Goal: Information Seeking & Learning: Learn about a topic

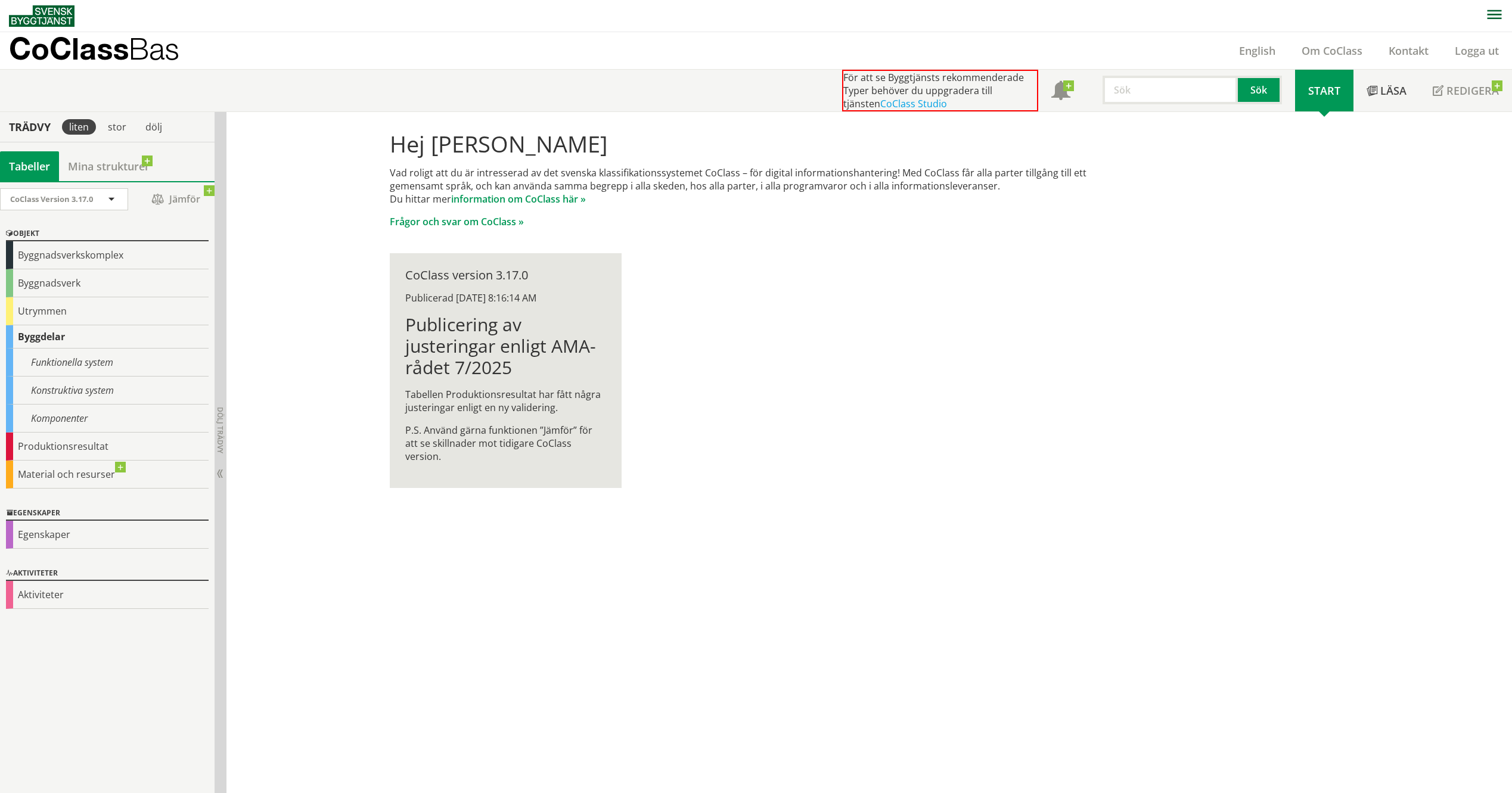
drag, startPoint x: 218, startPoint y: 494, endPoint x: 344, endPoint y: 506, distance: 126.6
click at [344, 506] on div "Trädvy liten stor dölj Tabeller Mina strukturer CoClass Version 3.17.0" at bounding box center [756, 453] width 1512 height 681
click at [236, 87] on div "För att se Byggtjänsts rekommenderade Typer behöver du uppgradera till tjänsten…" at bounding box center [760, 91] width 1503 height 42
click at [58, 361] on div "Funktionella system" at bounding box center [107, 362] width 202 height 28
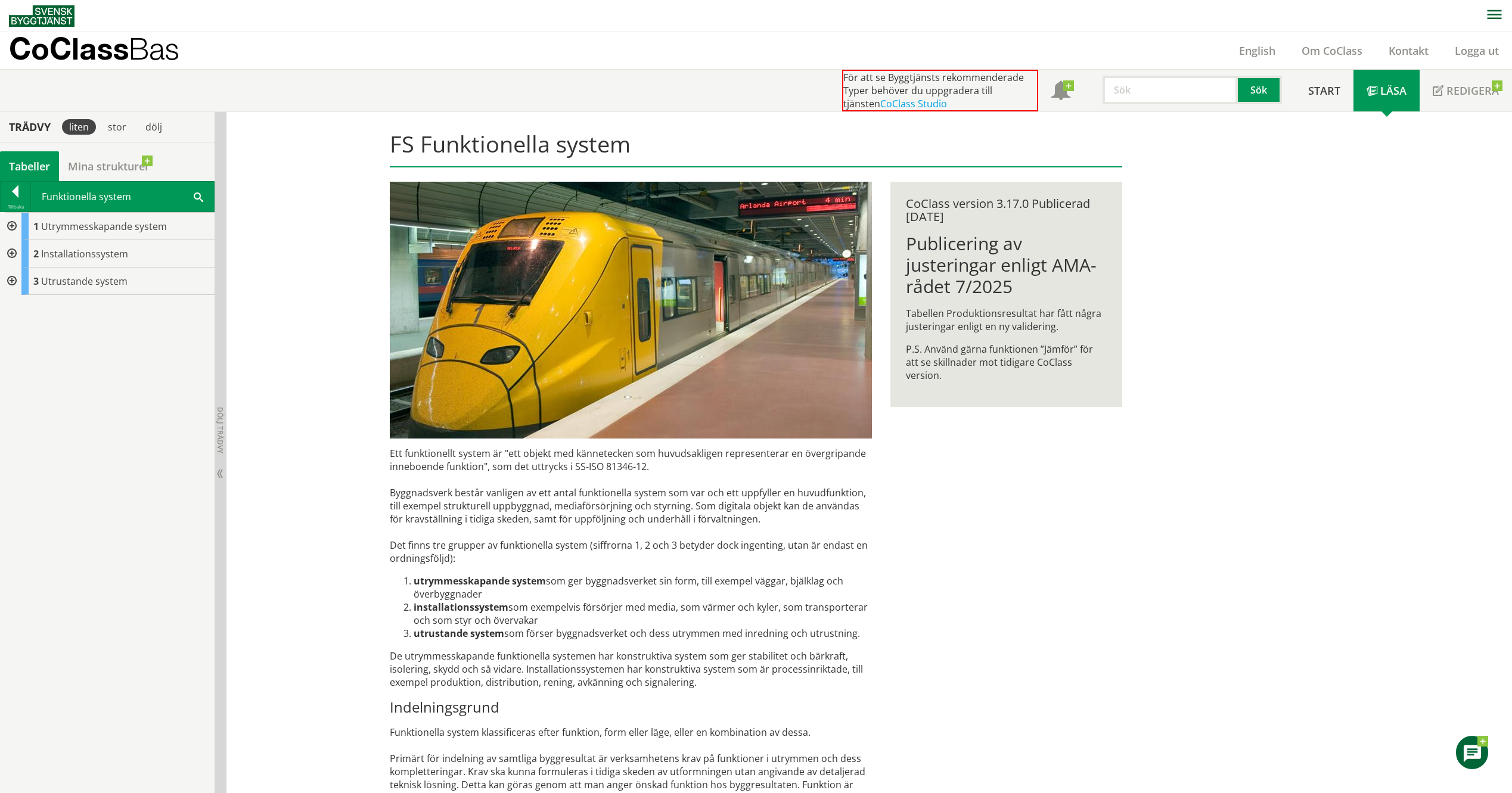
click at [12, 225] on div at bounding box center [11, 226] width 22 height 27
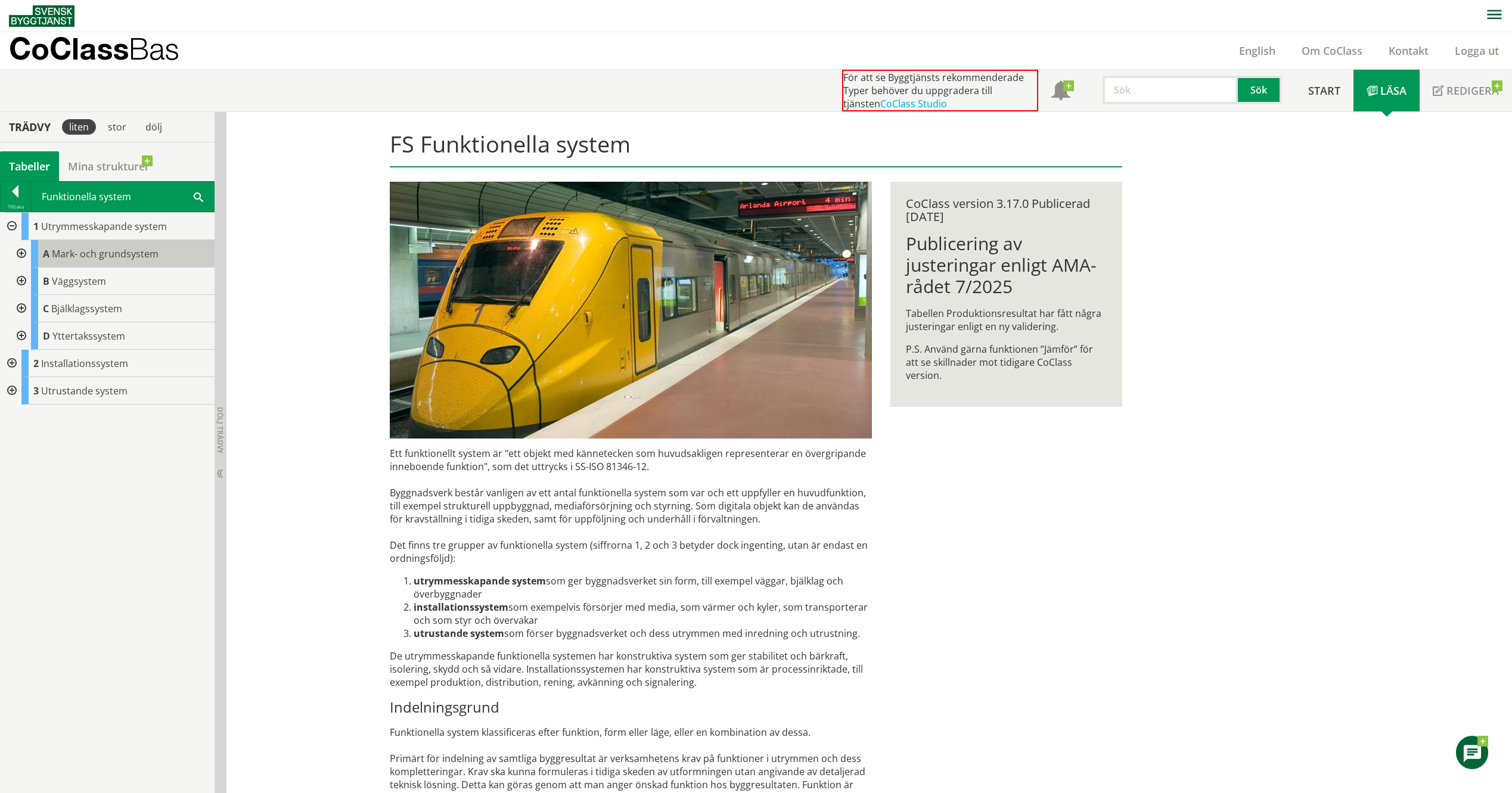
click at [93, 252] on span "Mark- och grundsystem" at bounding box center [105, 254] width 107 height 13
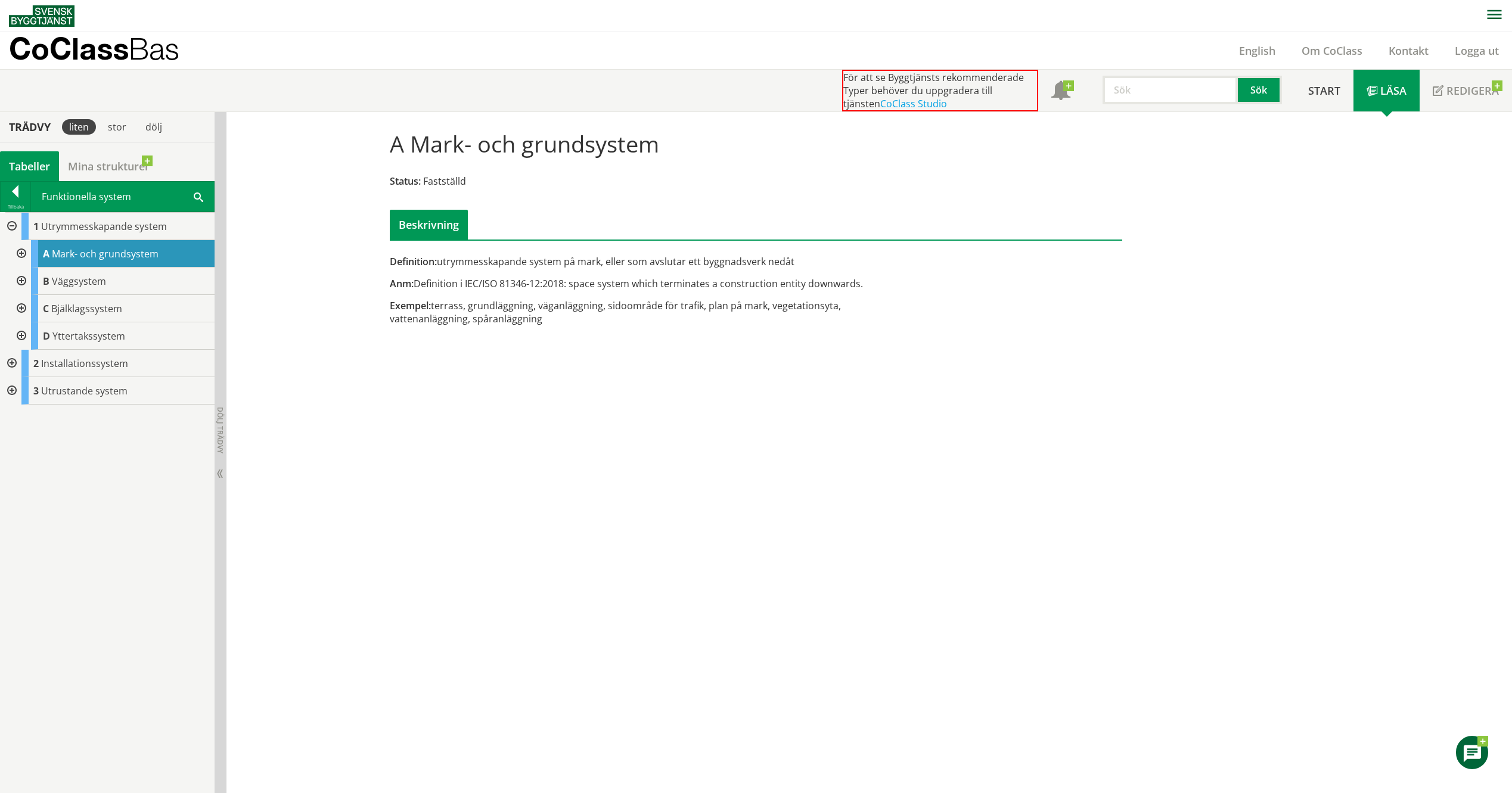
click at [22, 252] on div at bounding box center [20, 254] width 22 height 27
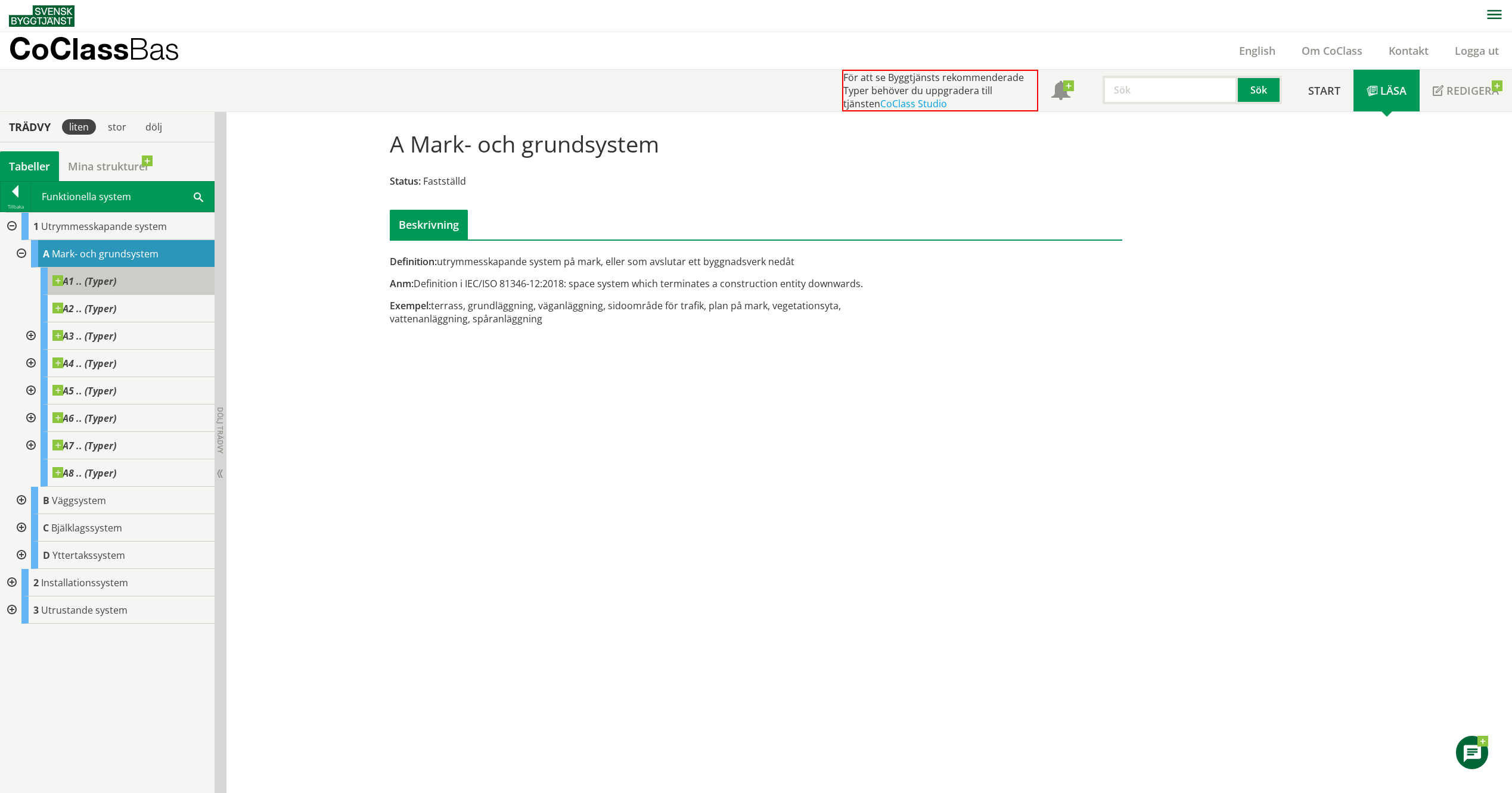
click at [79, 283] on span "A1 .. (Typer)" at bounding box center [84, 281] width 64 height 12
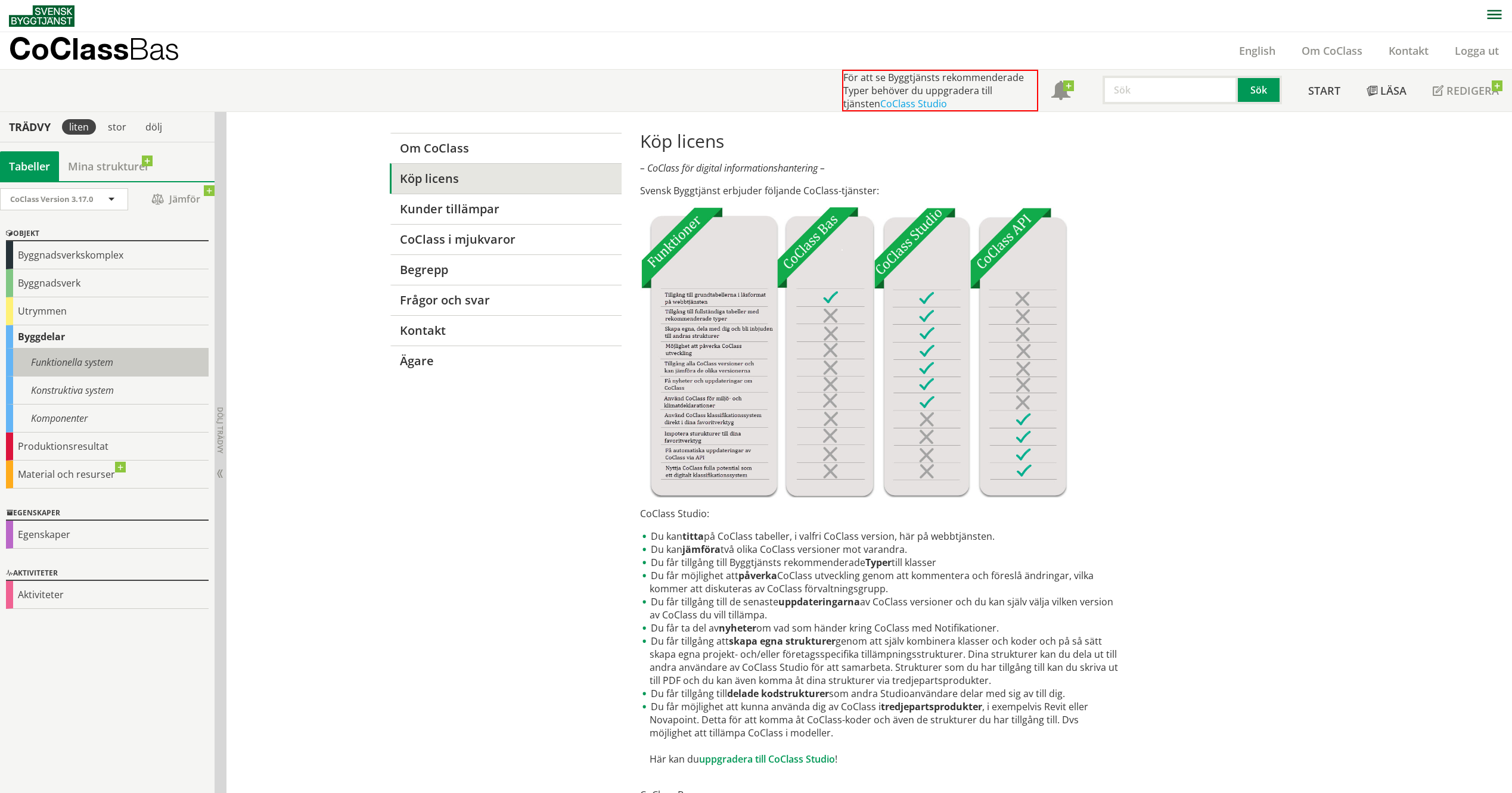
click at [107, 364] on div "Funktionella system" at bounding box center [107, 362] width 202 height 28
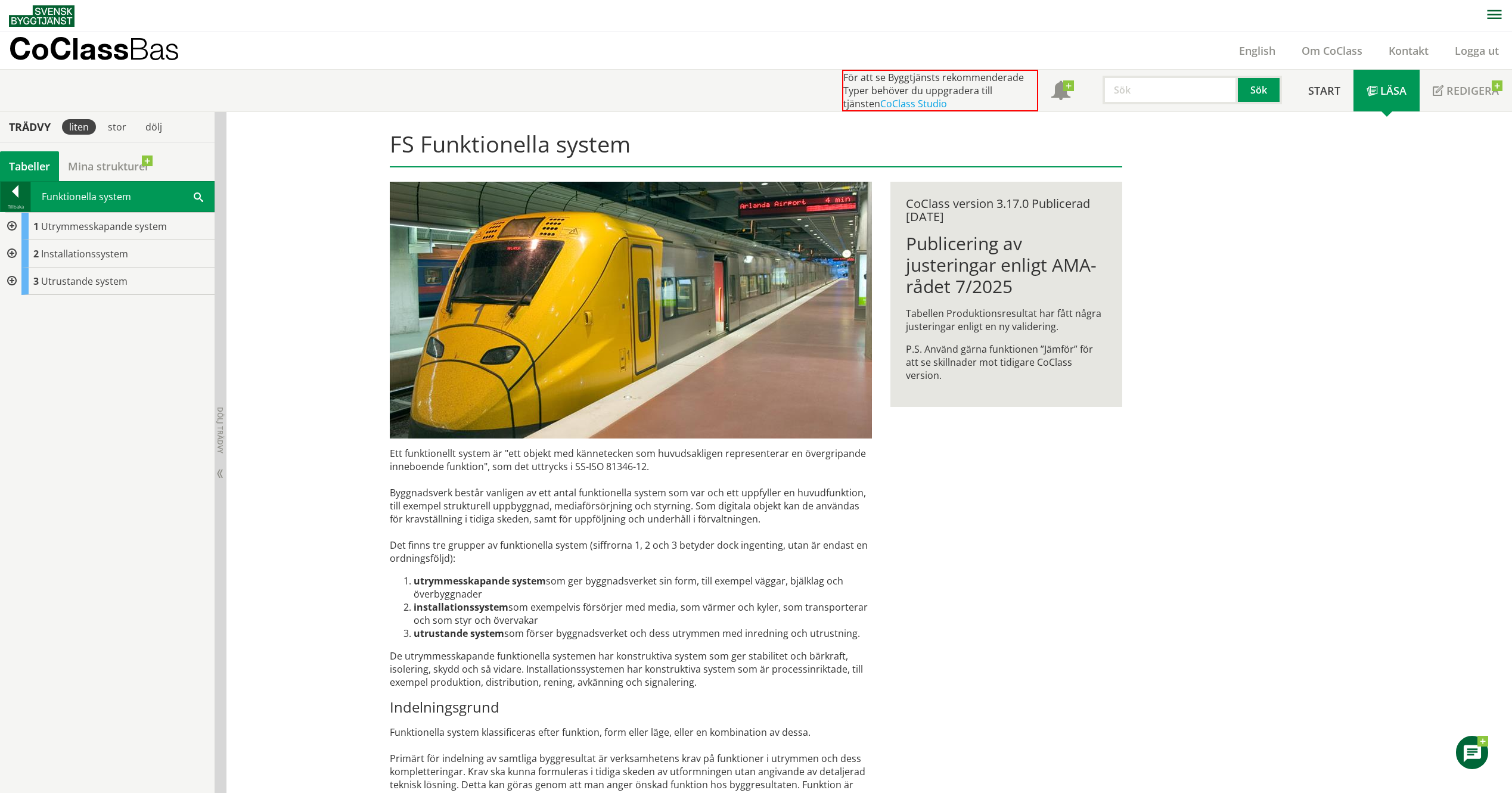
click at [16, 195] on div at bounding box center [15, 193] width 30 height 17
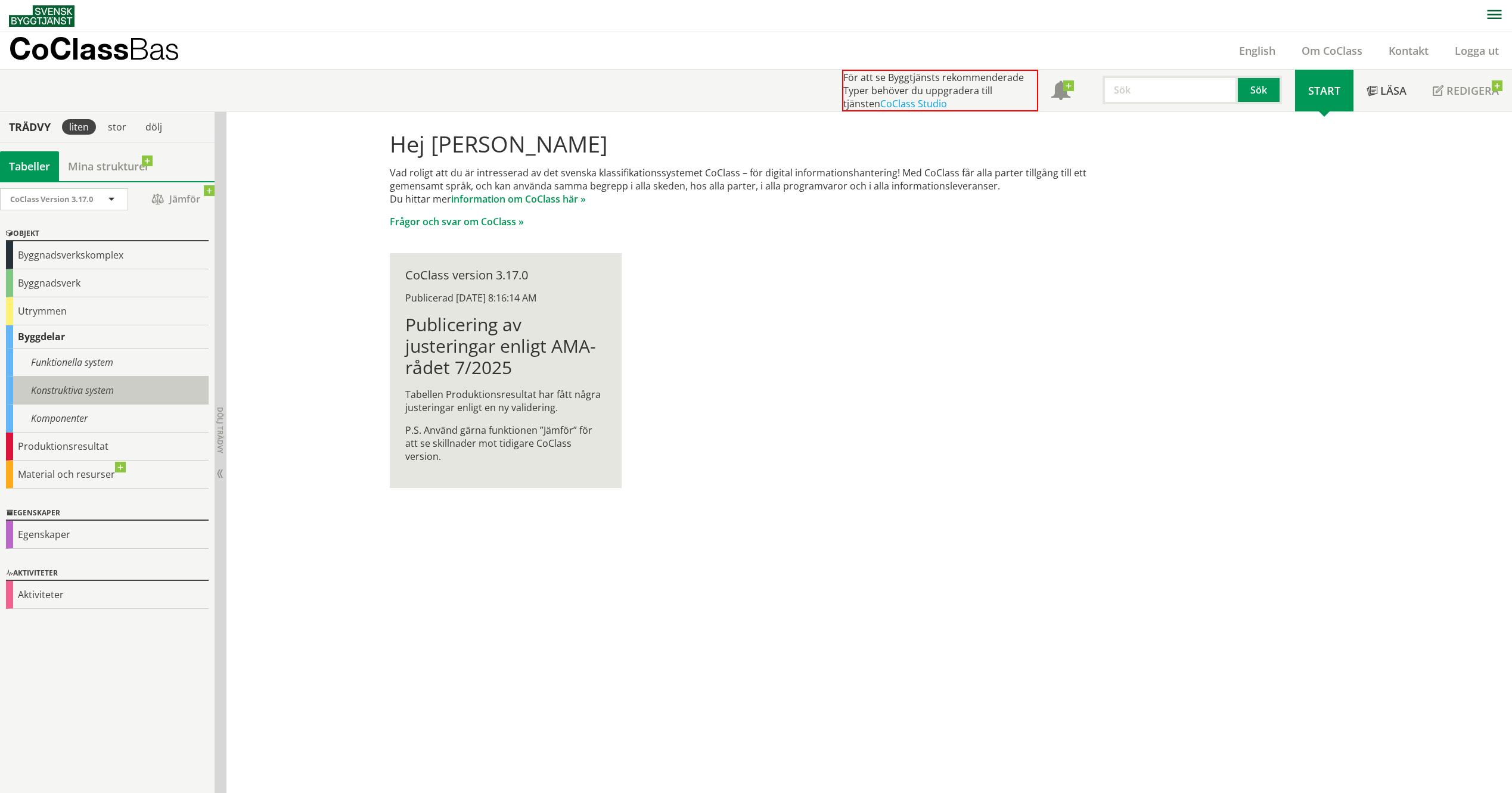
click at [66, 382] on div "Konstruktiva system" at bounding box center [107, 390] width 202 height 28
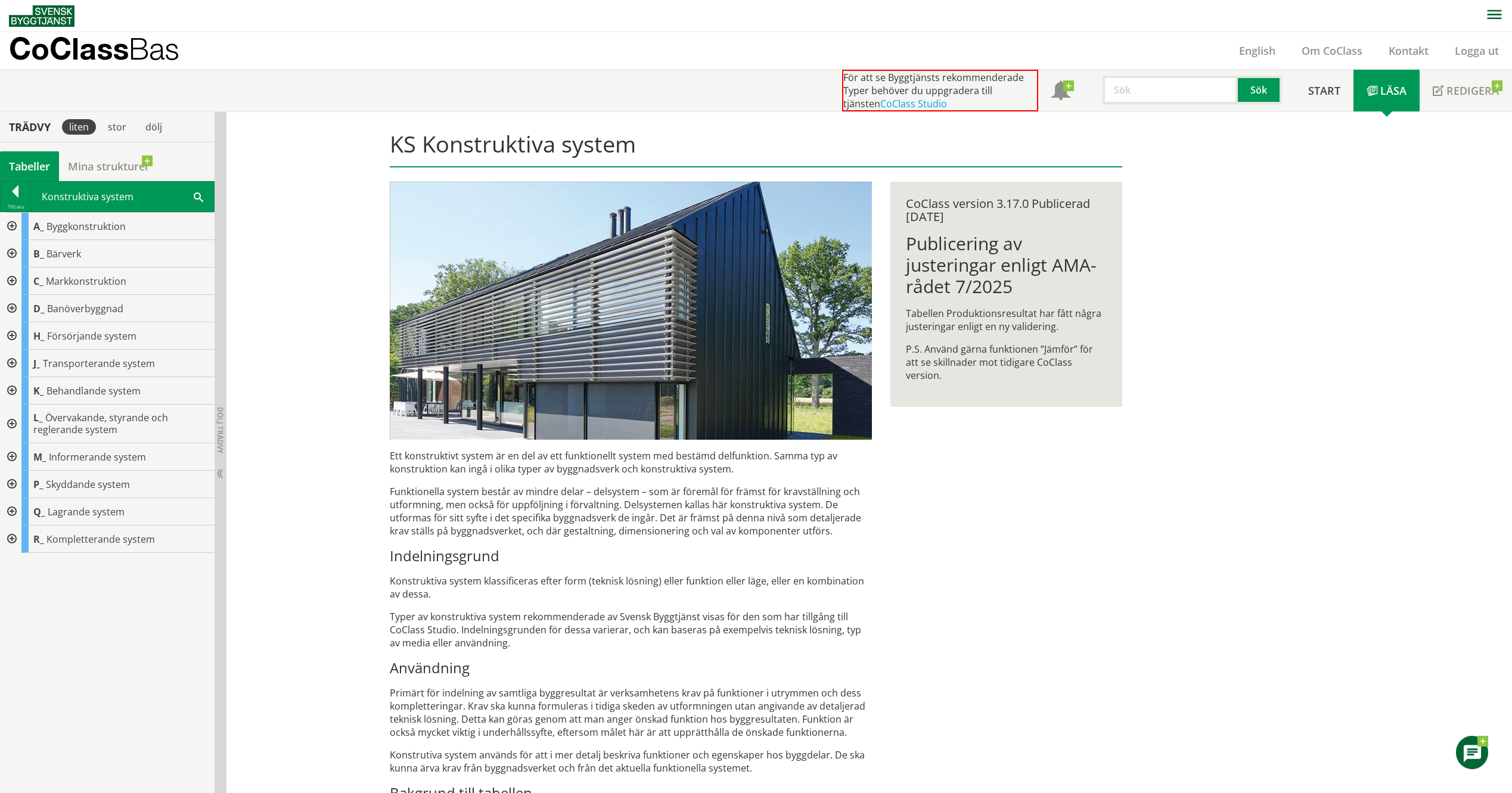
click at [12, 251] on div at bounding box center [11, 254] width 22 height 27
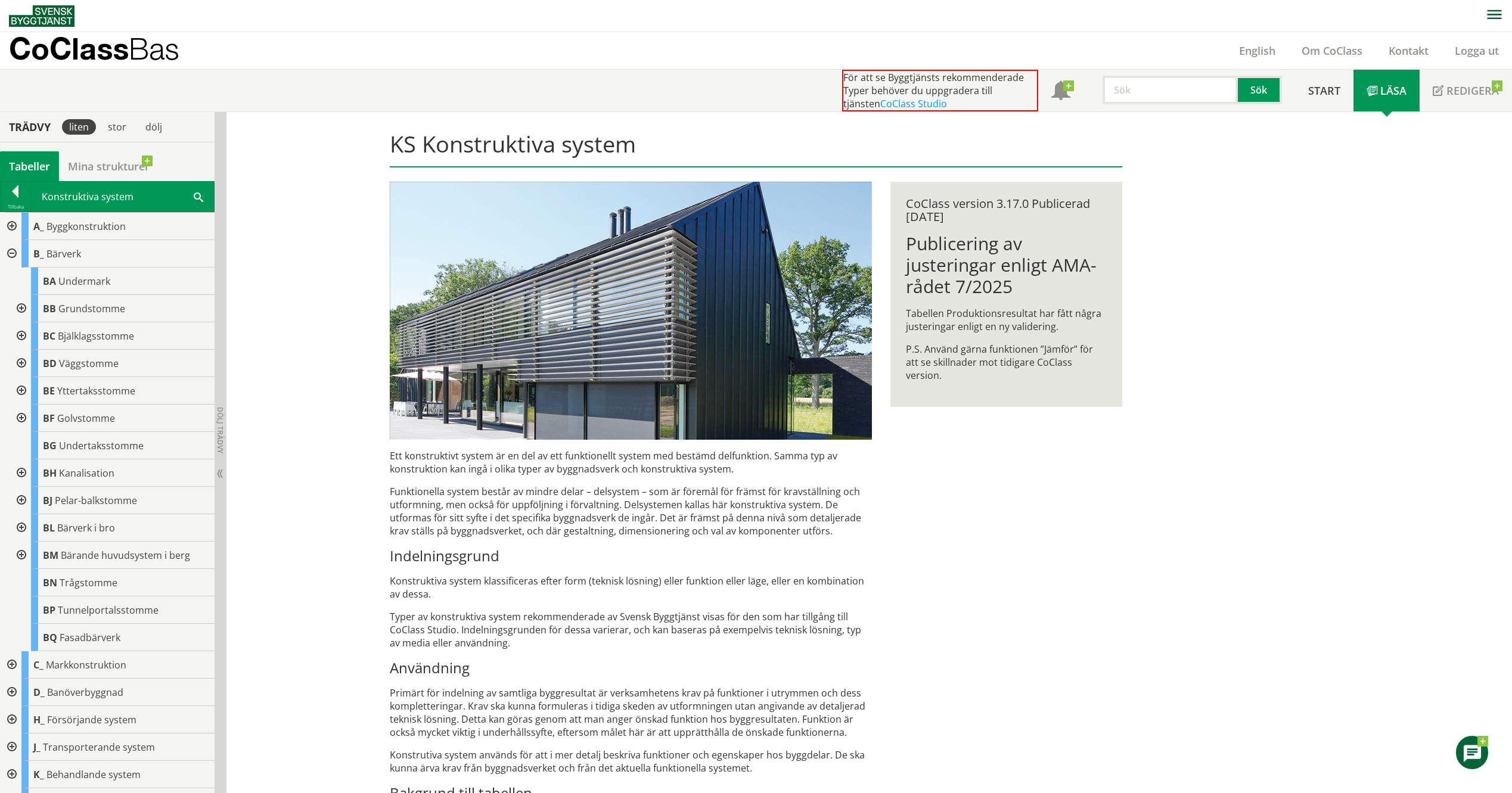
click at [19, 308] on div at bounding box center [20, 309] width 22 height 27
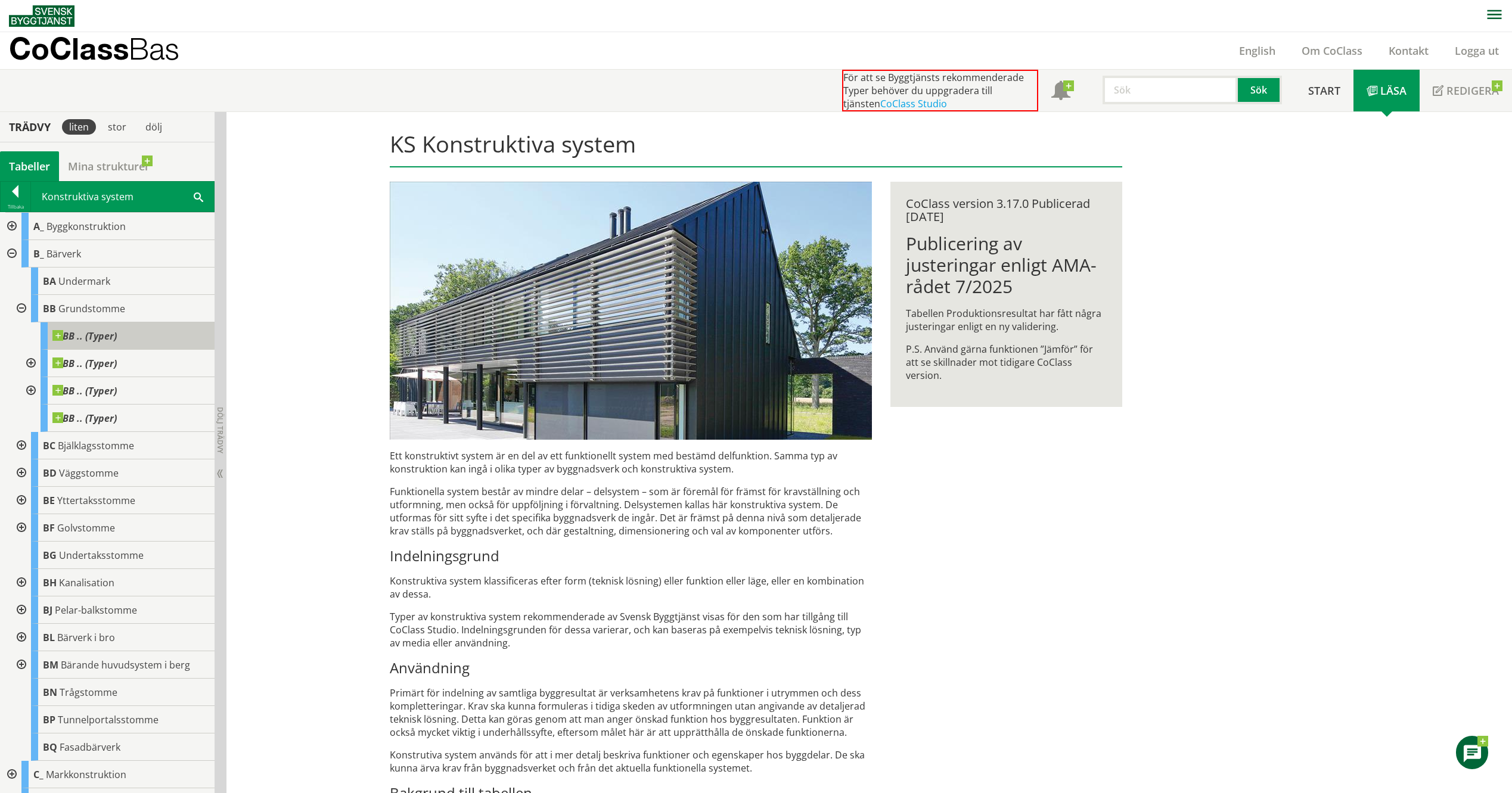
click at [89, 331] on span "BB .. (Typer)" at bounding box center [84, 336] width 64 height 12
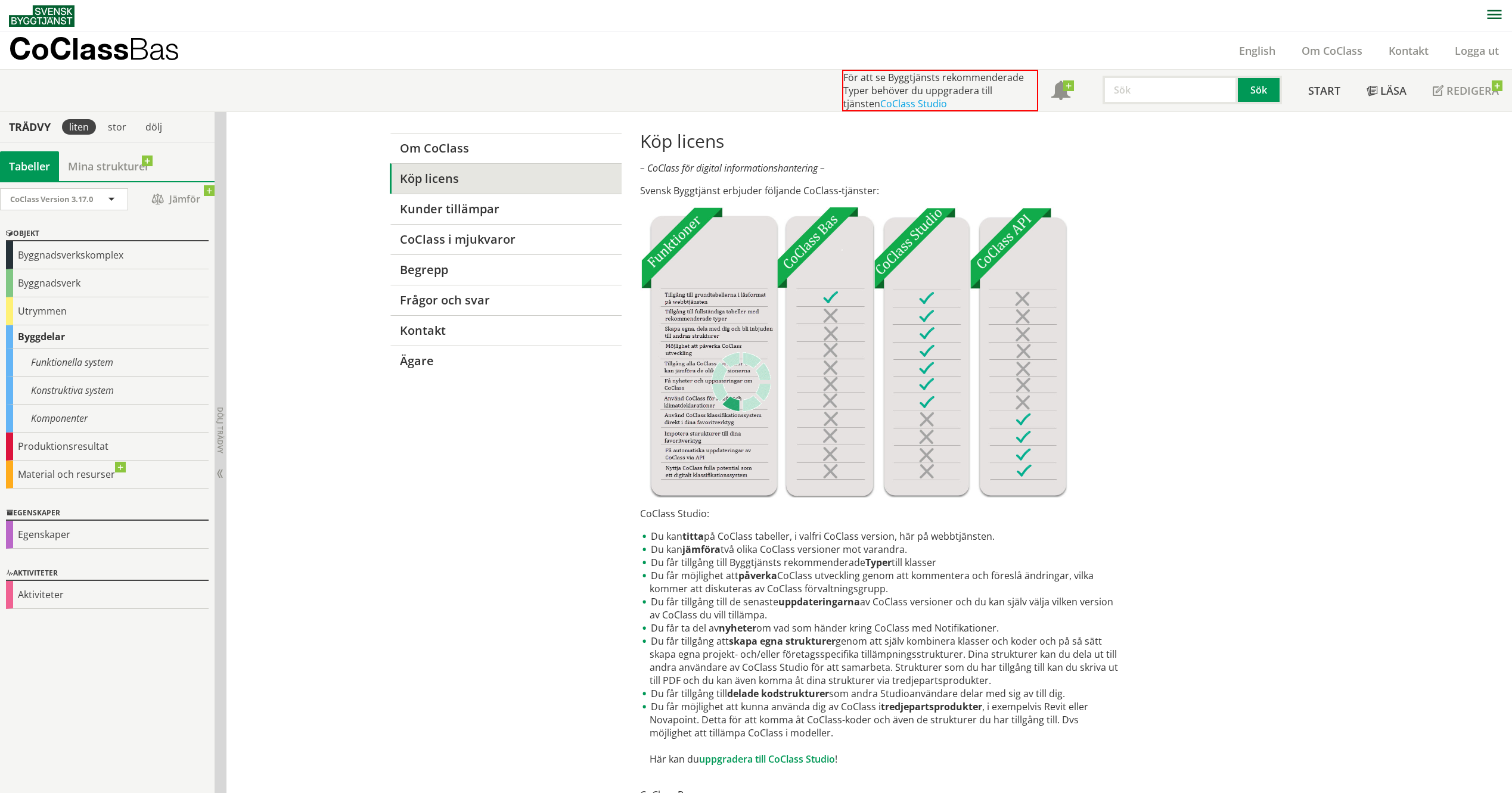
click at [511, 533] on div "Om CoClass Köp licens Kunder tillämpar CoClass i mjukvaror [PERSON_NAME] Frågor…" at bounding box center [756, 611] width 763 height 998
click at [490, 596] on div "Om CoClass Köp licens Kunder tillämpar CoClass i mjukvaror Begrepp Frågor och s…" at bounding box center [756, 611] width 763 height 998
click at [109, 393] on div "Konstruktiva system" at bounding box center [107, 390] width 202 height 28
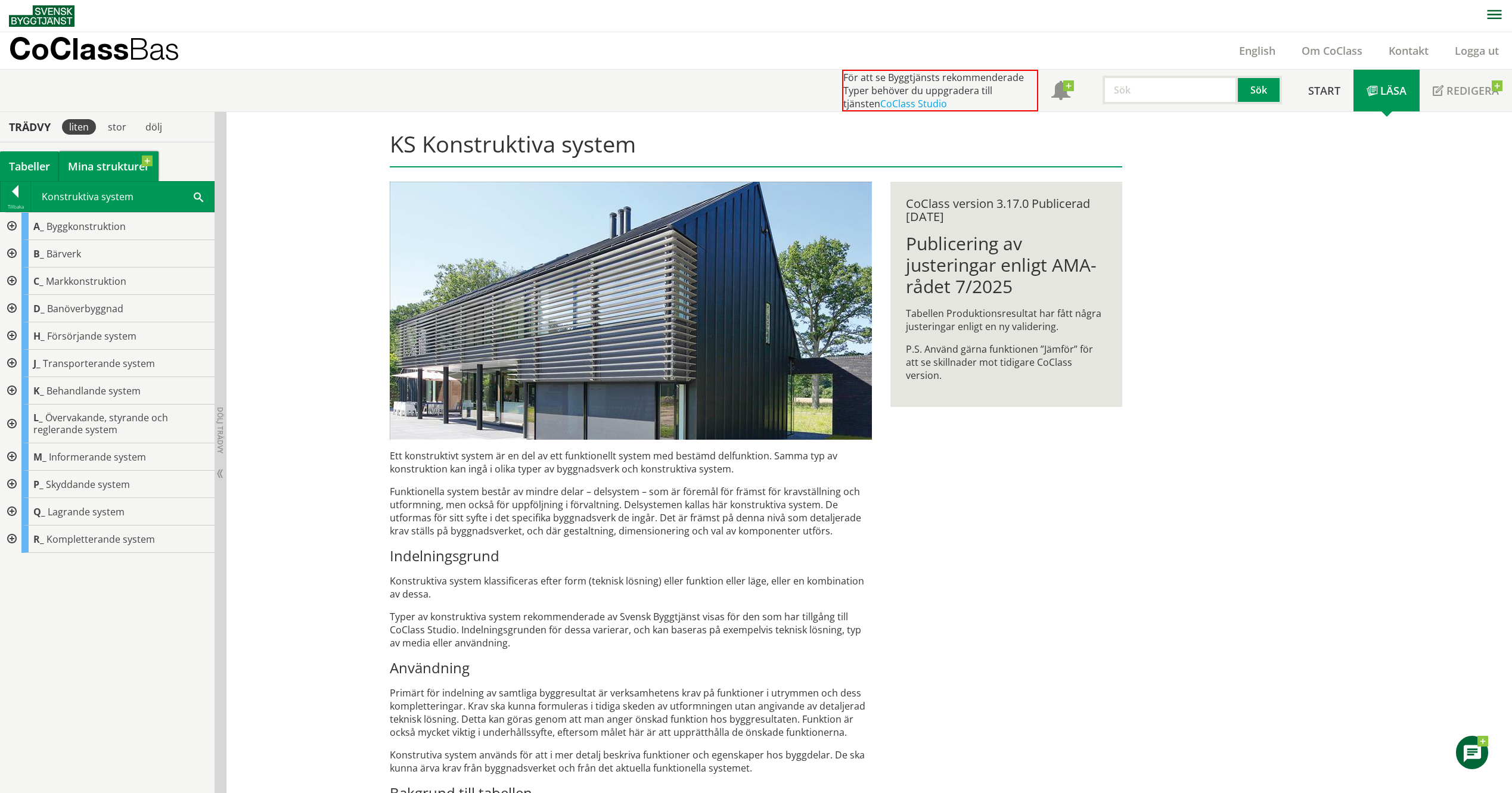
click at [107, 167] on link "Mina strukturer" at bounding box center [109, 166] width 99 height 30
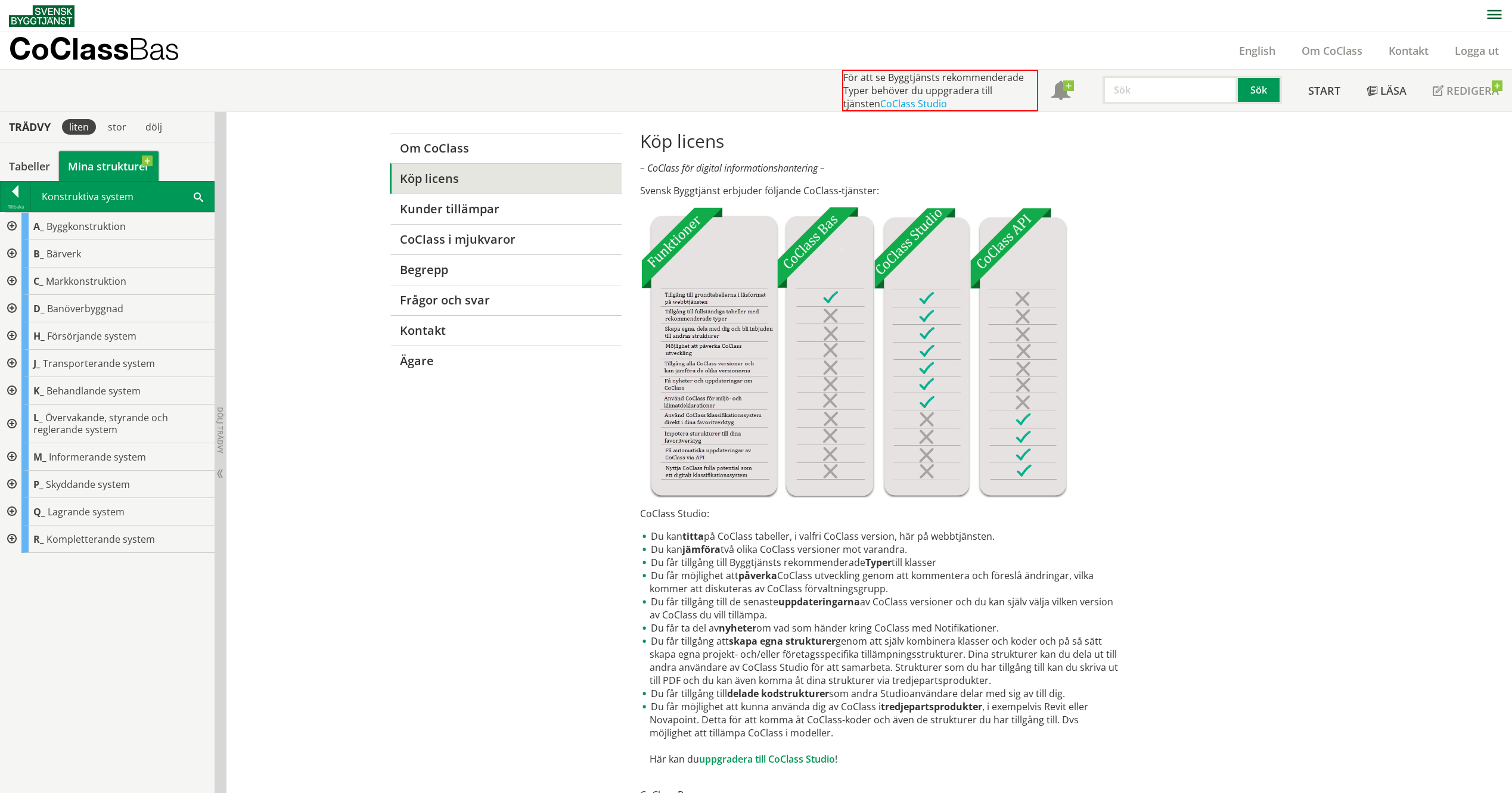
click at [99, 161] on link "Mina strukturer" at bounding box center [109, 166] width 99 height 30
click at [9, 251] on div at bounding box center [11, 254] width 22 height 27
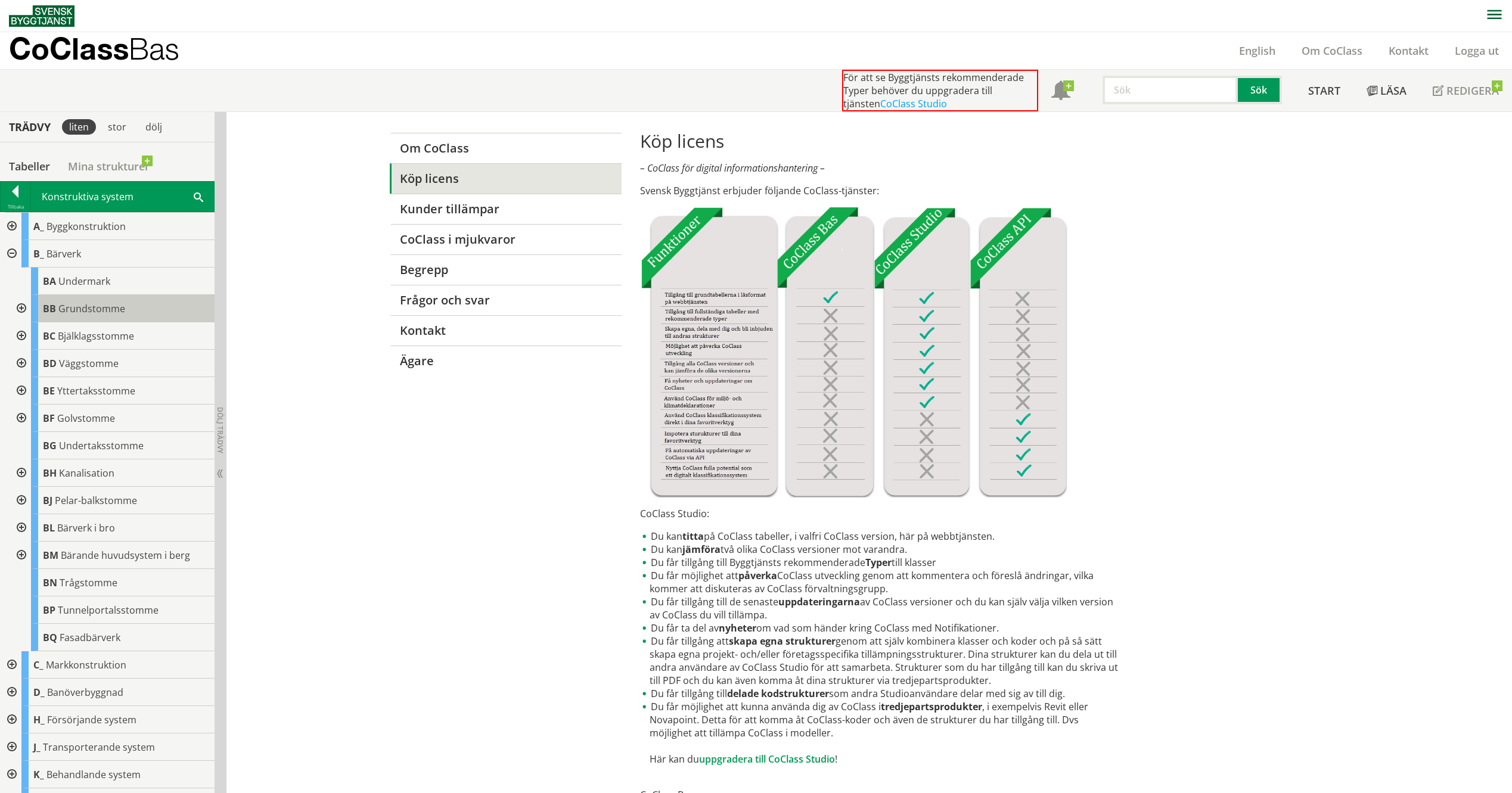
click at [76, 304] on span "Grundstomme" at bounding box center [91, 308] width 67 height 13
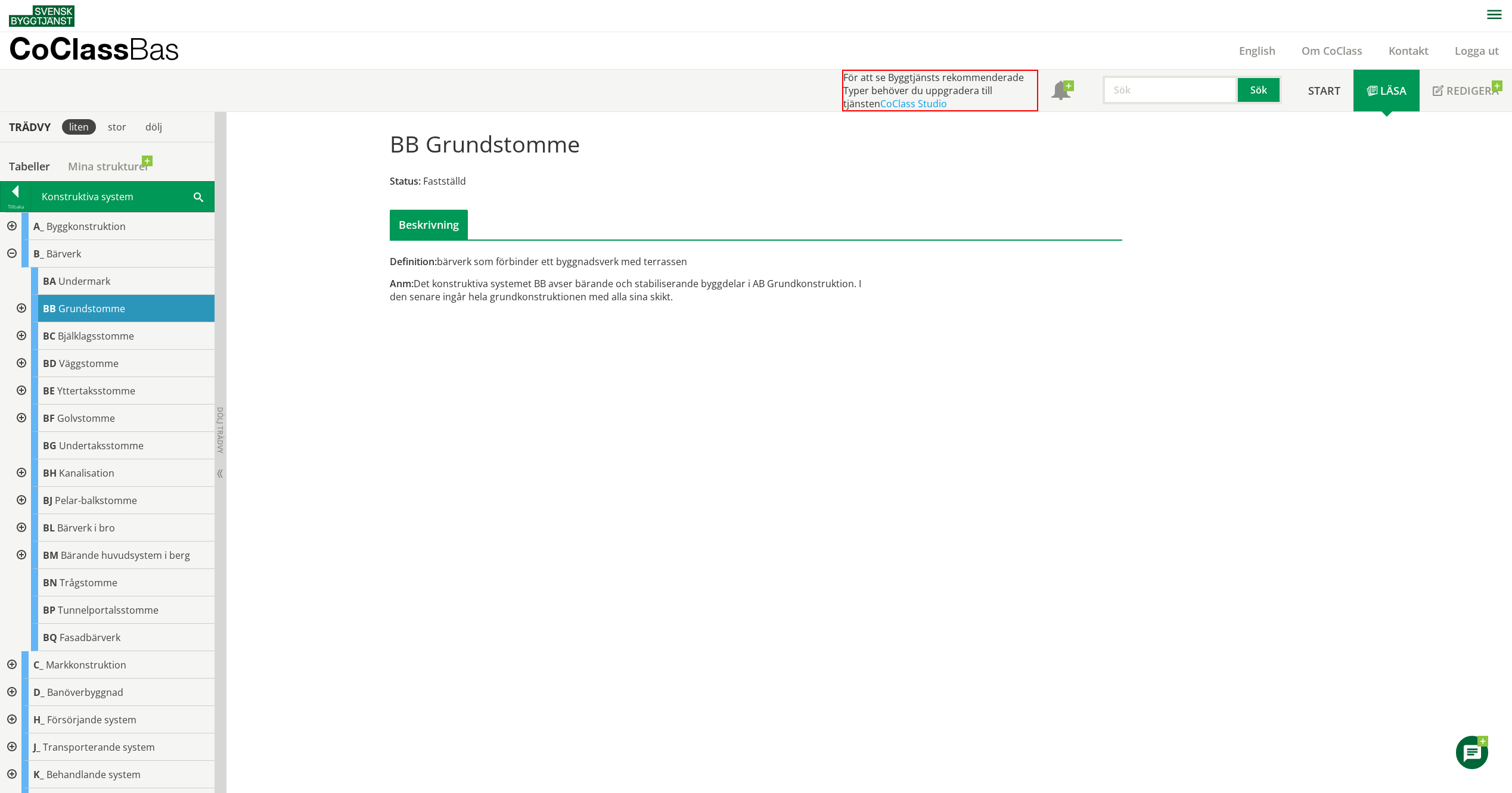
click at [19, 303] on div at bounding box center [20, 309] width 22 height 27
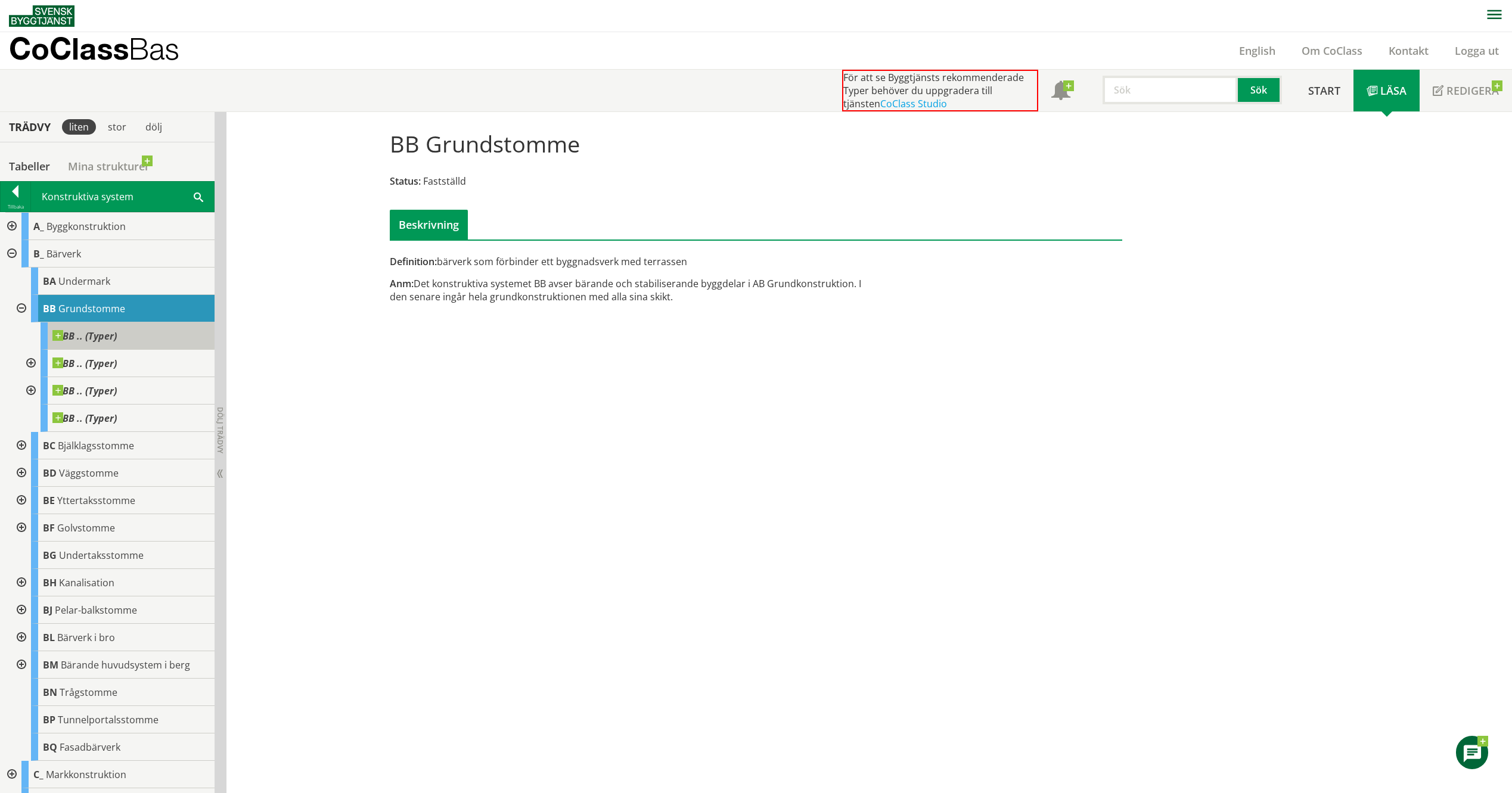
click at [64, 333] on span "BB .. (Typer)" at bounding box center [84, 336] width 64 height 12
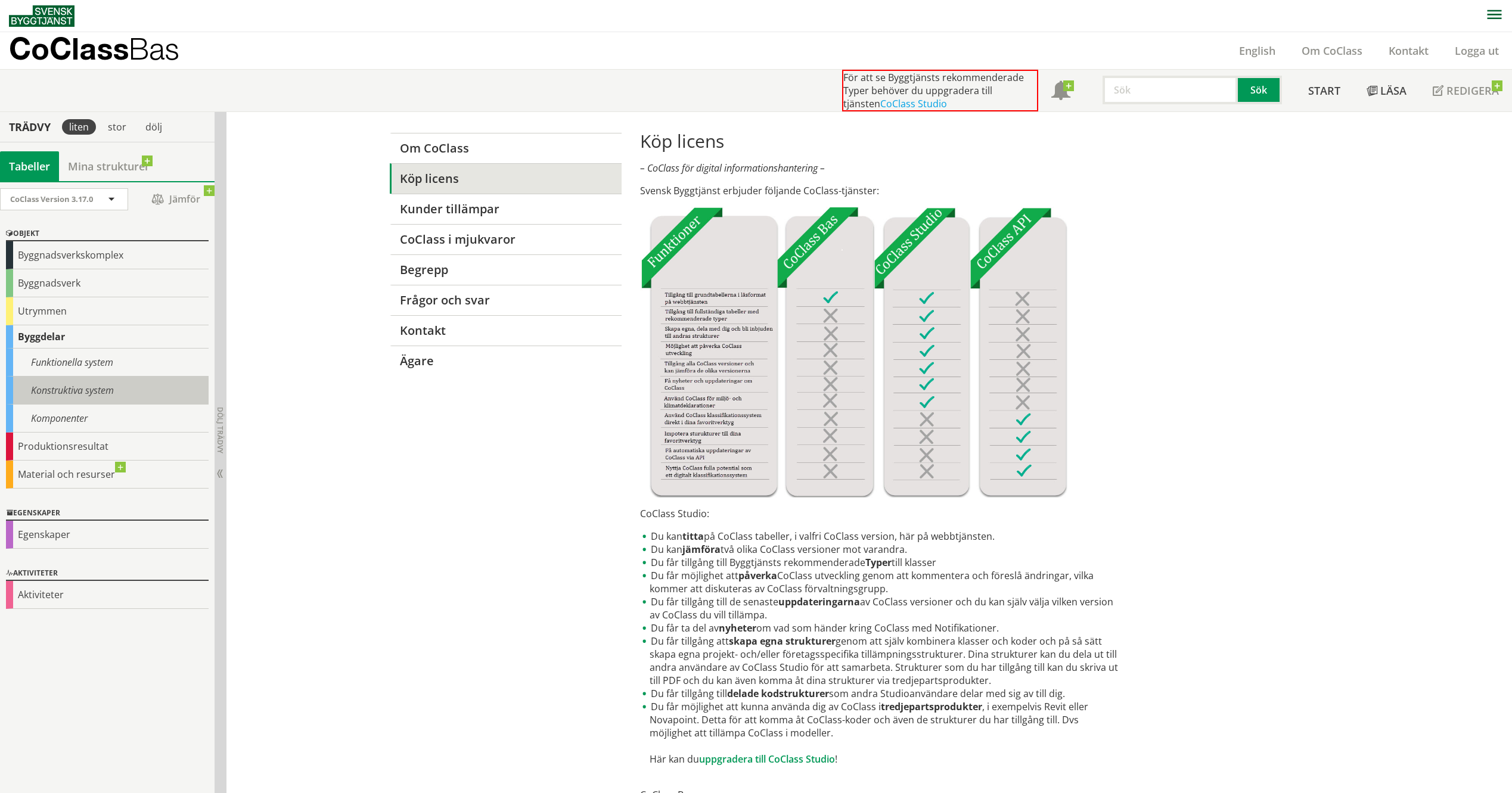
click at [46, 385] on div "Konstruktiva system" at bounding box center [107, 390] width 202 height 28
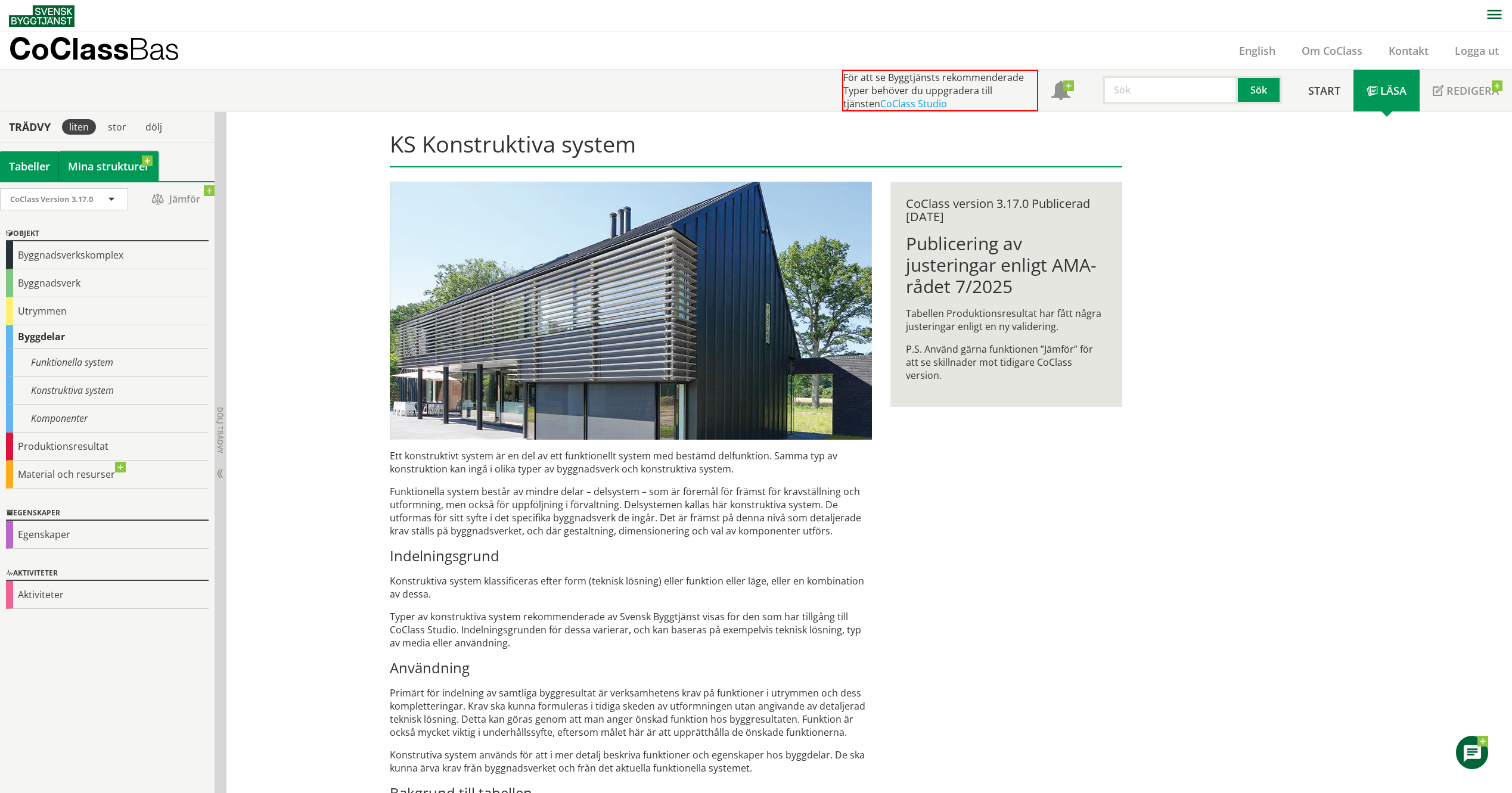
click at [150, 163] on link "Mina strukturer" at bounding box center [109, 166] width 99 height 30
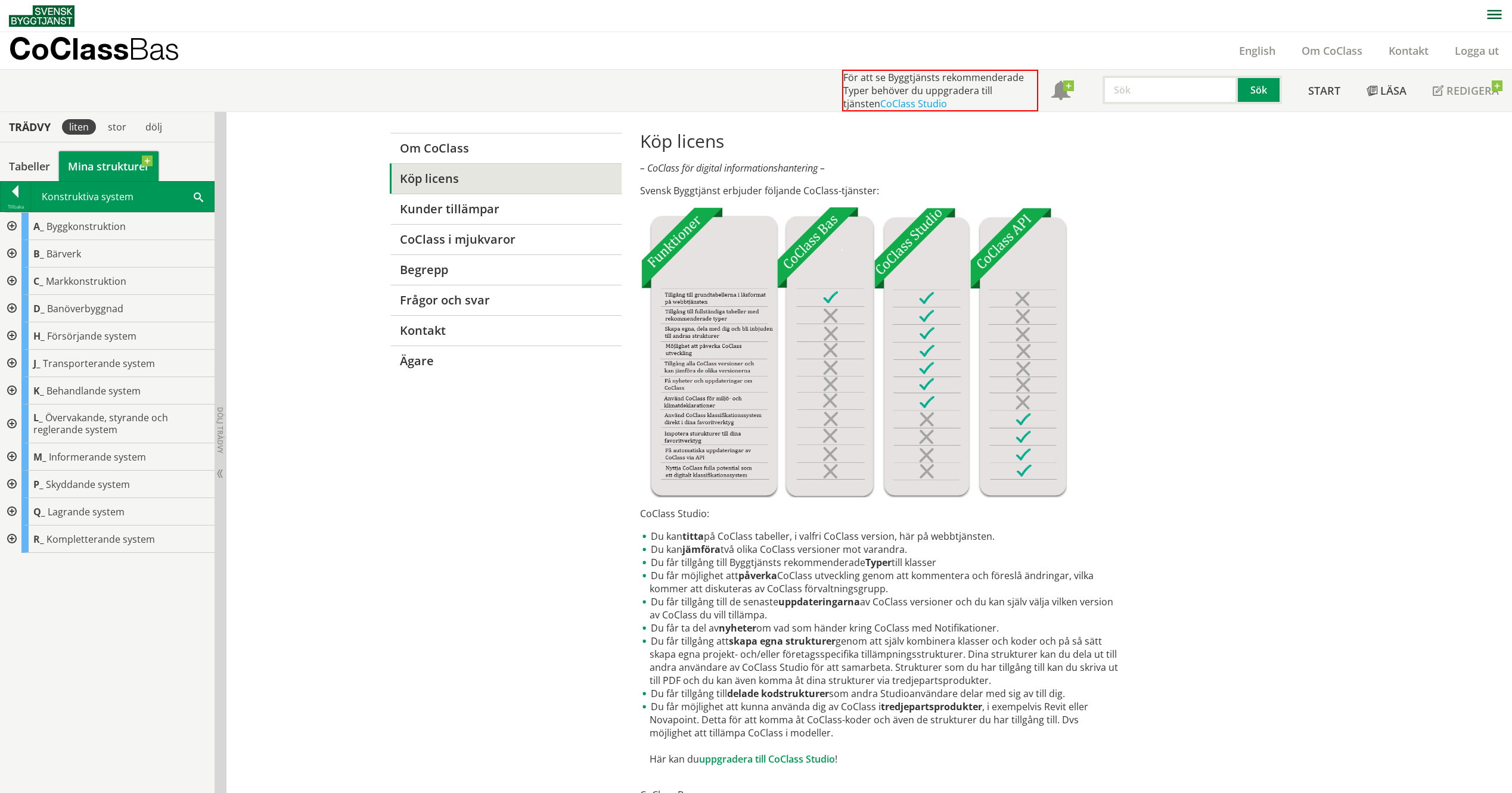
click at [150, 163] on link "Mina strukturer" at bounding box center [109, 166] width 99 height 30
click at [12, 256] on div at bounding box center [11, 254] width 22 height 27
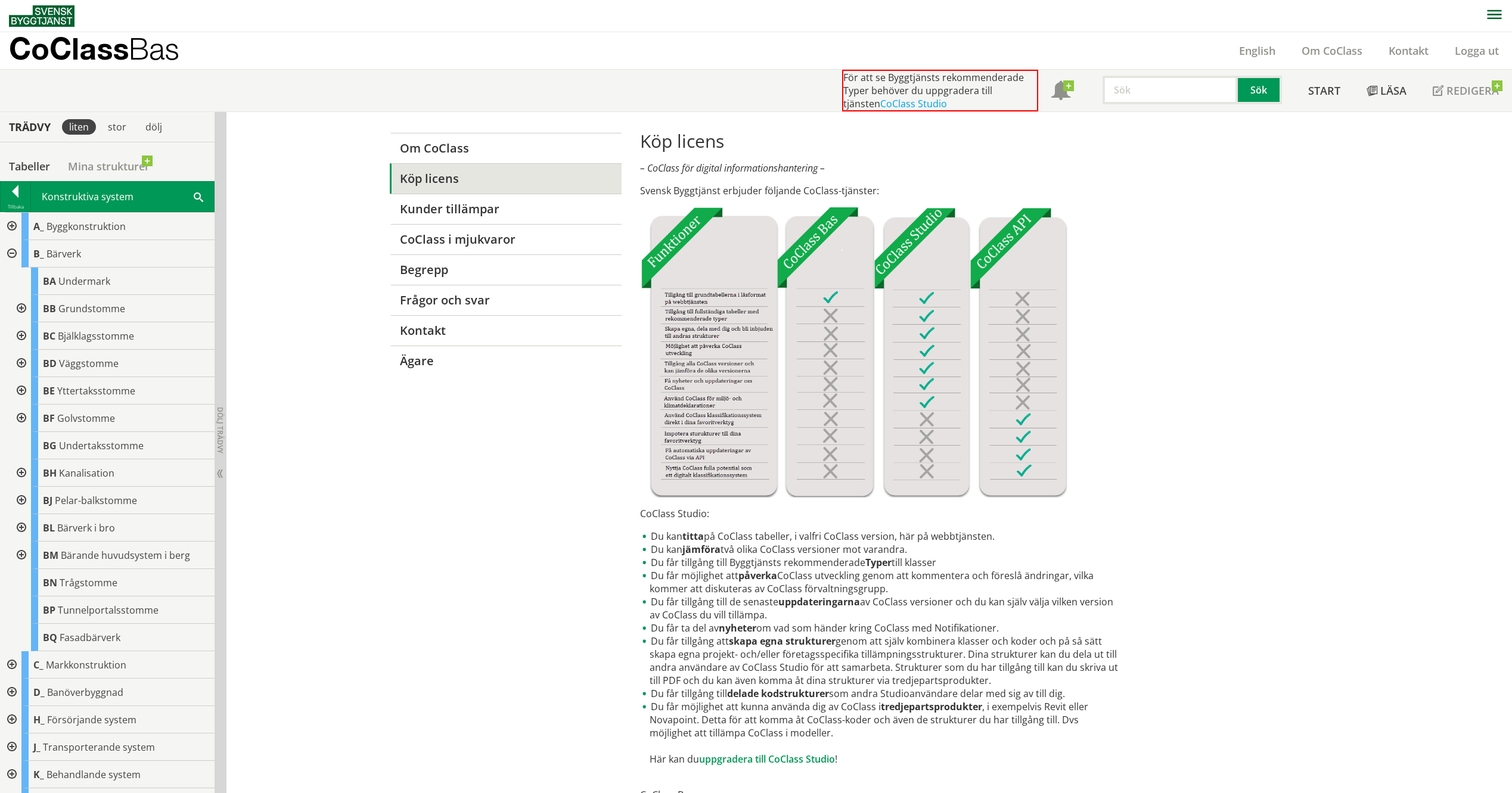
click at [23, 308] on div at bounding box center [20, 309] width 22 height 27
click at [31, 361] on div at bounding box center [30, 364] width 22 height 27
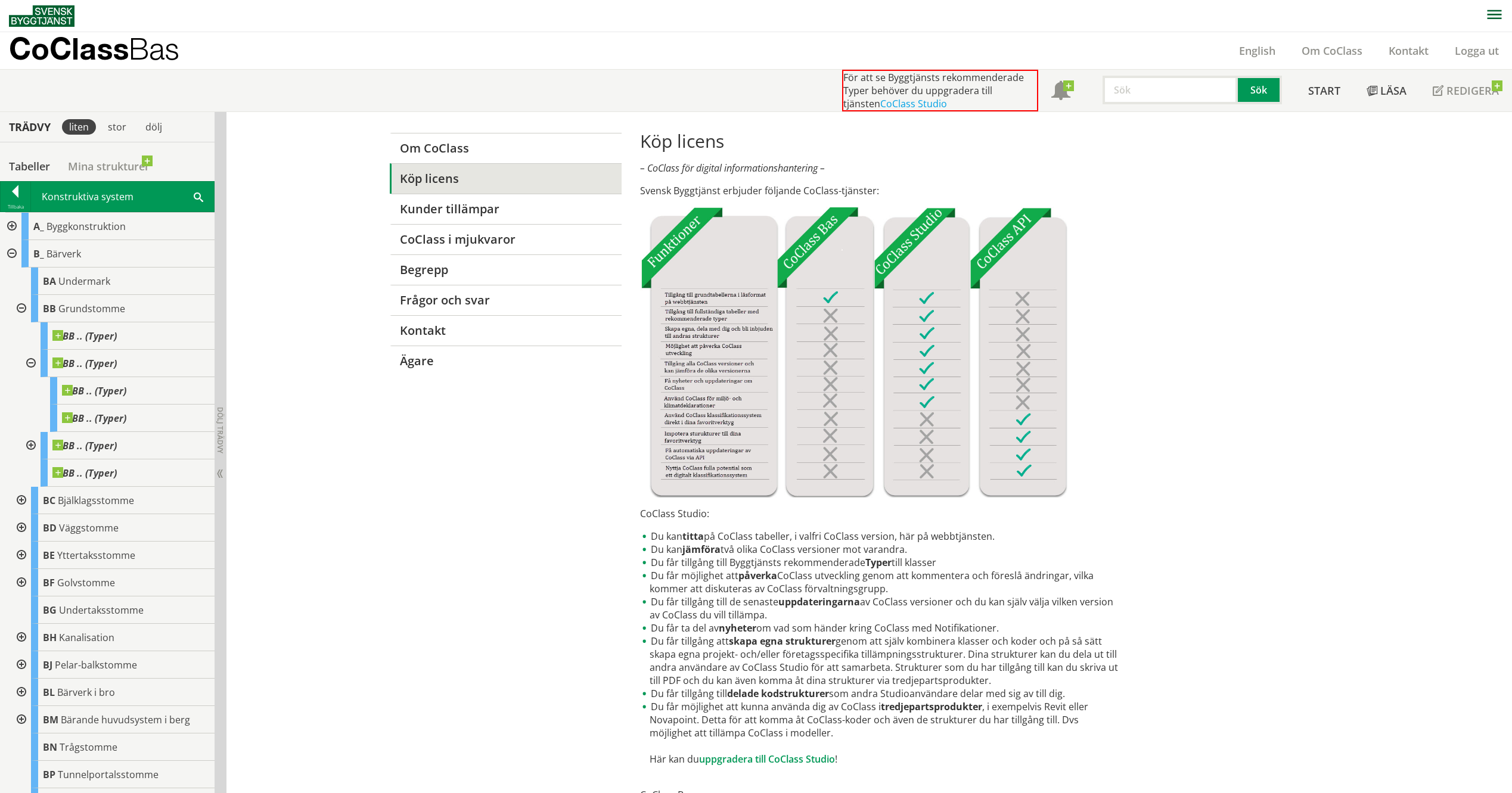
drag, startPoint x: 31, startPoint y: 361, endPoint x: 31, endPoint y: 347, distance: 14.0
click at [31, 360] on div at bounding box center [30, 364] width 22 height 27
click at [24, 306] on div at bounding box center [20, 309] width 22 height 27
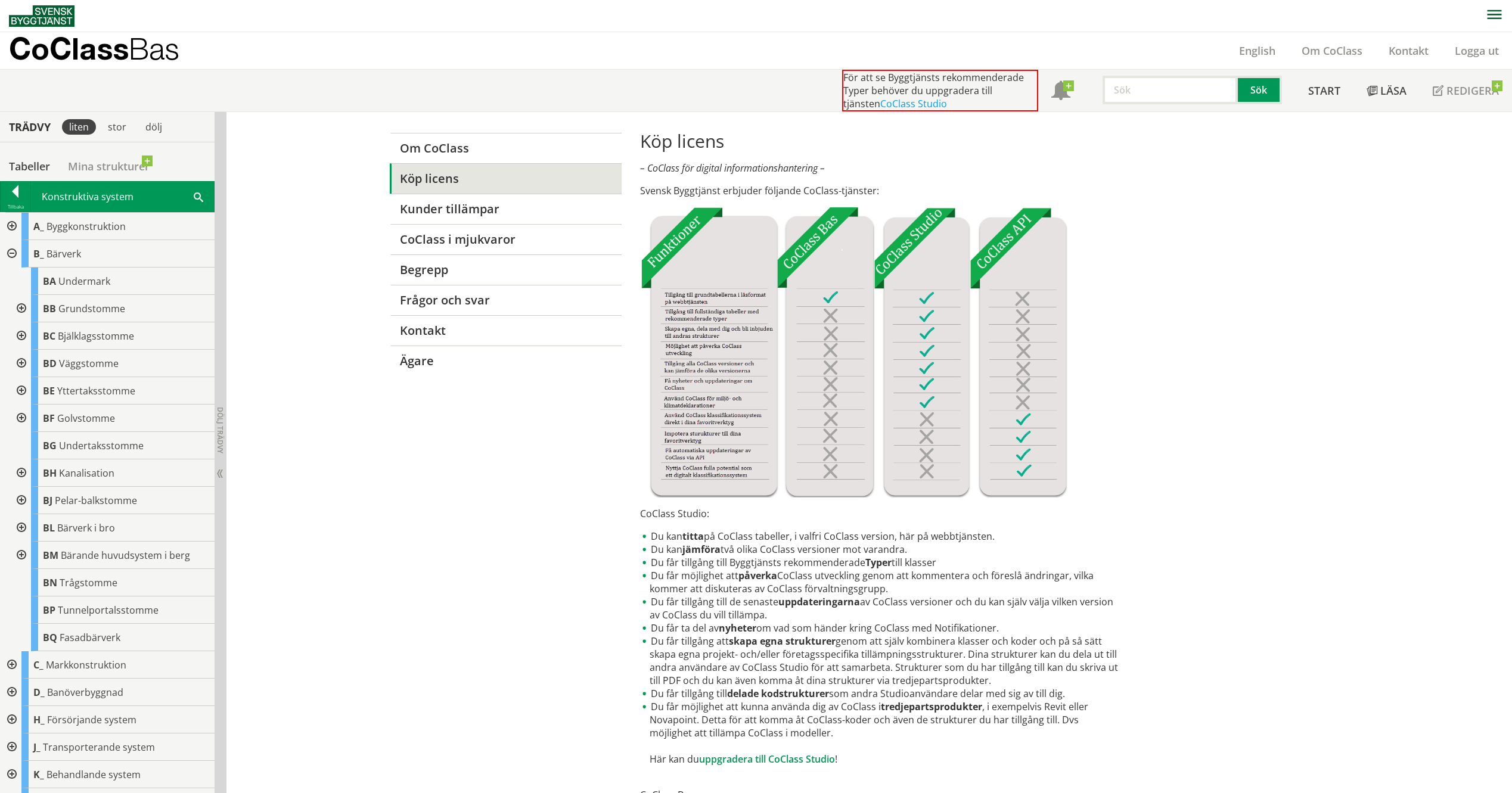
click at [7, 254] on div at bounding box center [11, 254] width 22 height 27
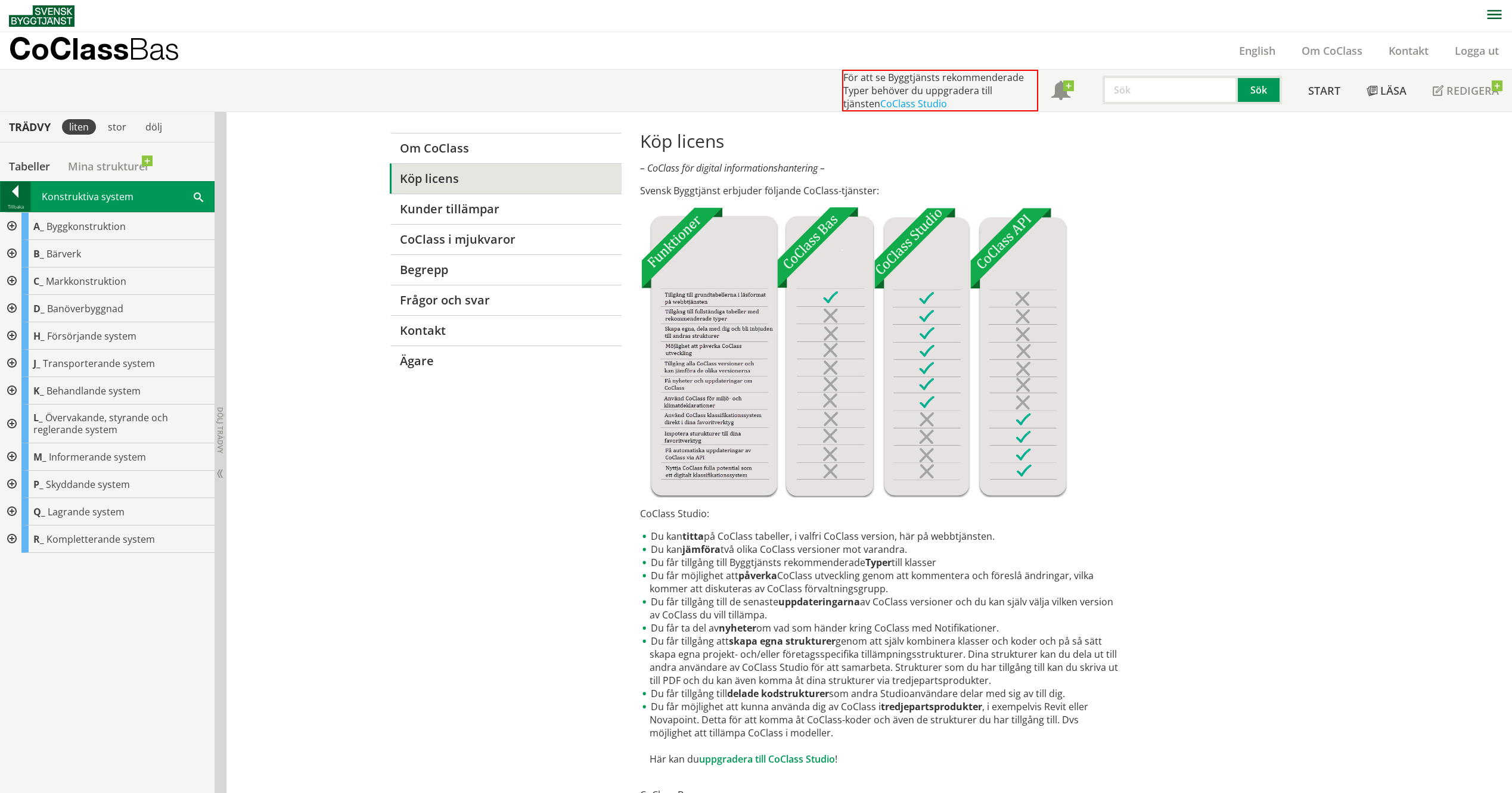
click at [16, 197] on div at bounding box center [15, 193] width 30 height 17
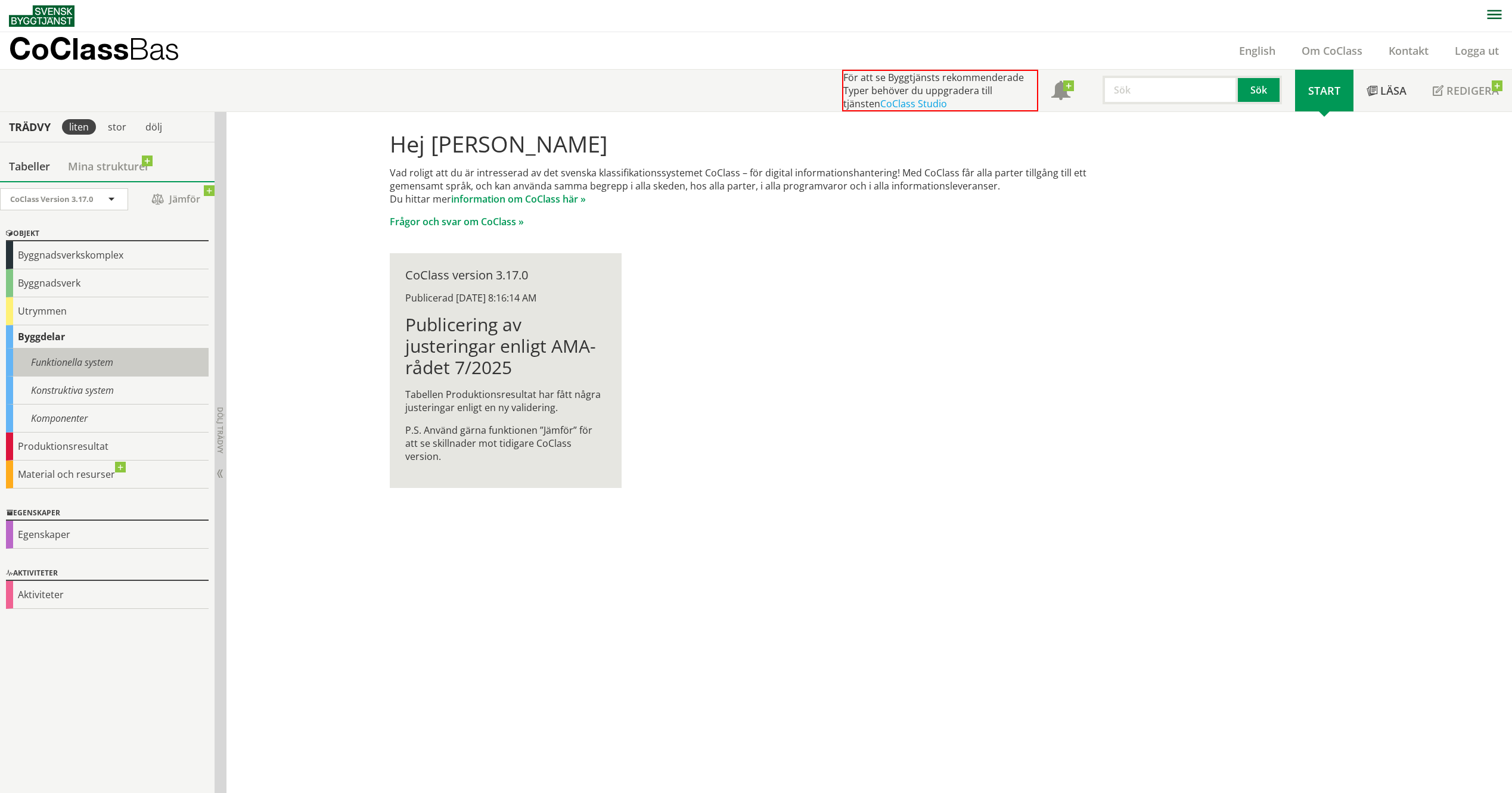
click at [66, 363] on div "Funktionella system" at bounding box center [107, 362] width 202 height 28
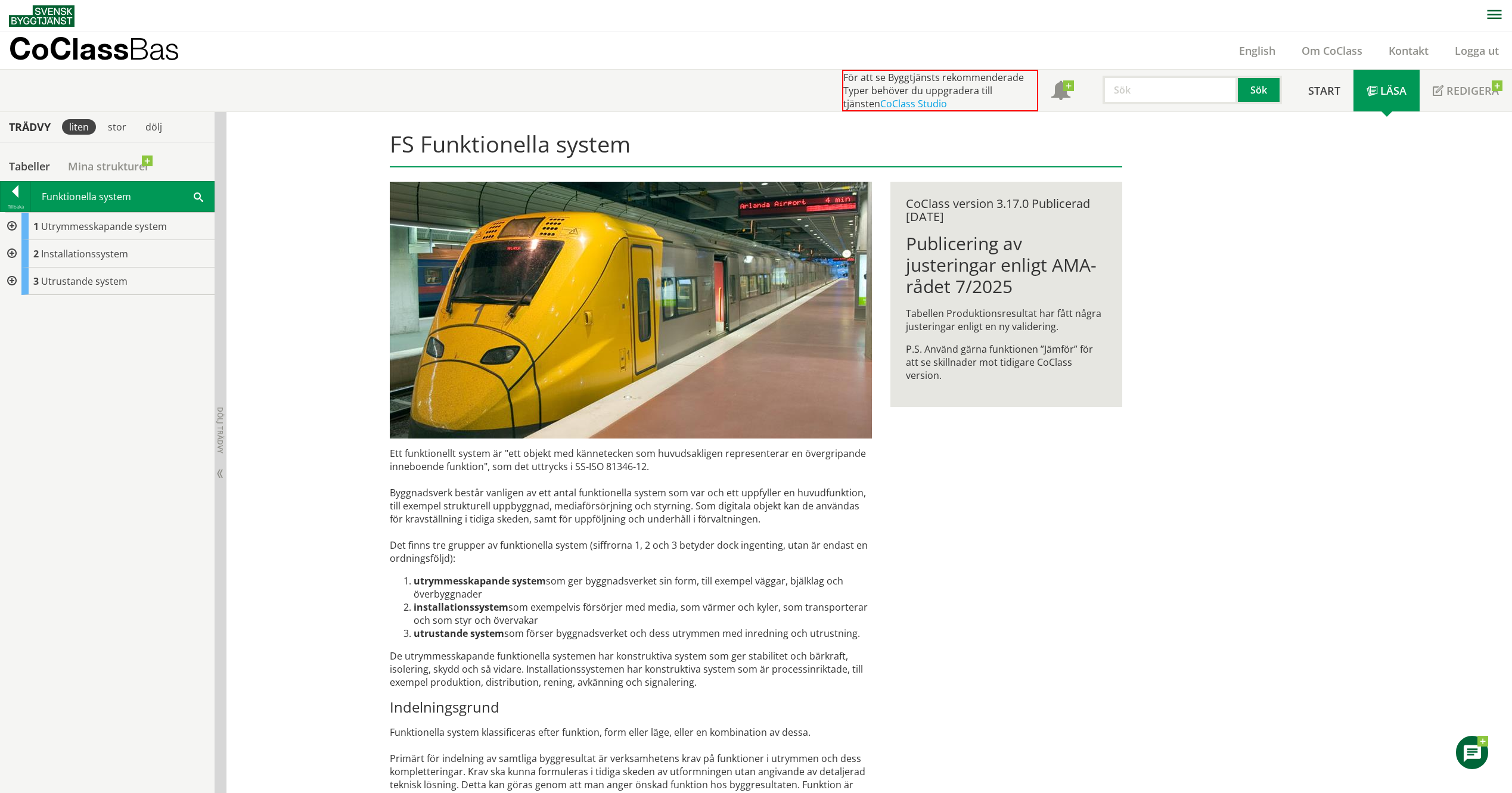
click at [13, 226] on div at bounding box center [11, 226] width 22 height 27
click at [22, 278] on div at bounding box center [20, 281] width 22 height 27
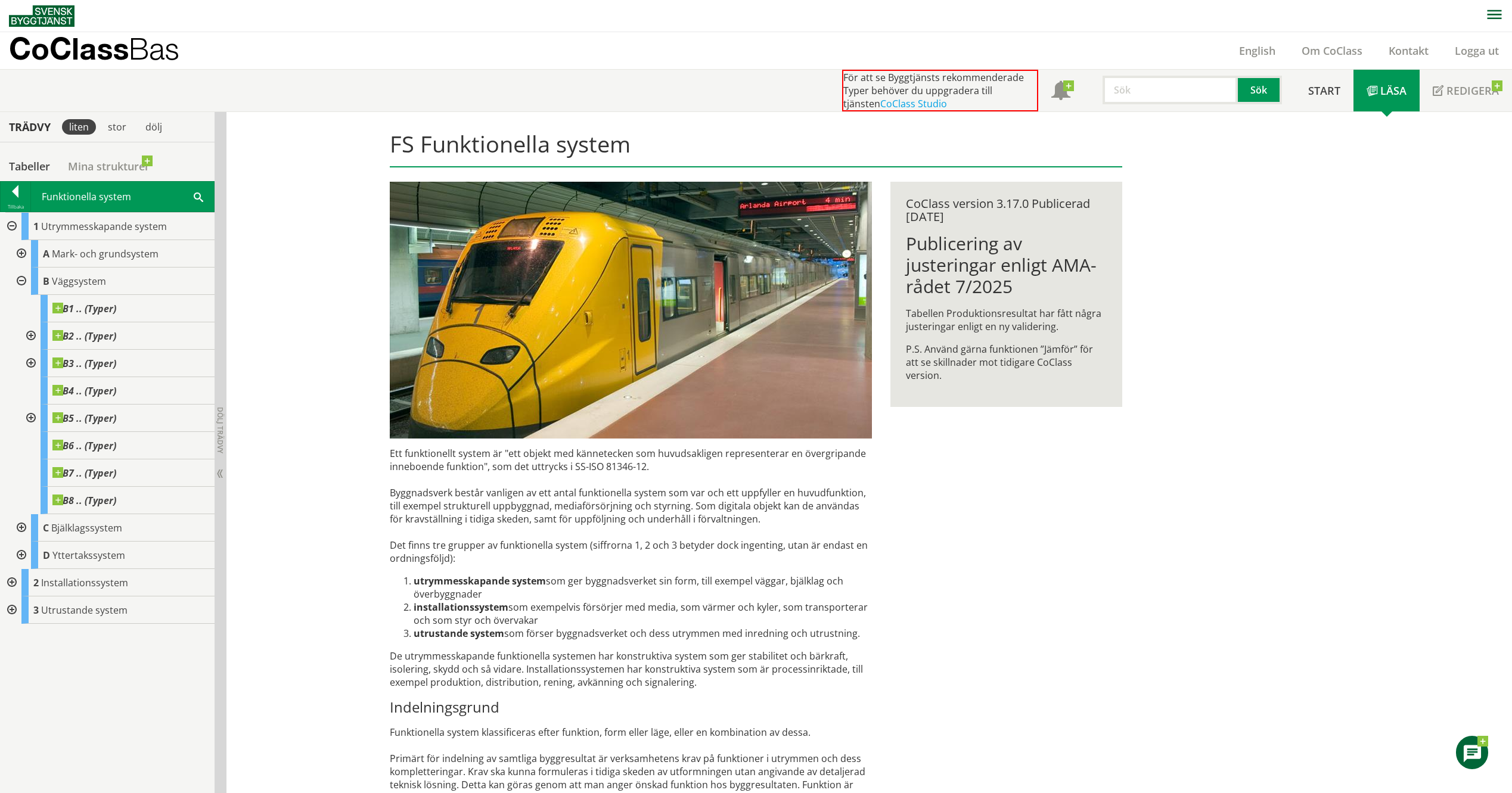
click at [22, 278] on div at bounding box center [20, 281] width 22 height 27
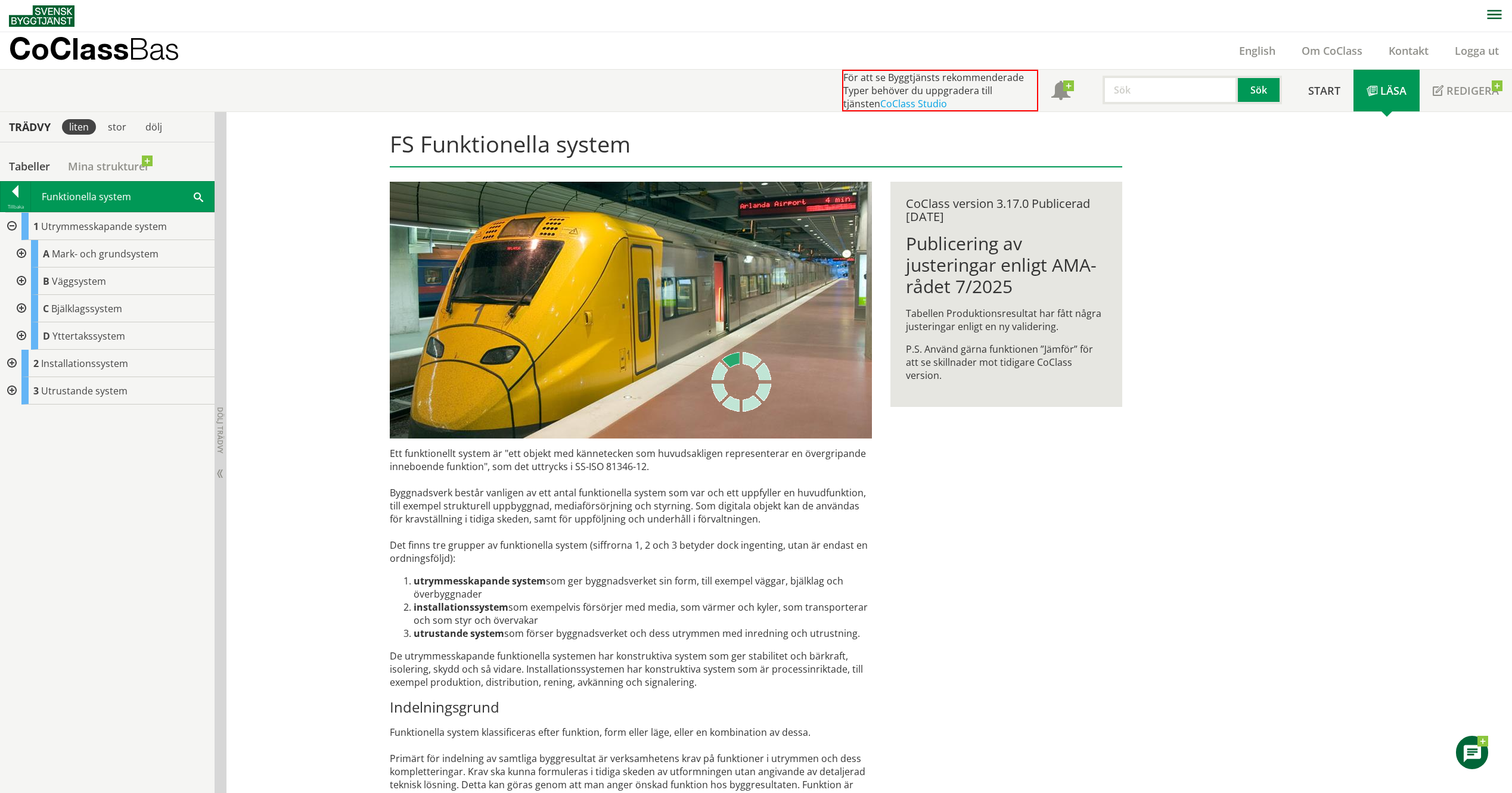
click at [12, 229] on div at bounding box center [11, 226] width 22 height 27
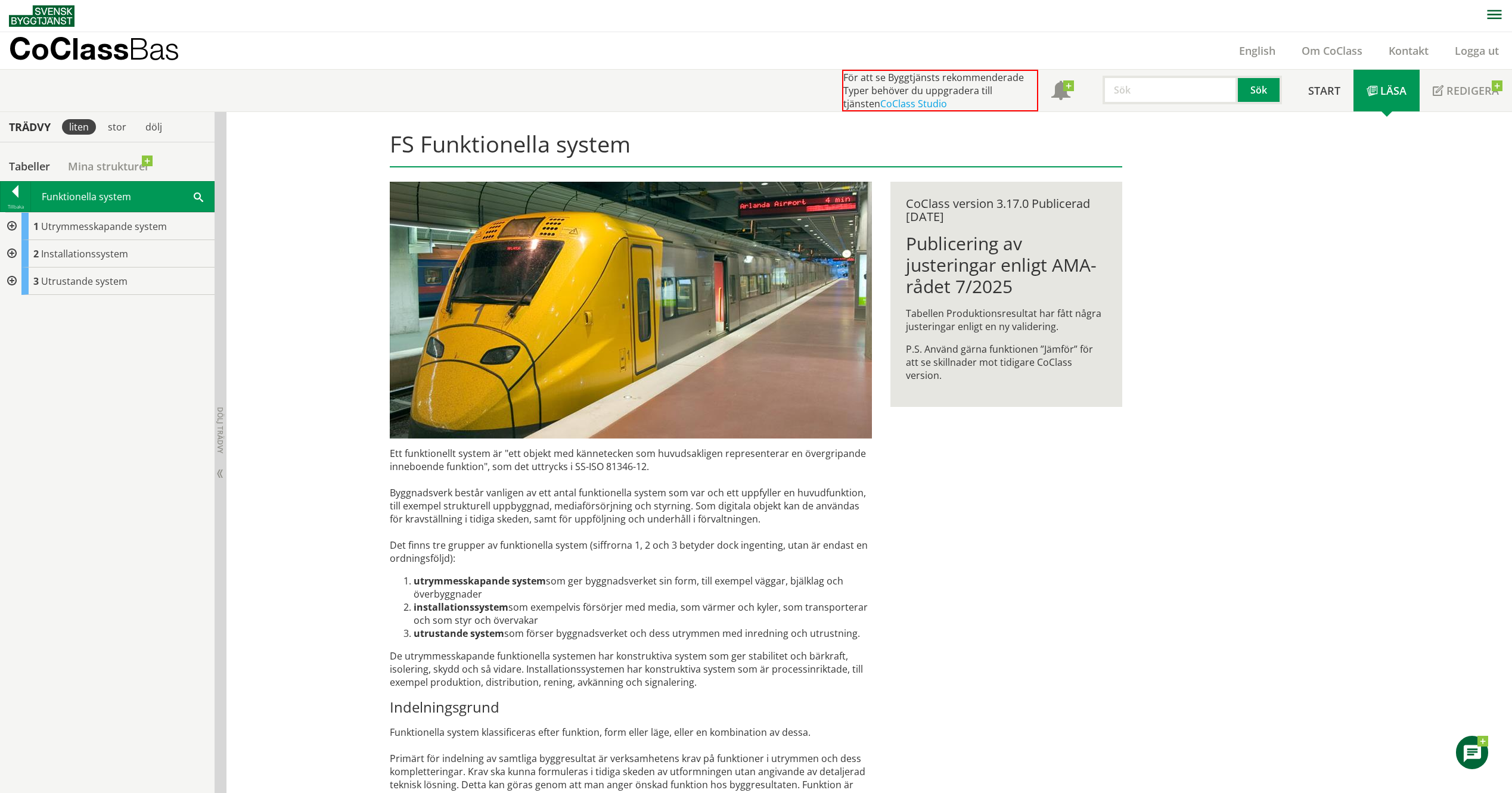
drag, startPoint x: 43, startPoint y: 344, endPoint x: 47, endPoint y: 331, distance: 13.6
click at [46, 335] on div "1 Utrymmesskapande system A Mark- och grundsystem B Väggsystem B1 .. (Typer) B2…" at bounding box center [107, 503] width 215 height 581
click at [124, 130] on div "stor" at bounding box center [117, 127] width 33 height 16
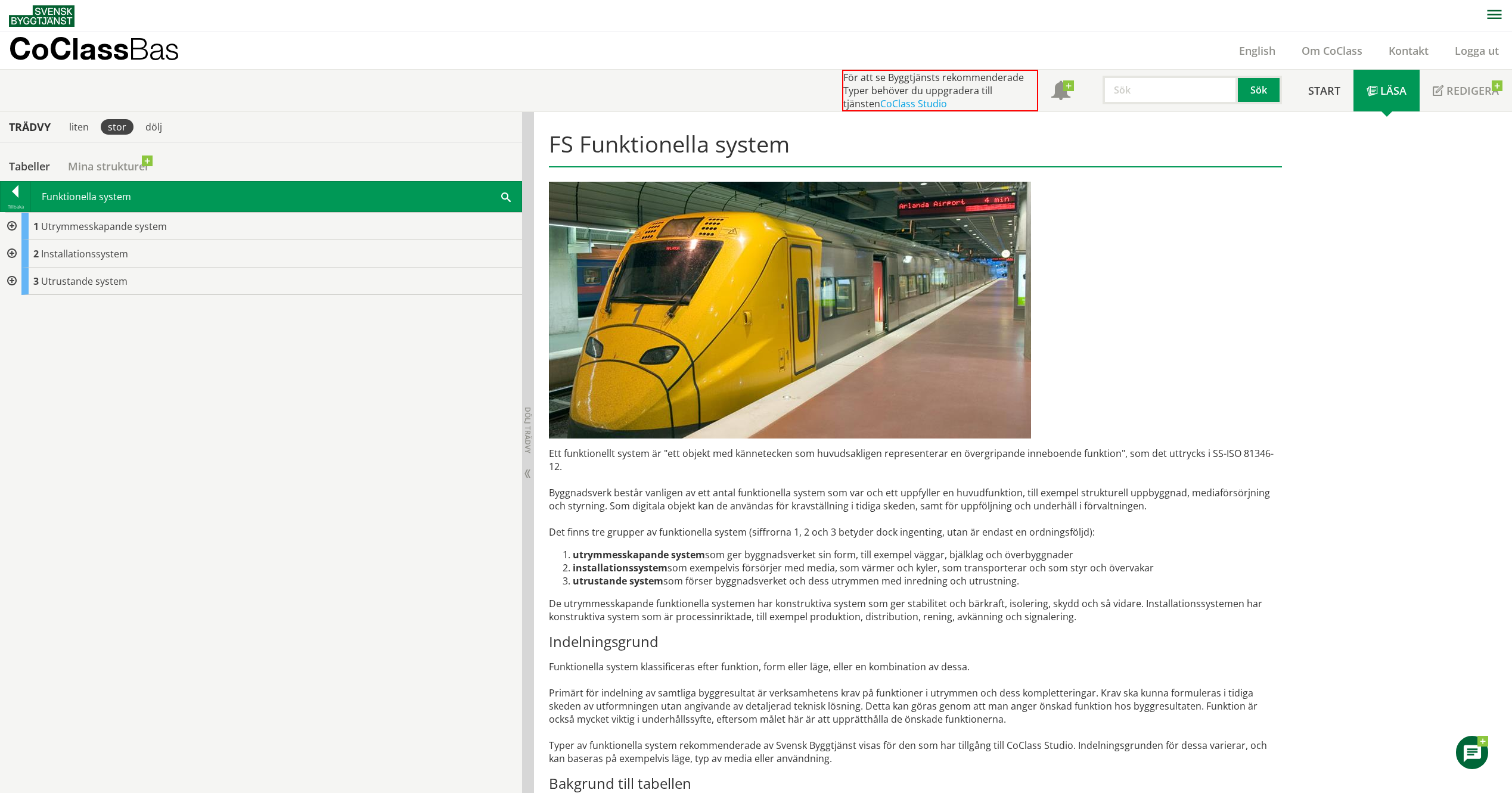
click at [16, 227] on div at bounding box center [11, 226] width 22 height 27
click at [23, 274] on div at bounding box center [20, 281] width 22 height 27
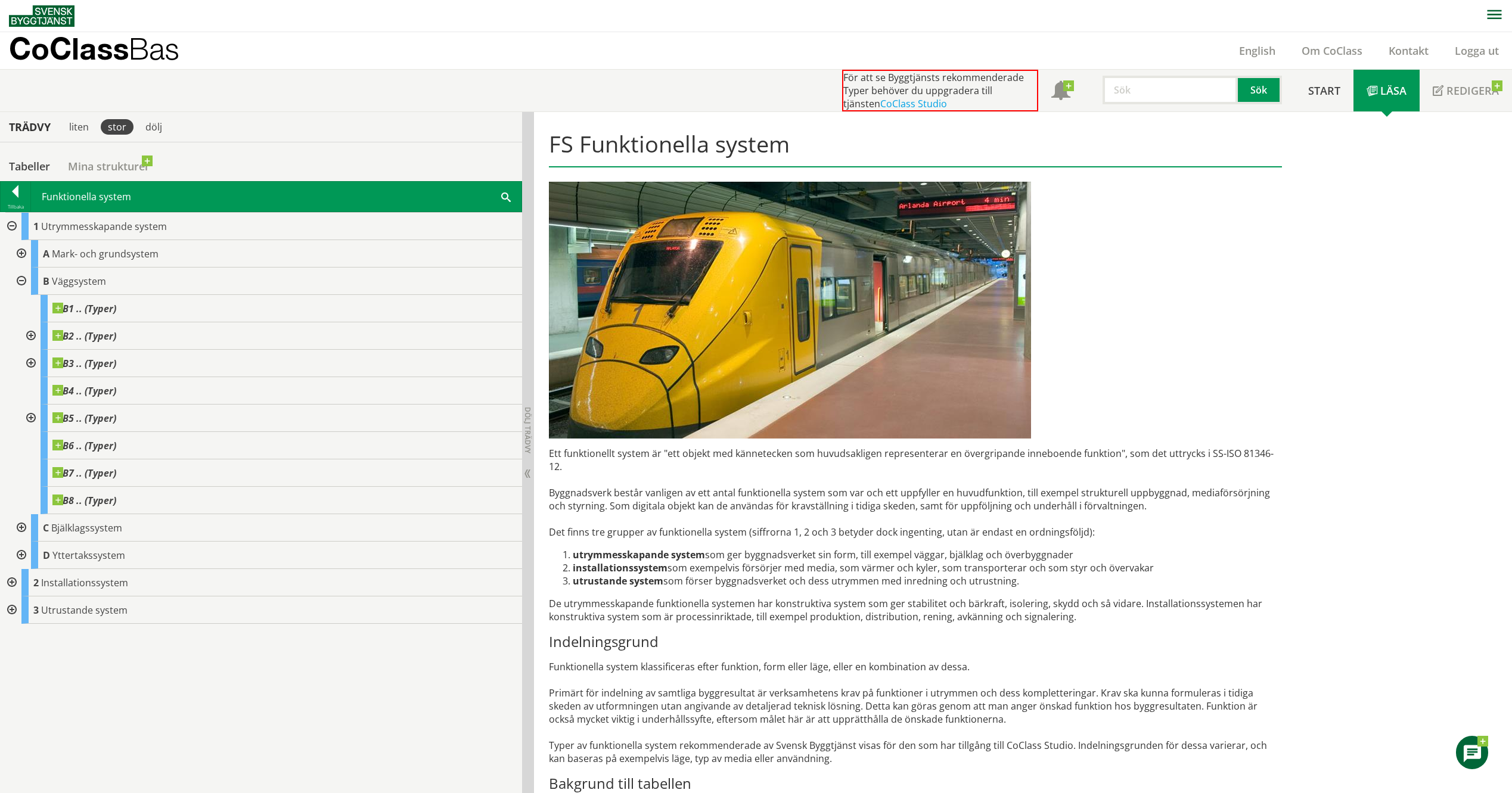
click at [29, 340] on div at bounding box center [30, 336] width 22 height 27
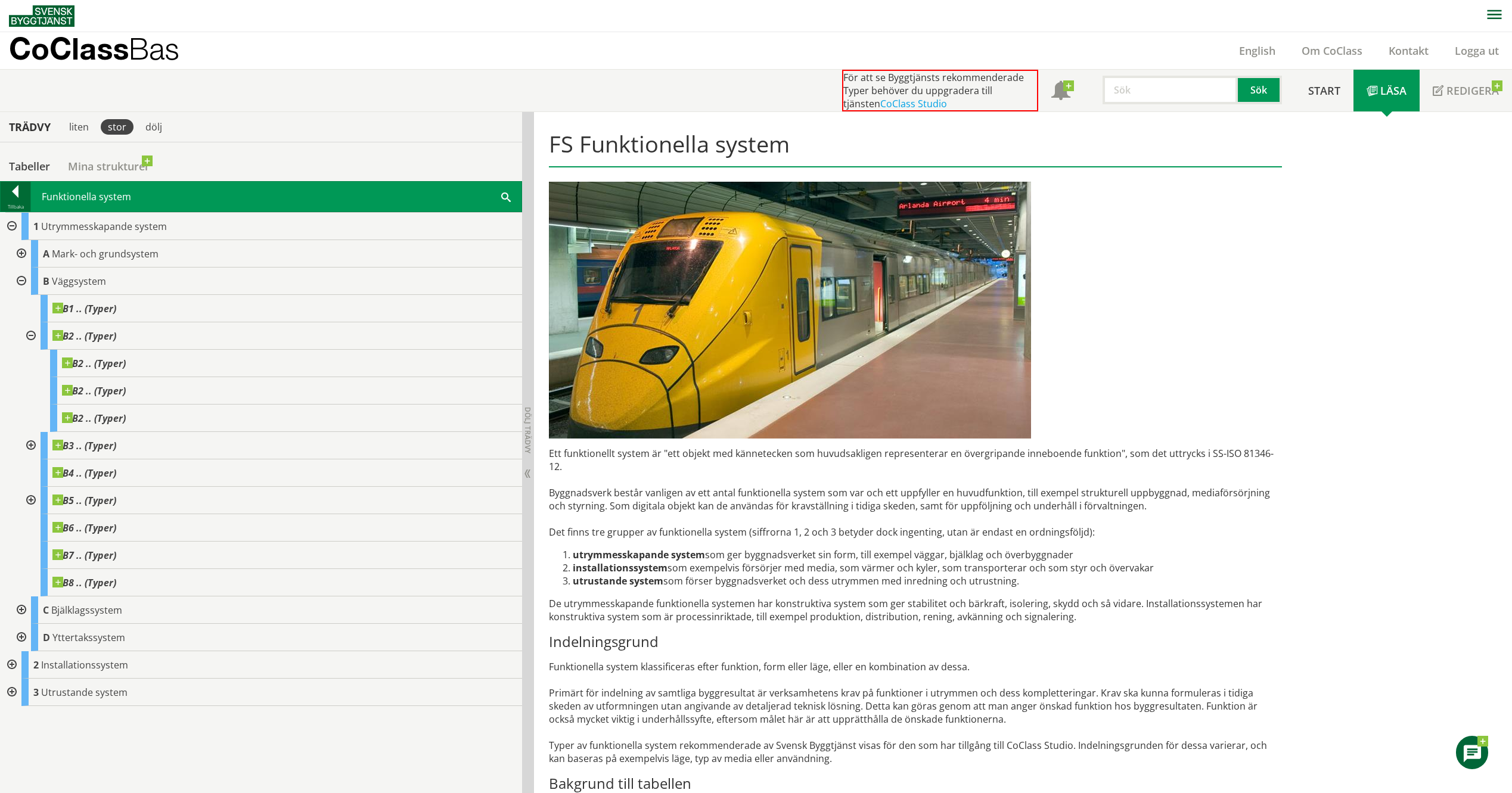
click at [14, 200] on div at bounding box center [15, 193] width 30 height 17
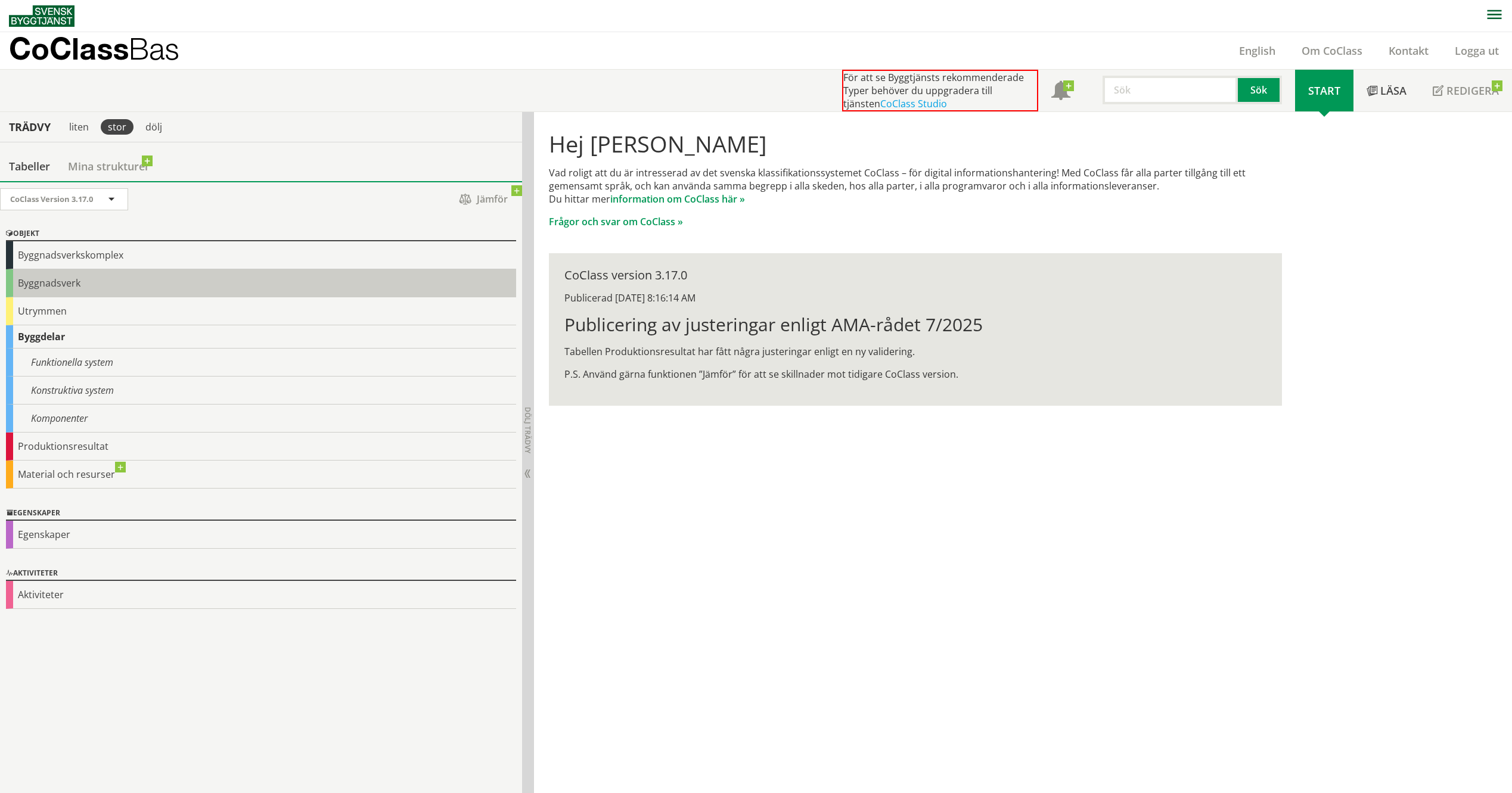
click at [54, 292] on div "Byggnadsverk" at bounding box center [261, 283] width 510 height 28
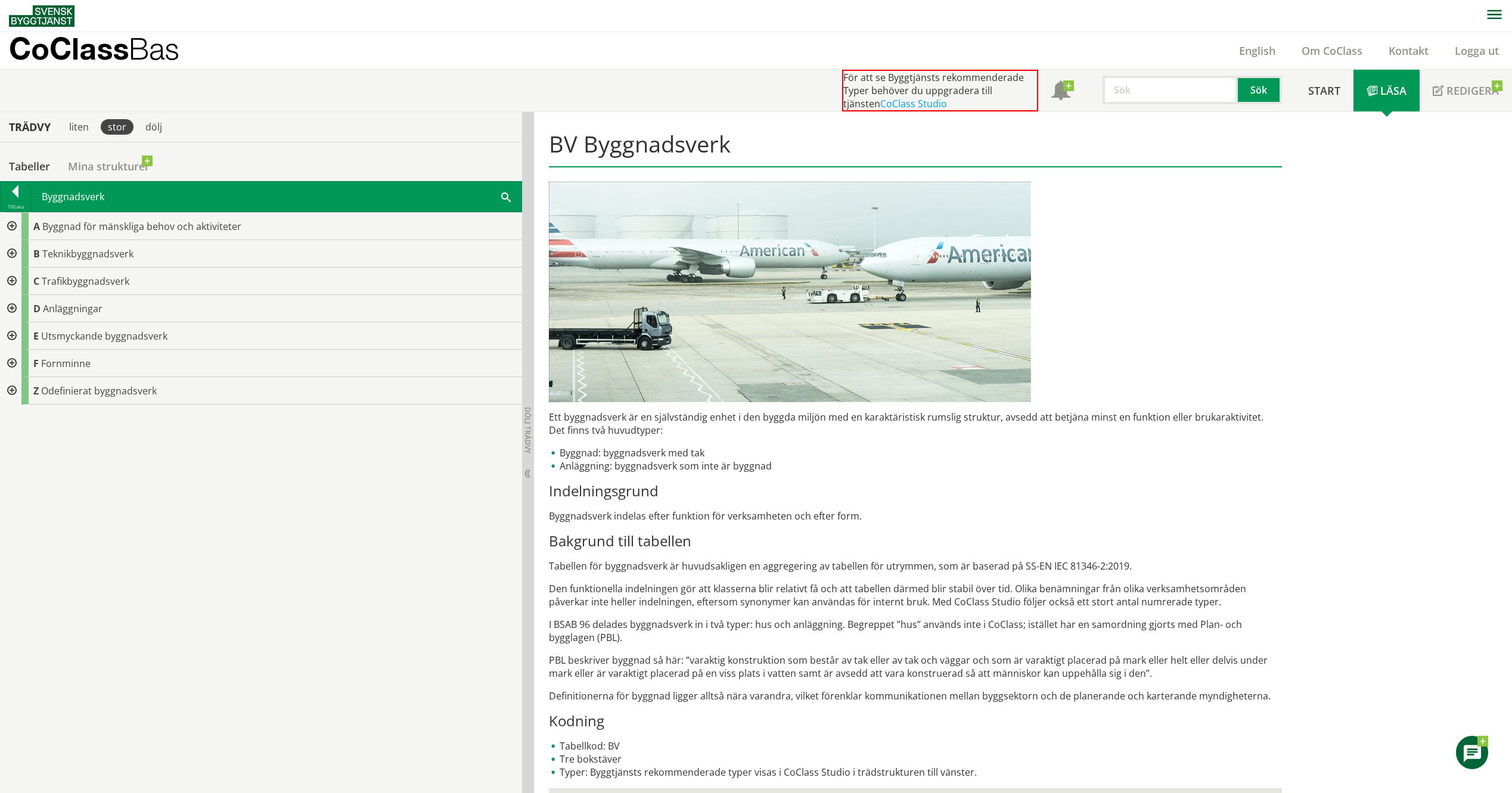
click at [14, 229] on div at bounding box center [11, 226] width 22 height 27
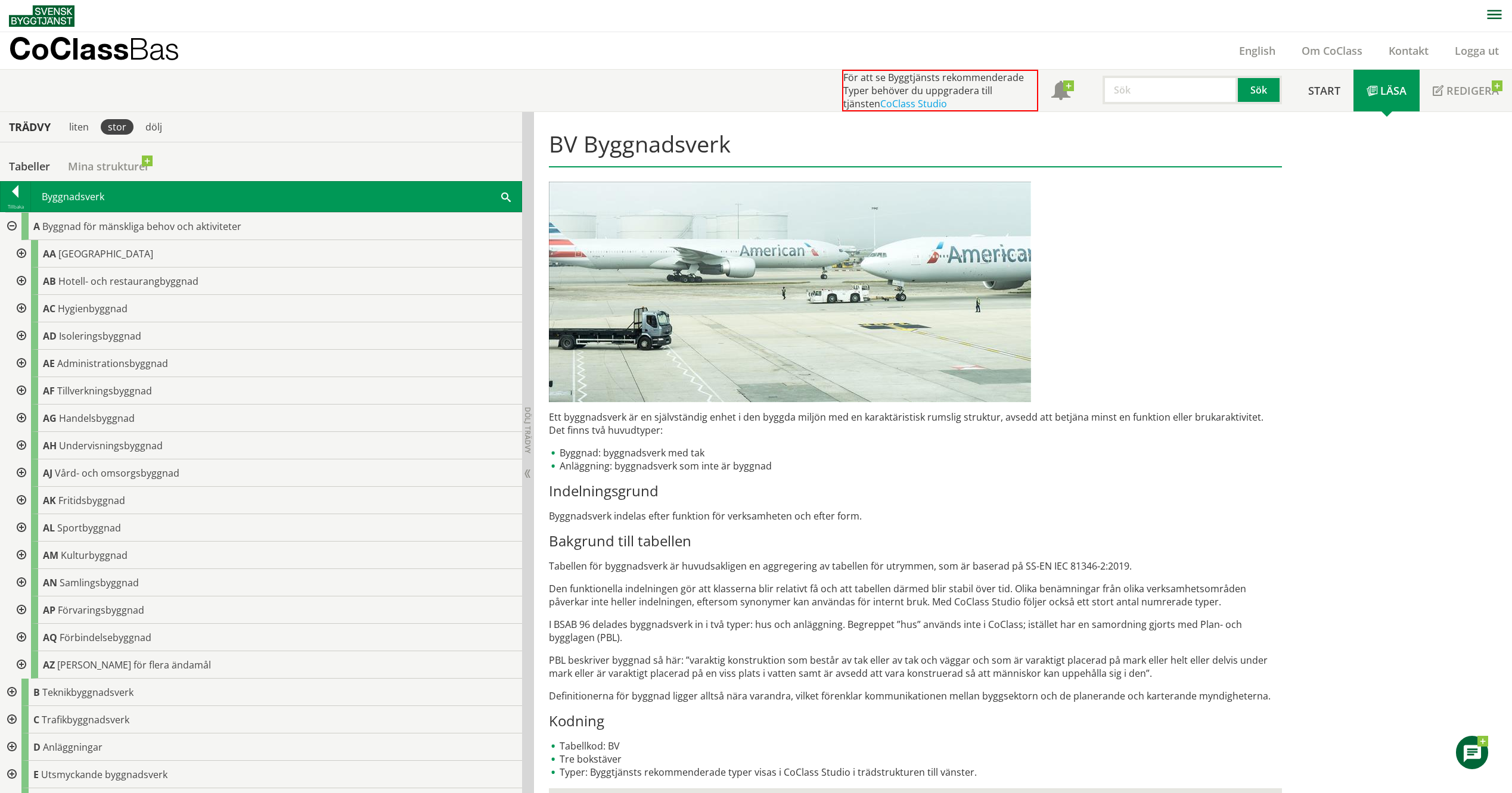
click at [20, 473] on div at bounding box center [20, 473] width 22 height 27
click at [32, 529] on div at bounding box center [30, 528] width 22 height 27
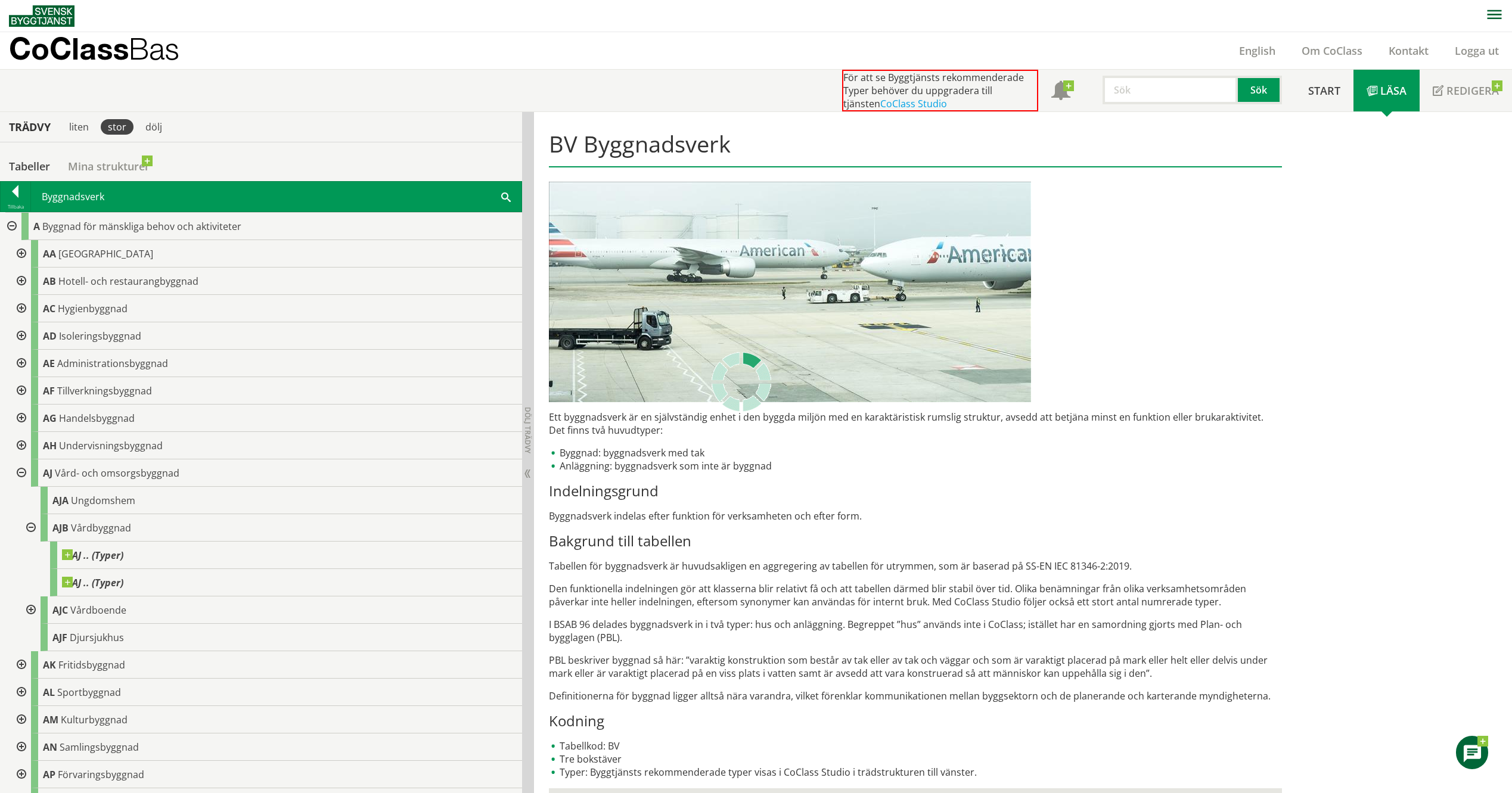
click at [33, 529] on div at bounding box center [30, 528] width 22 height 27
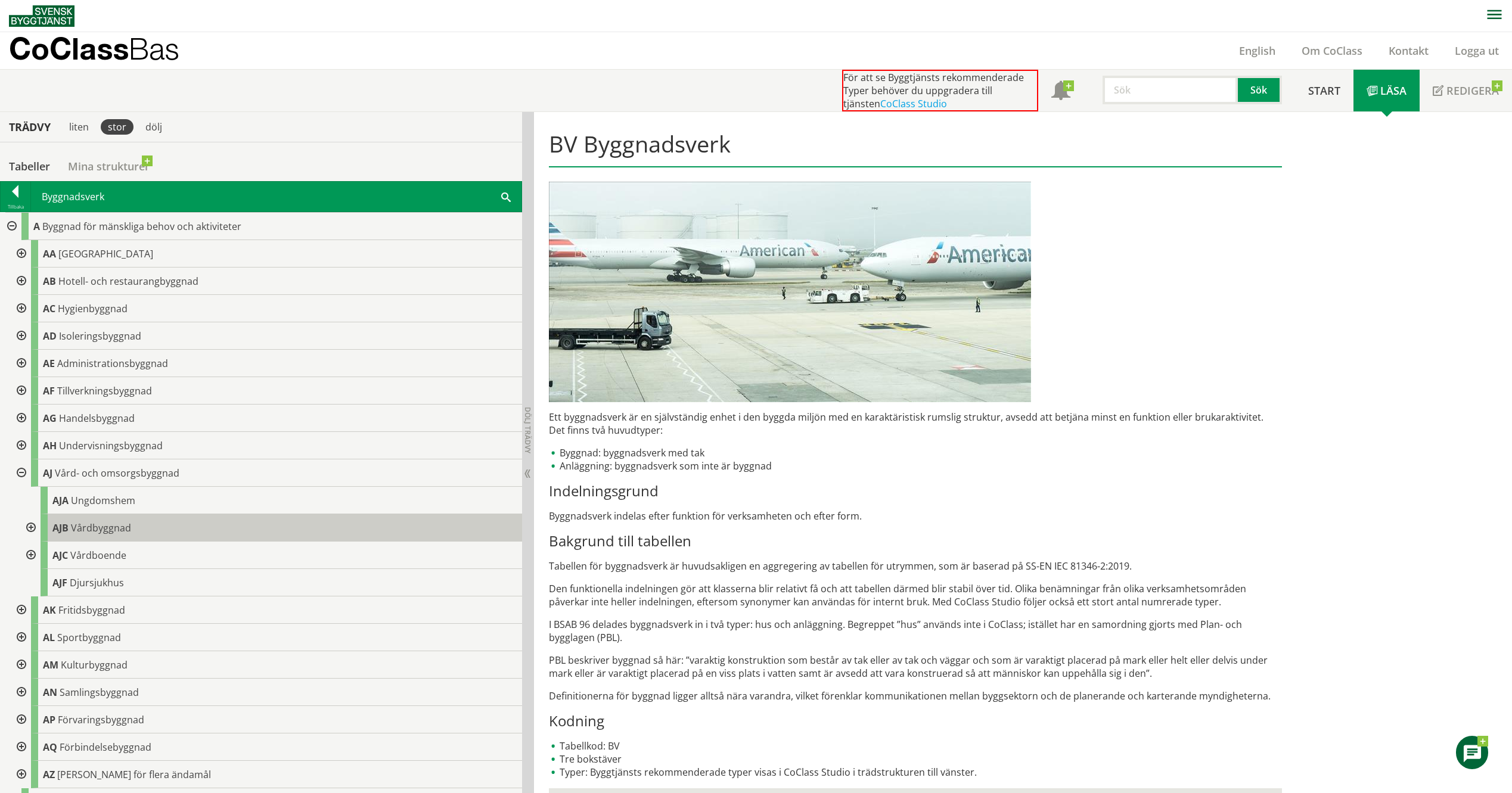
click at [60, 523] on span "AJB" at bounding box center [61, 528] width 16 height 13
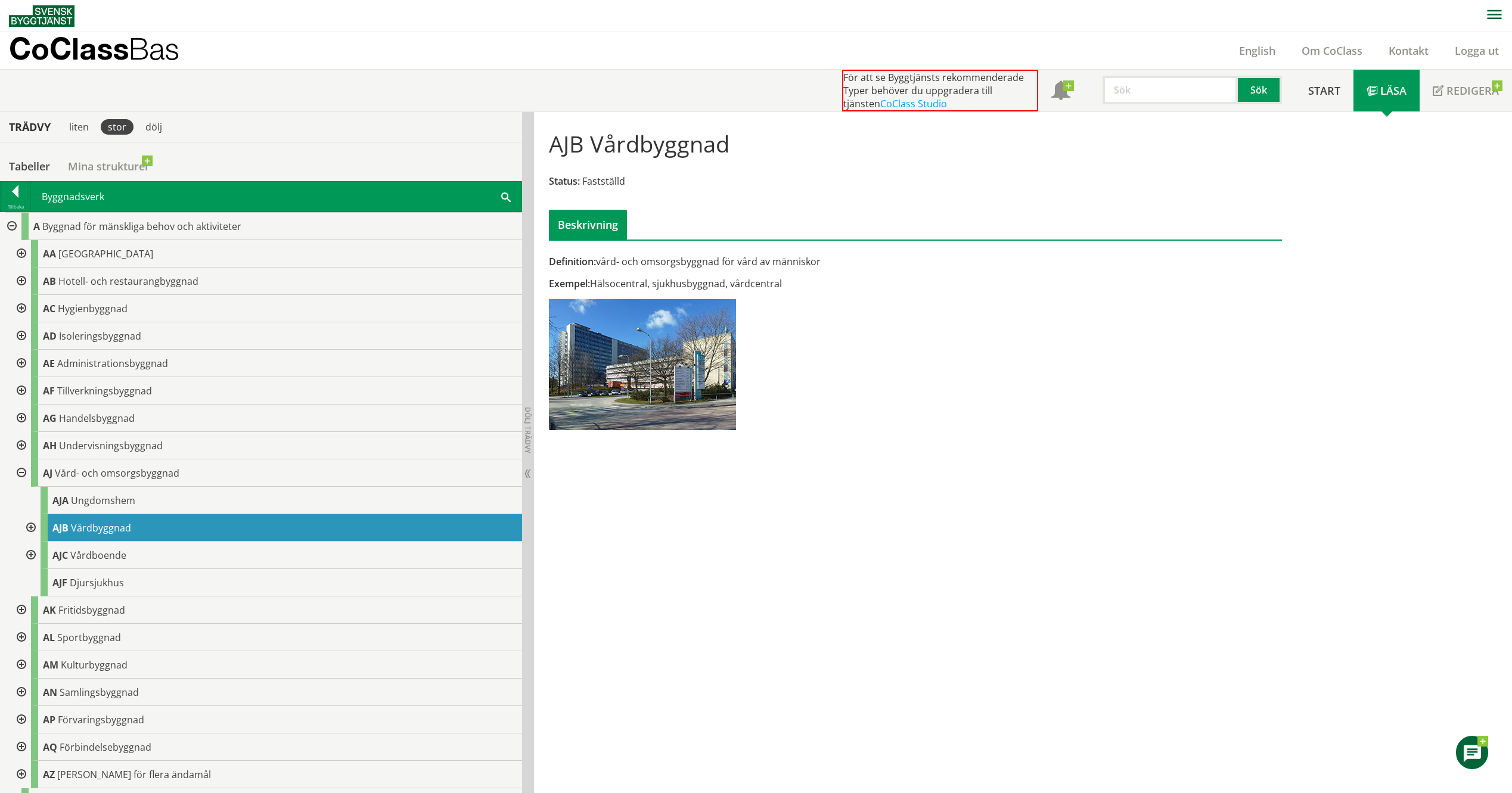
click at [19, 473] on div at bounding box center [20, 473] width 22 height 27
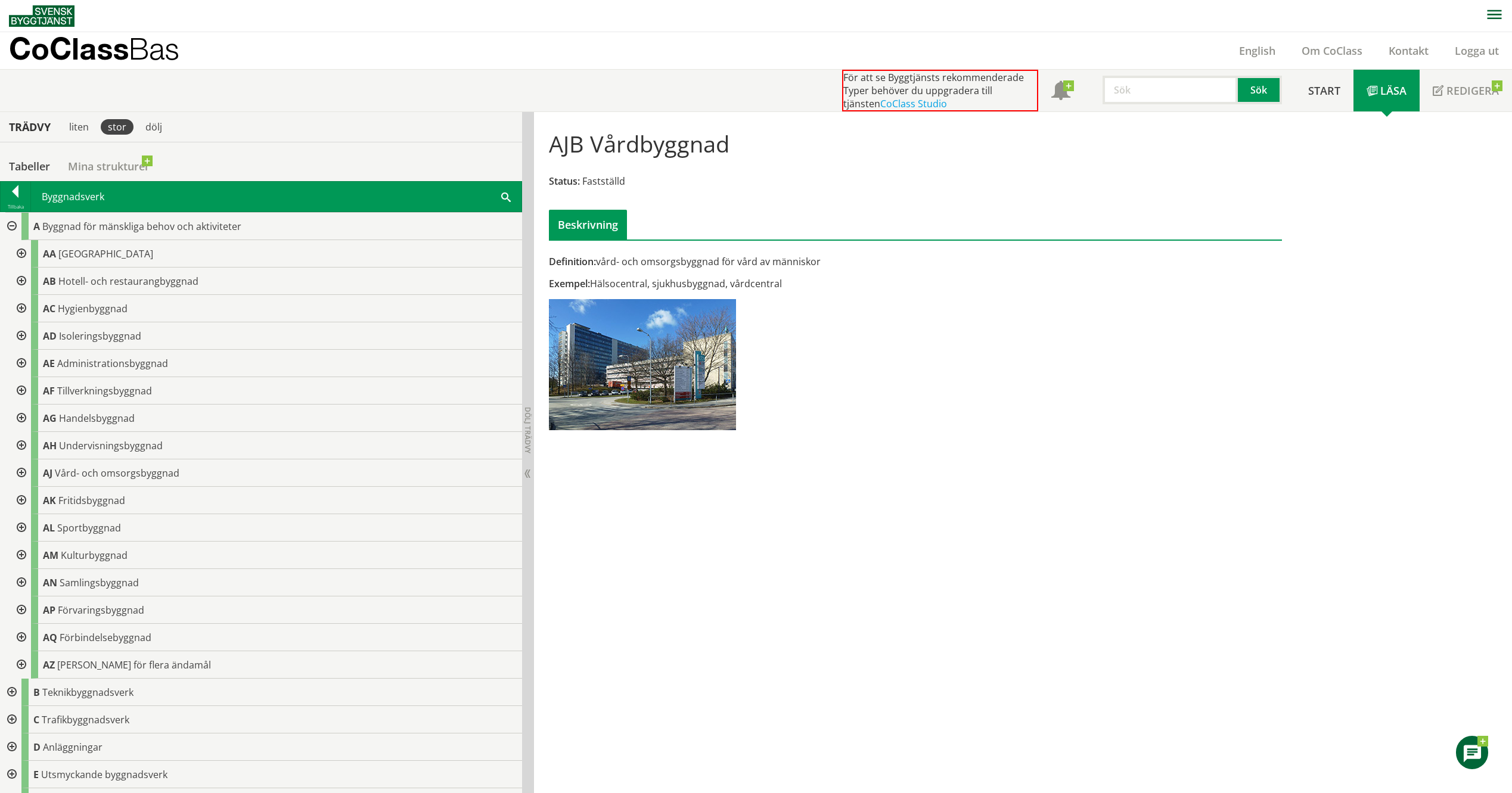
click at [20, 251] on div at bounding box center [20, 254] width 22 height 27
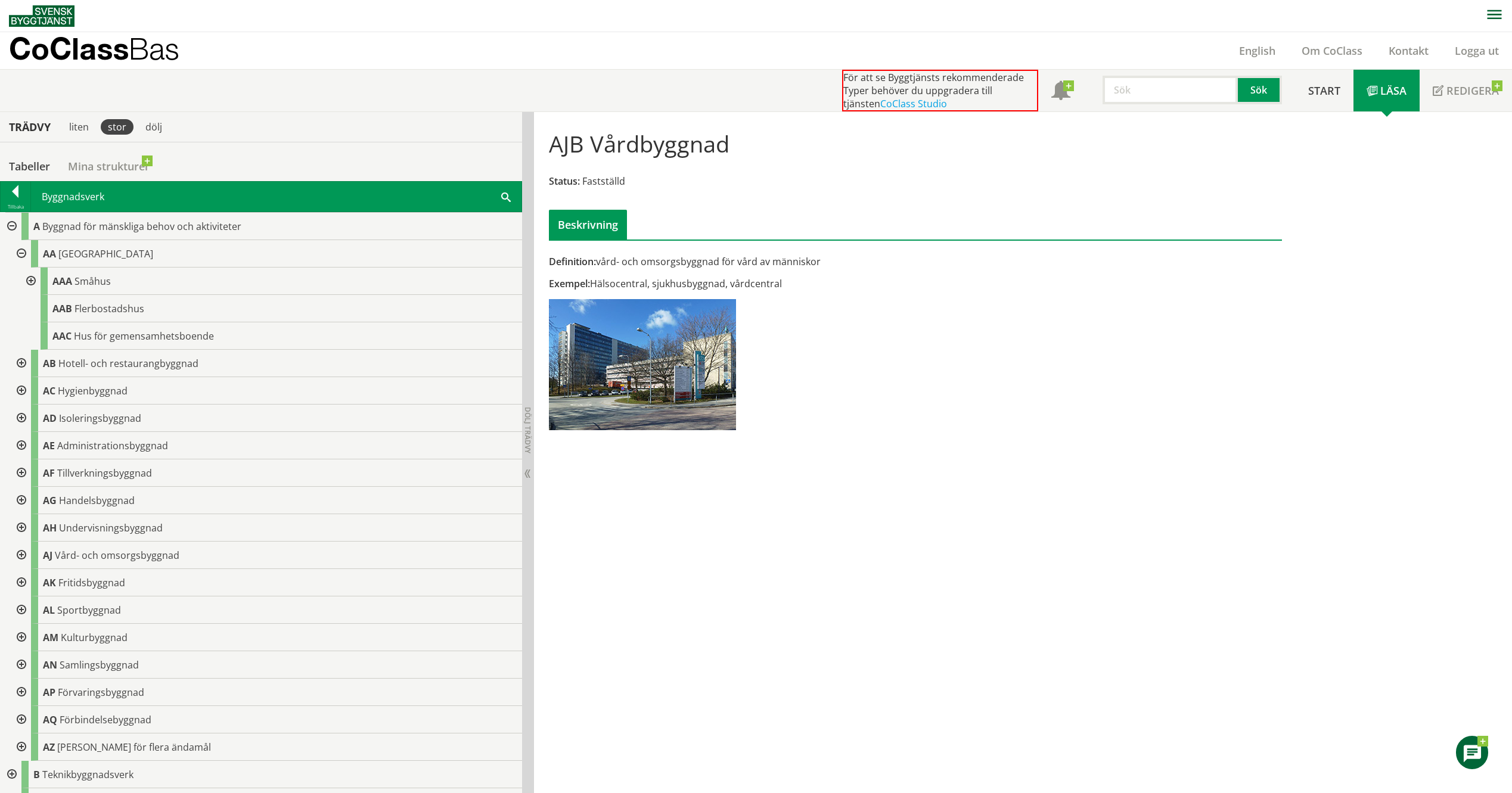
click at [33, 279] on div at bounding box center [30, 281] width 22 height 27
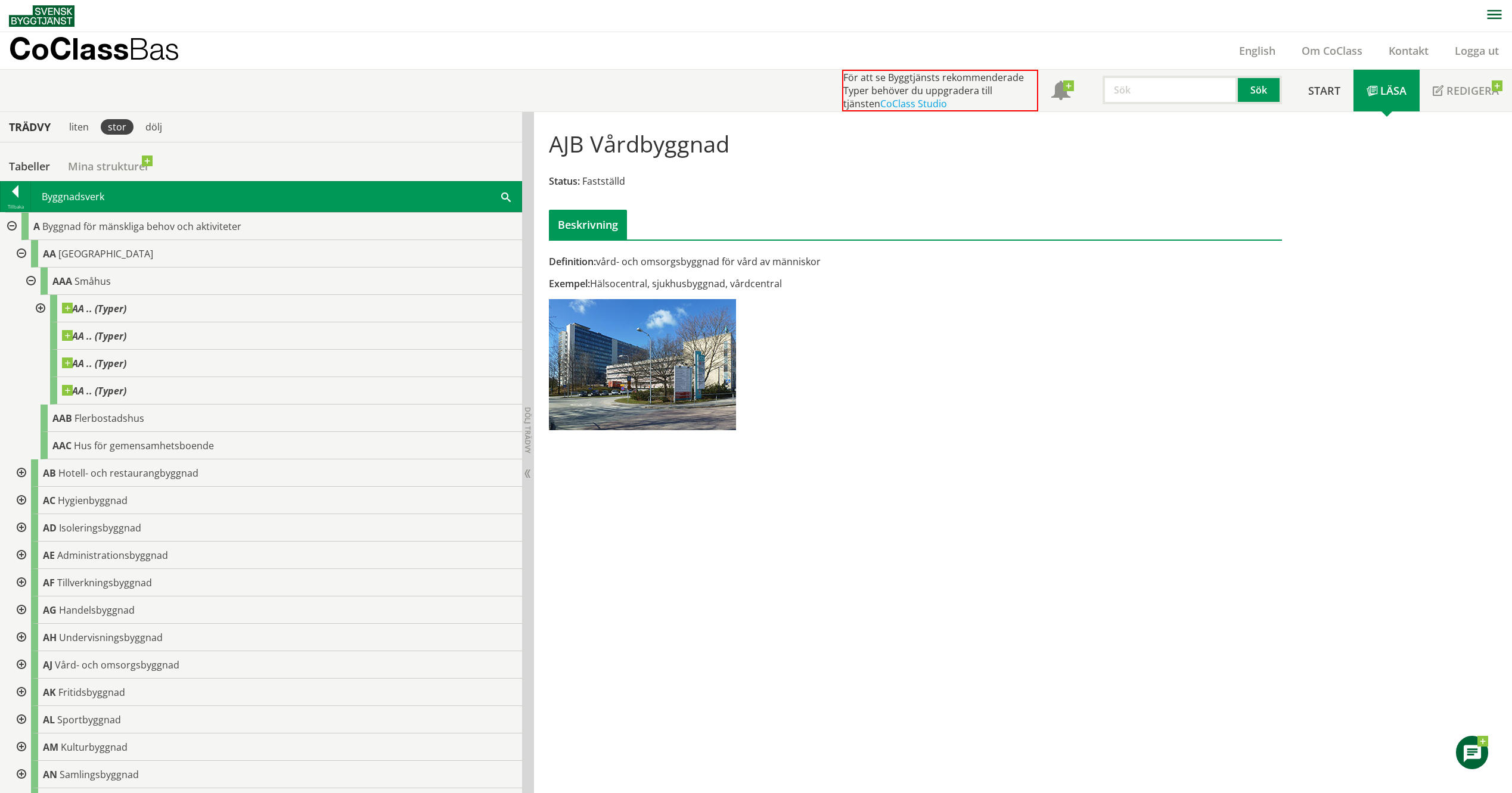
click at [33, 279] on div at bounding box center [30, 281] width 22 height 27
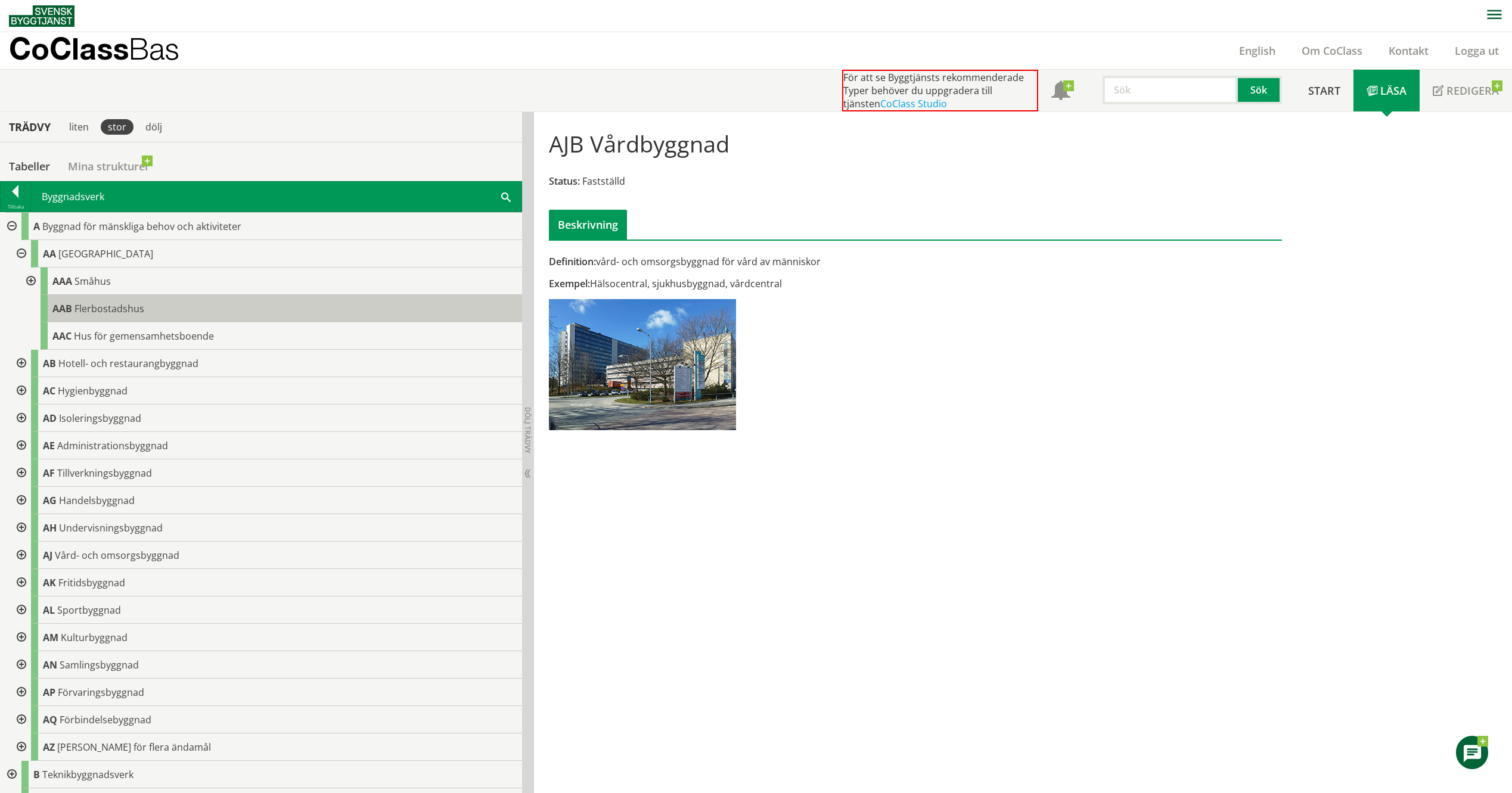
click at [87, 309] on span "Flerbostadshus" at bounding box center [109, 308] width 70 height 13
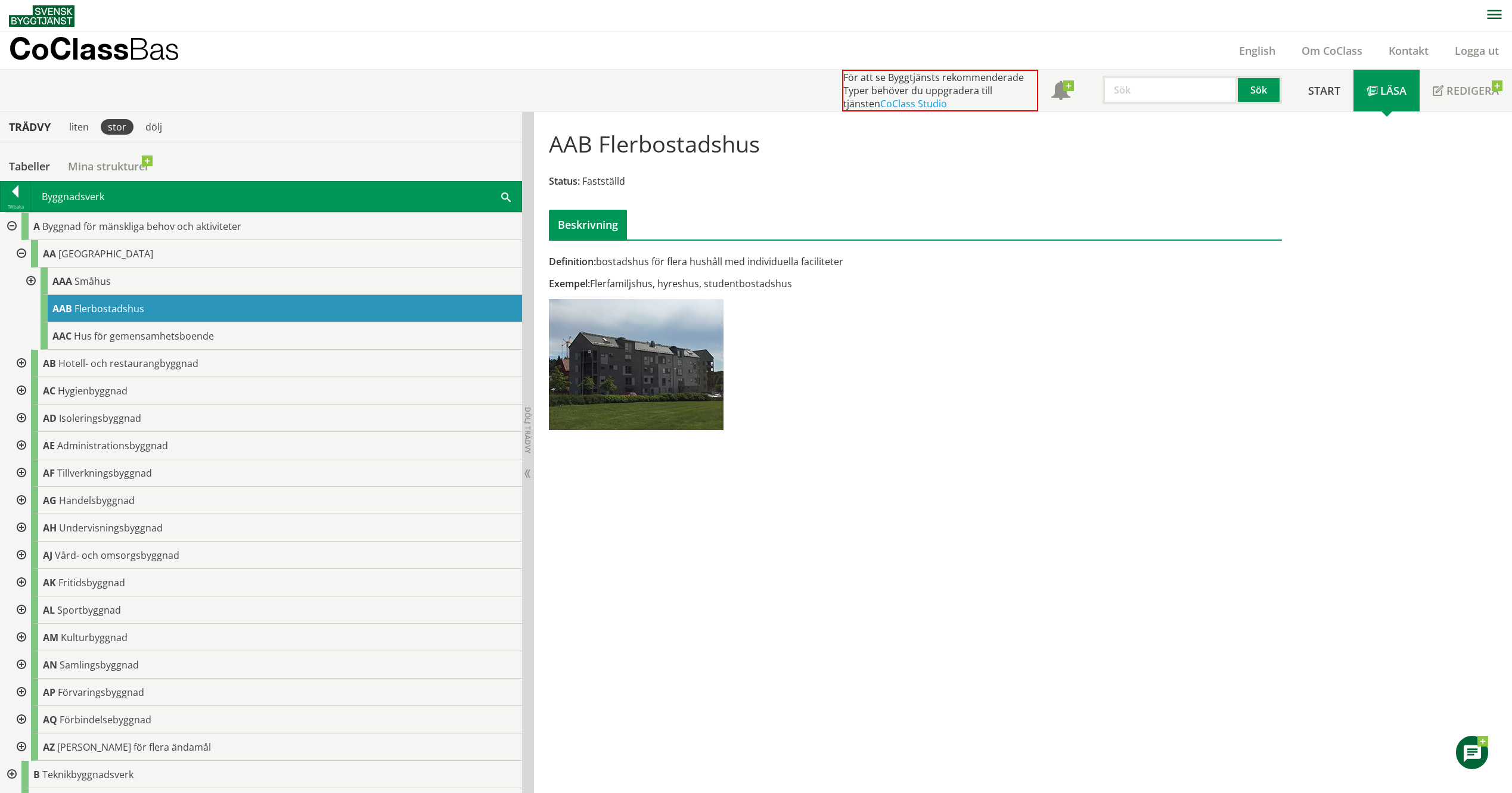
click at [13, 228] on div at bounding box center [11, 226] width 22 height 27
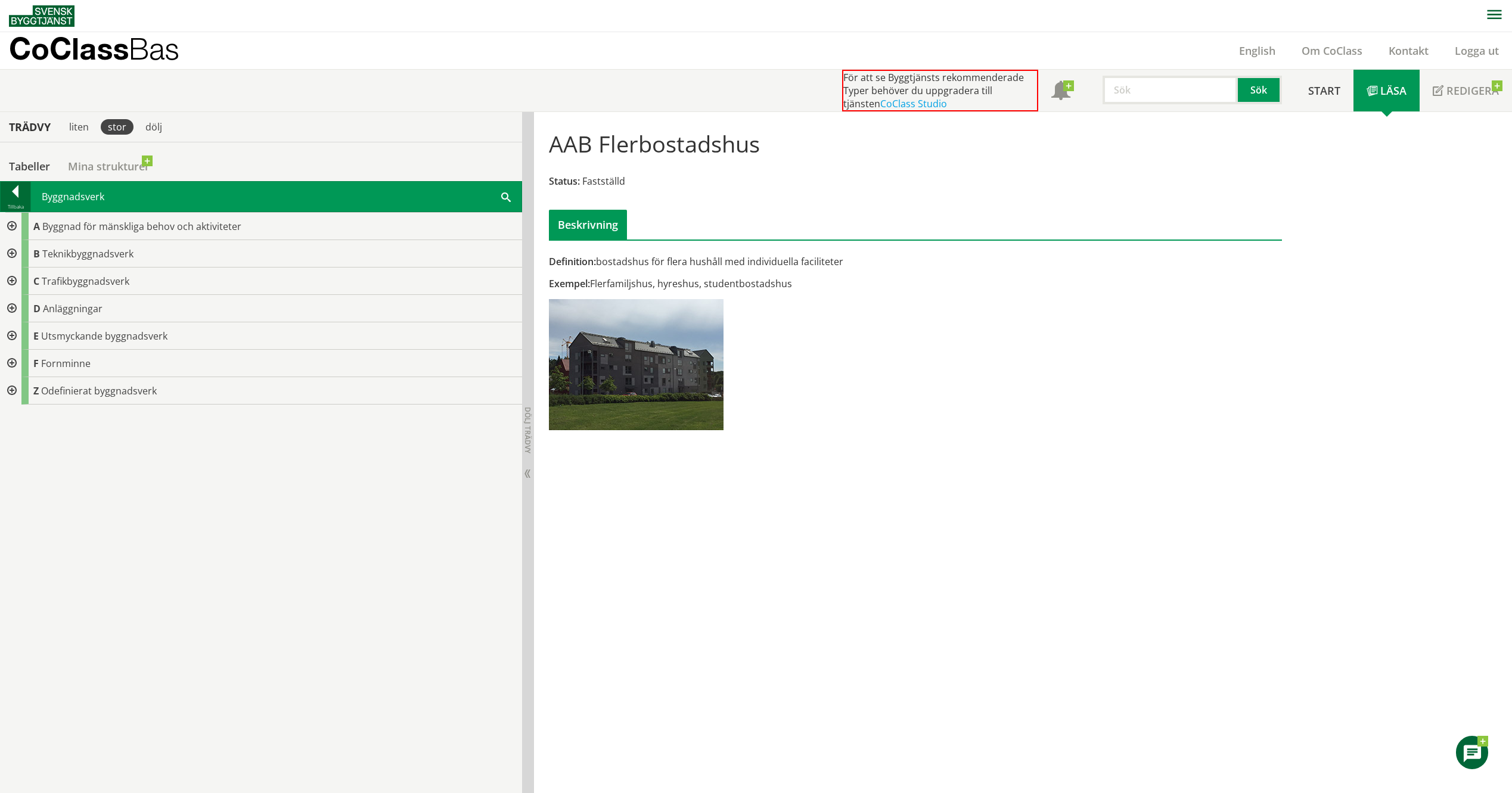
click at [10, 197] on div at bounding box center [15, 193] width 30 height 17
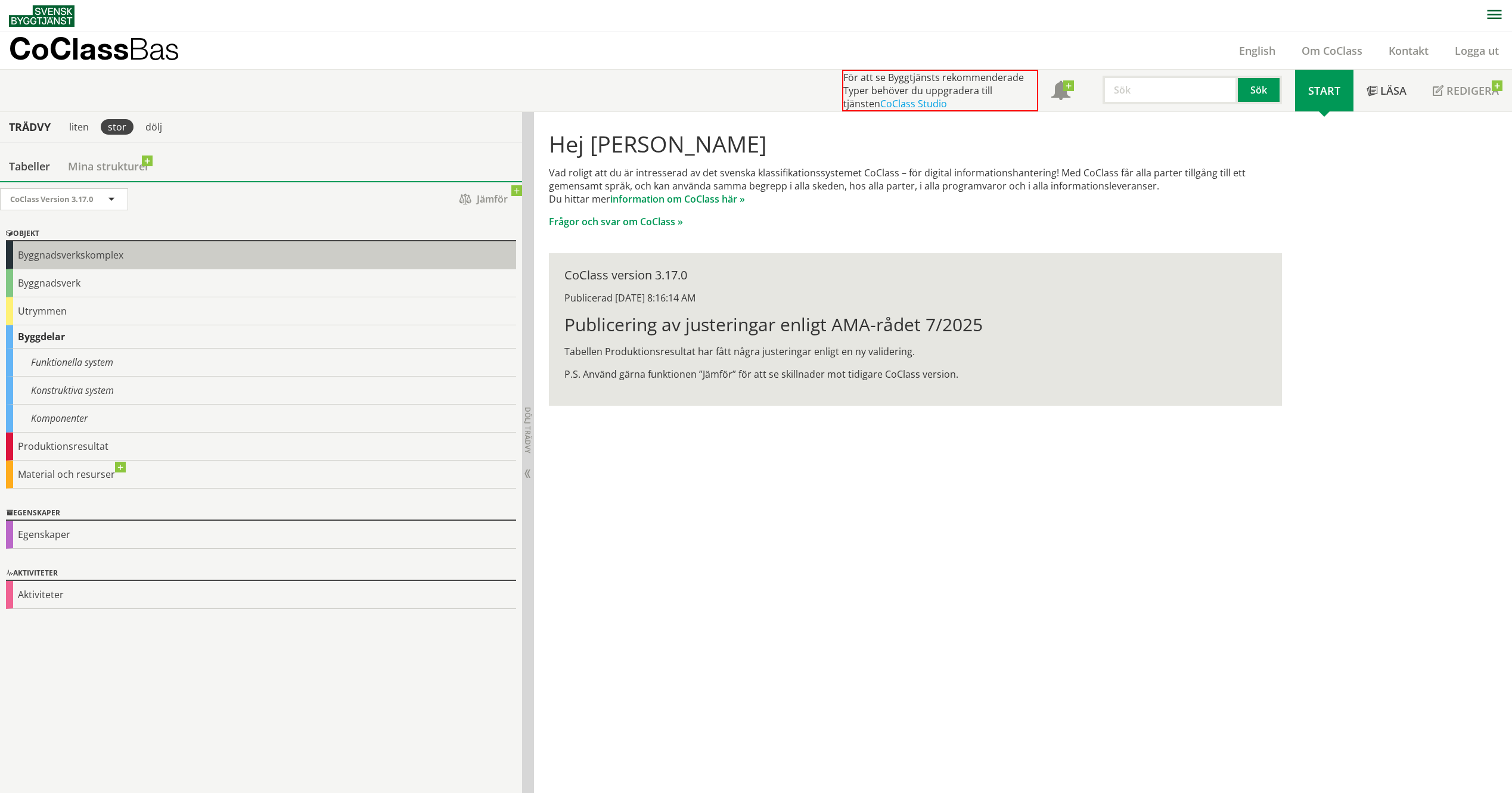
click at [98, 255] on div "Byggnadsverkskomplex" at bounding box center [261, 255] width 510 height 28
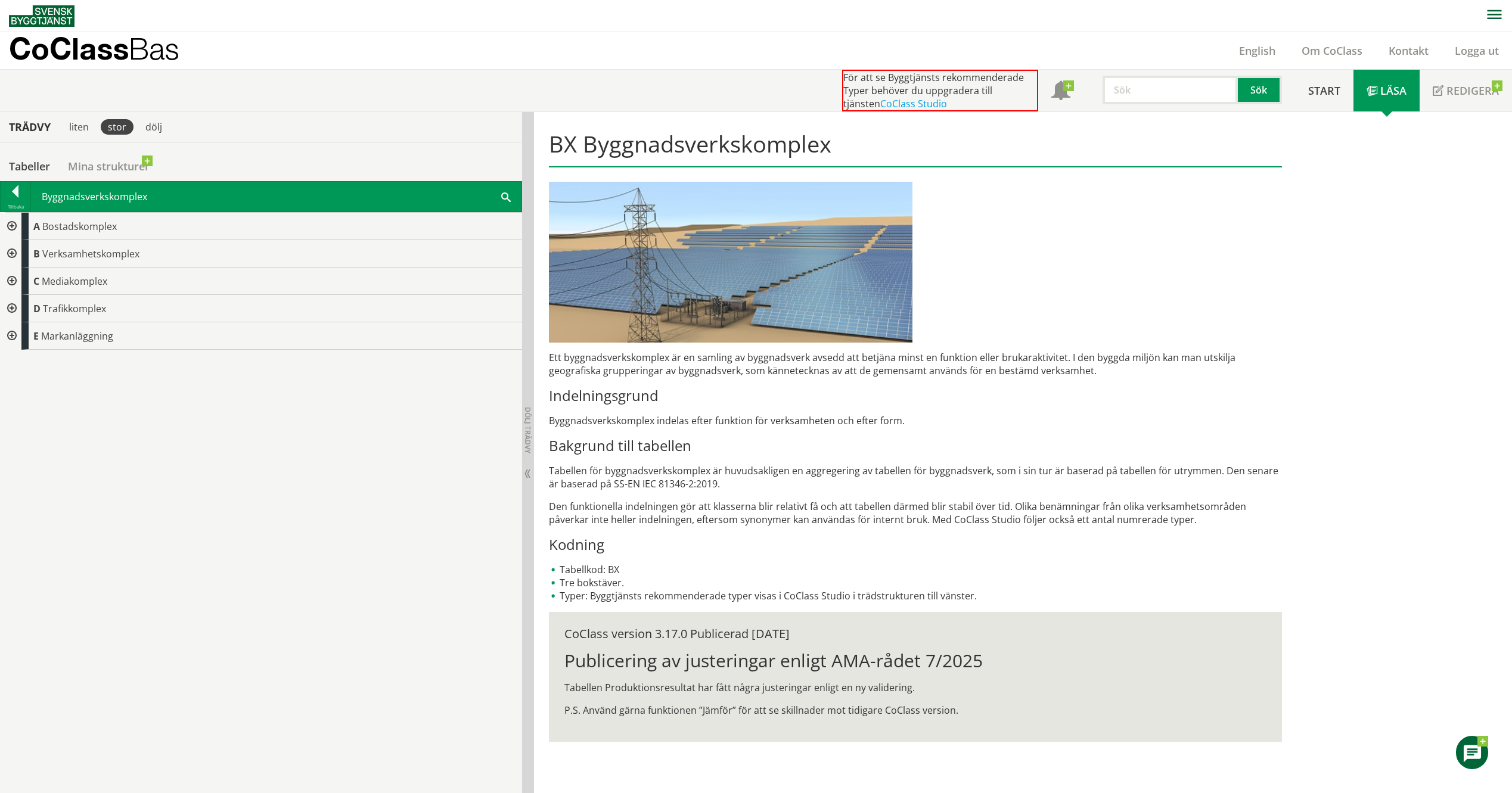
click at [16, 226] on div at bounding box center [11, 226] width 22 height 27
click at [12, 228] on div at bounding box center [11, 226] width 22 height 27
click at [14, 253] on div at bounding box center [11, 254] width 22 height 27
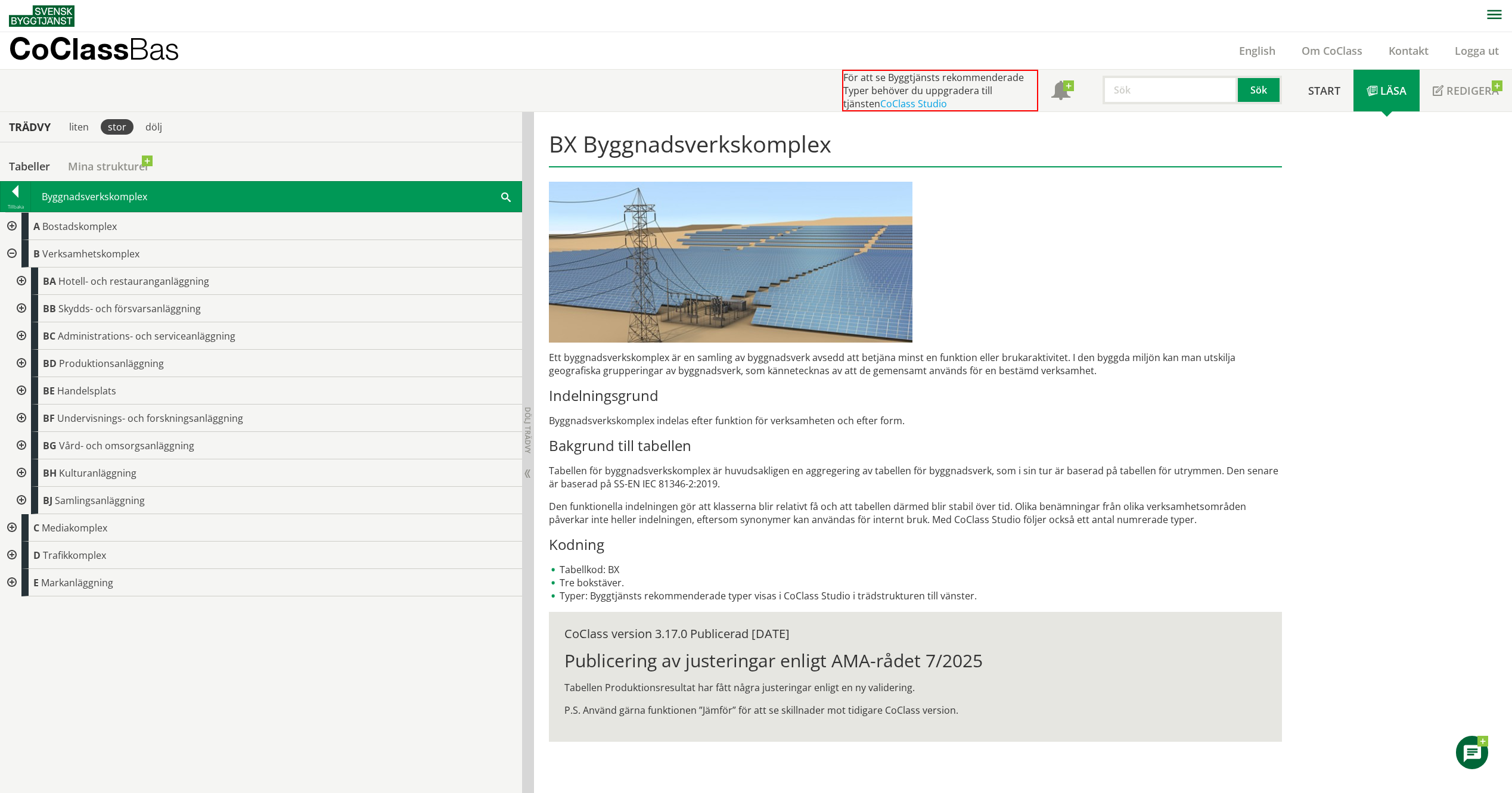
click at [24, 500] on div at bounding box center [20, 501] width 22 height 27
click at [24, 337] on div at bounding box center [20, 336] width 22 height 27
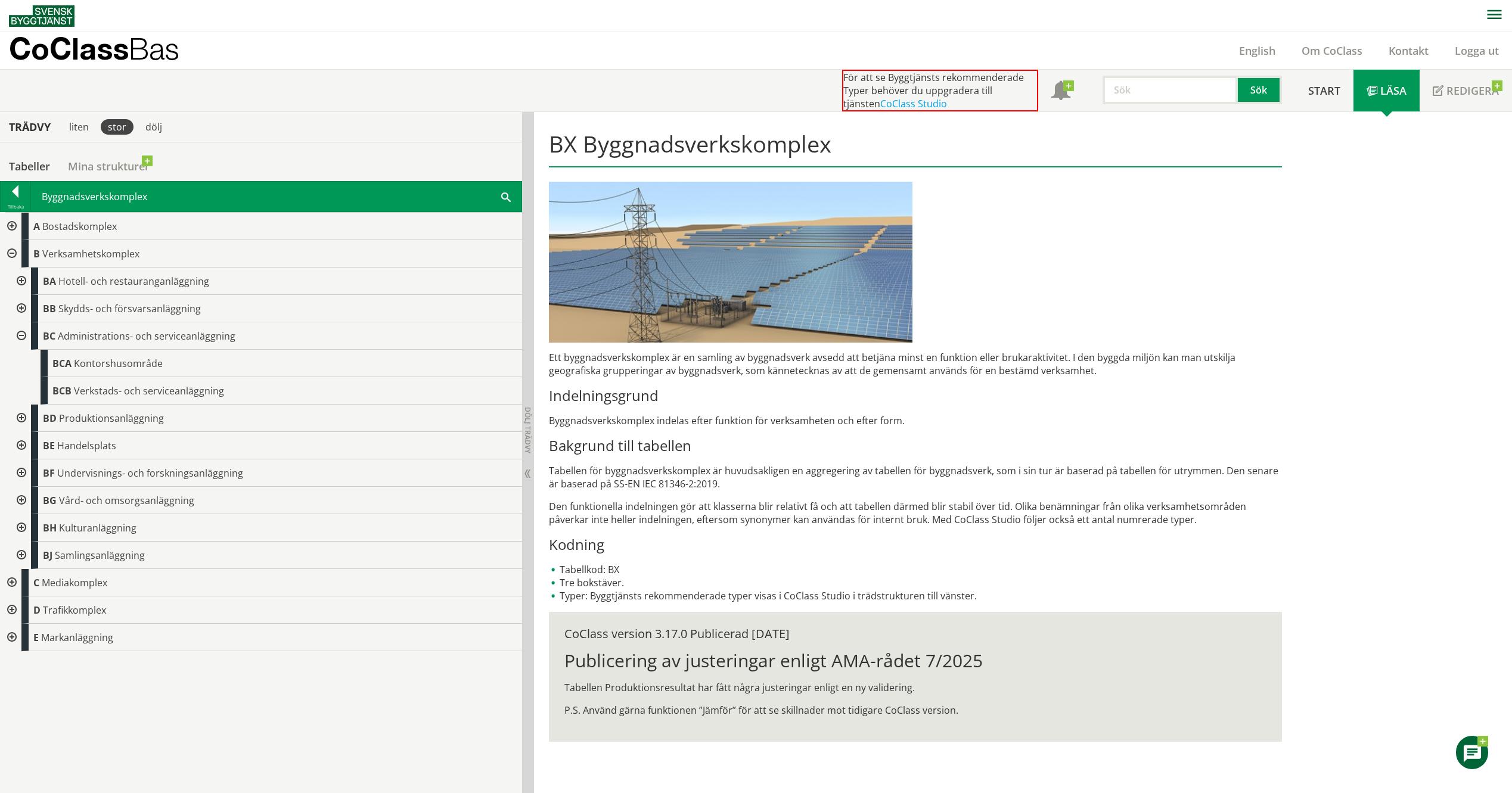
click at [24, 337] on div at bounding box center [20, 336] width 22 height 27
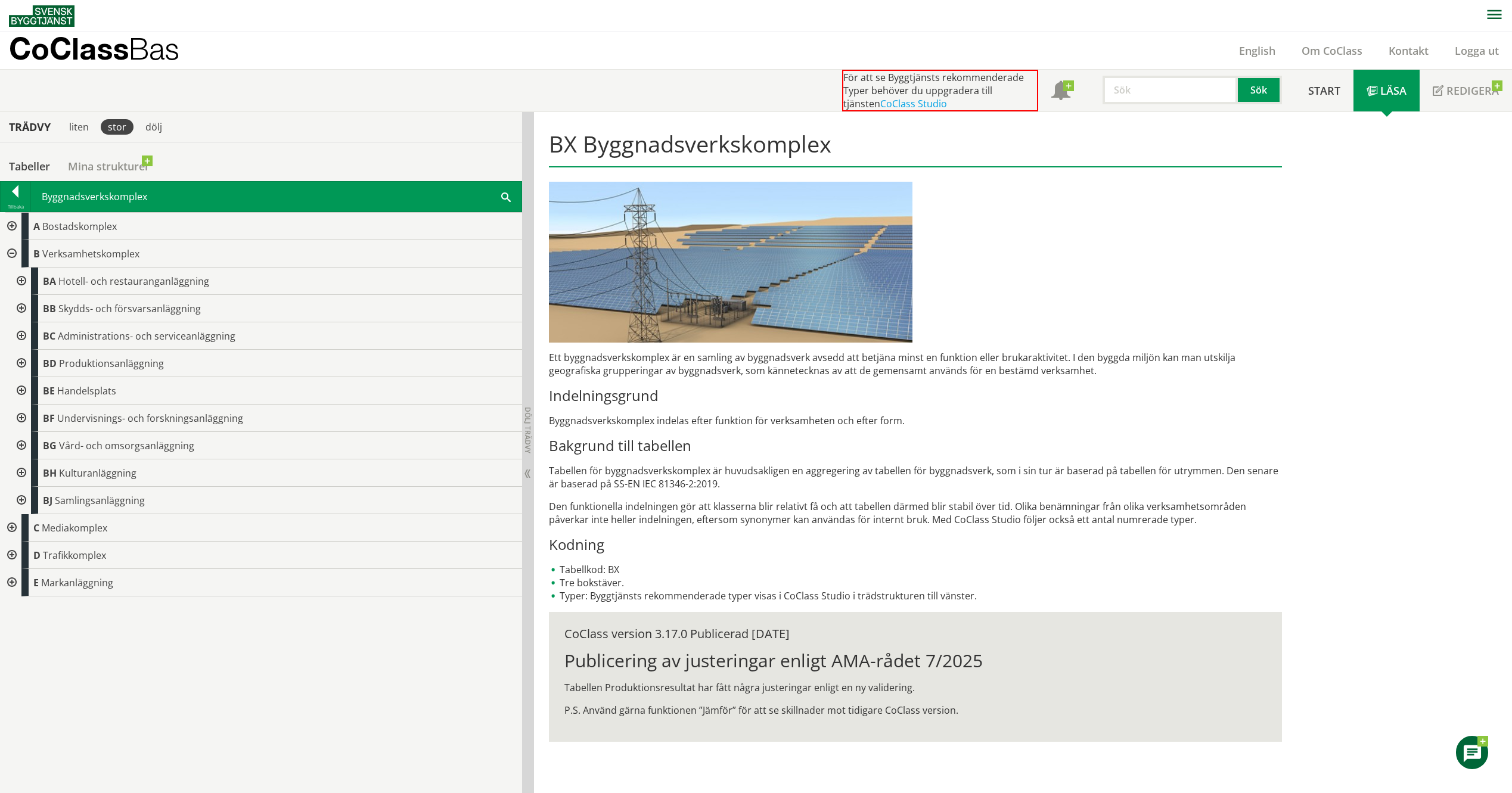
click at [19, 450] on div at bounding box center [20, 446] width 22 height 27
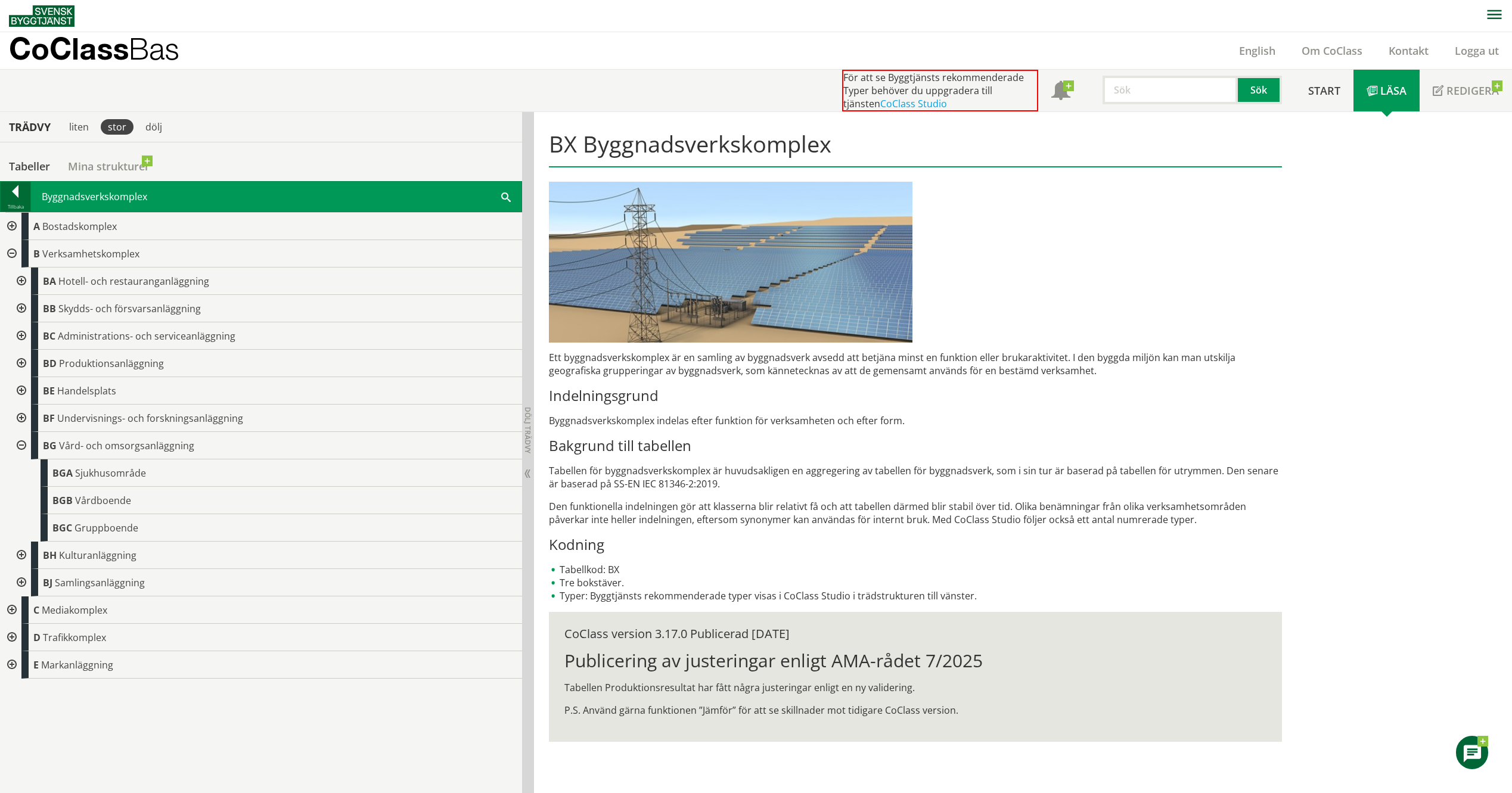
click at [19, 198] on div at bounding box center [15, 193] width 30 height 17
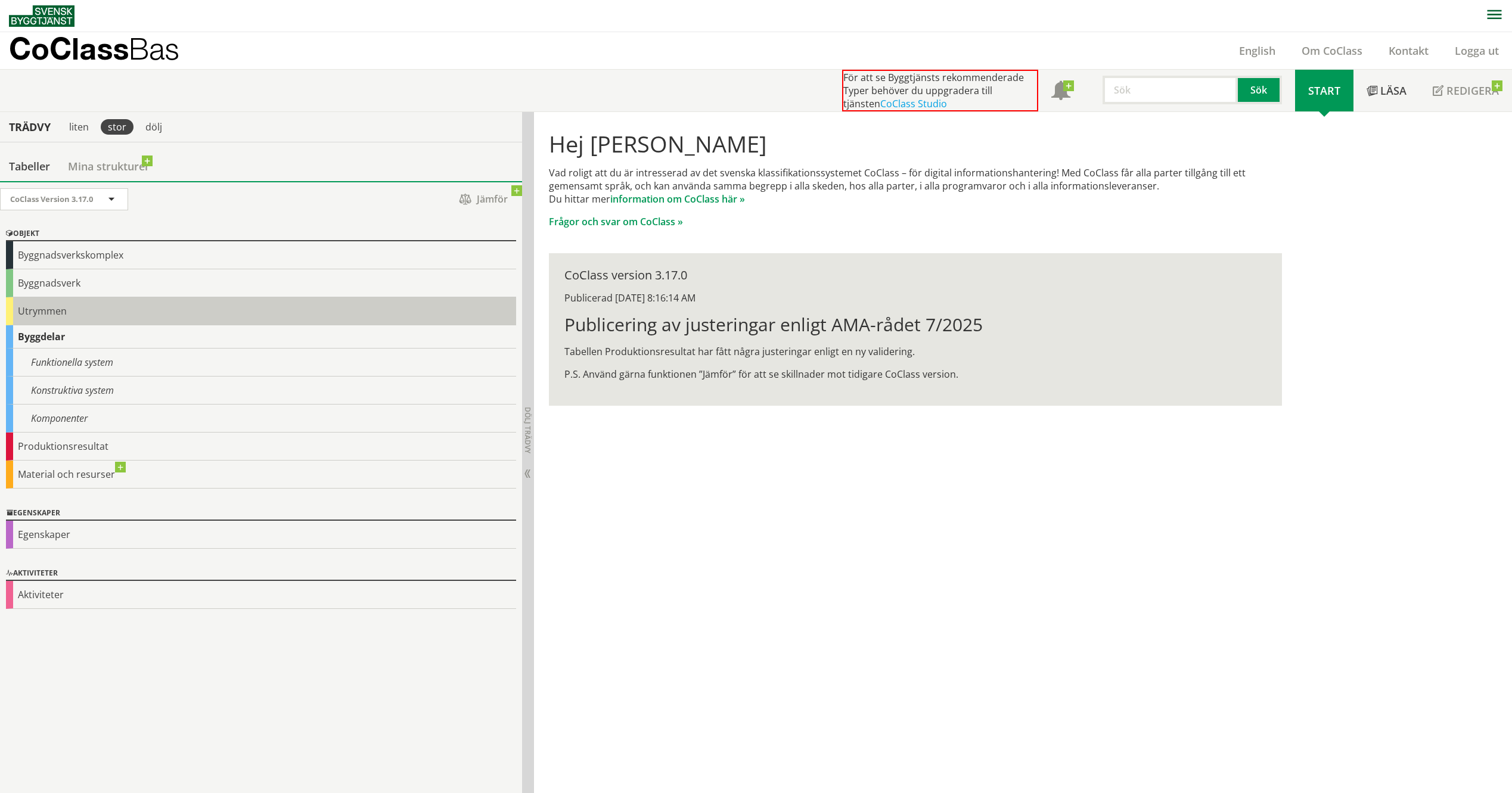
click at [52, 313] on div "Utrymmen" at bounding box center [261, 311] width 510 height 28
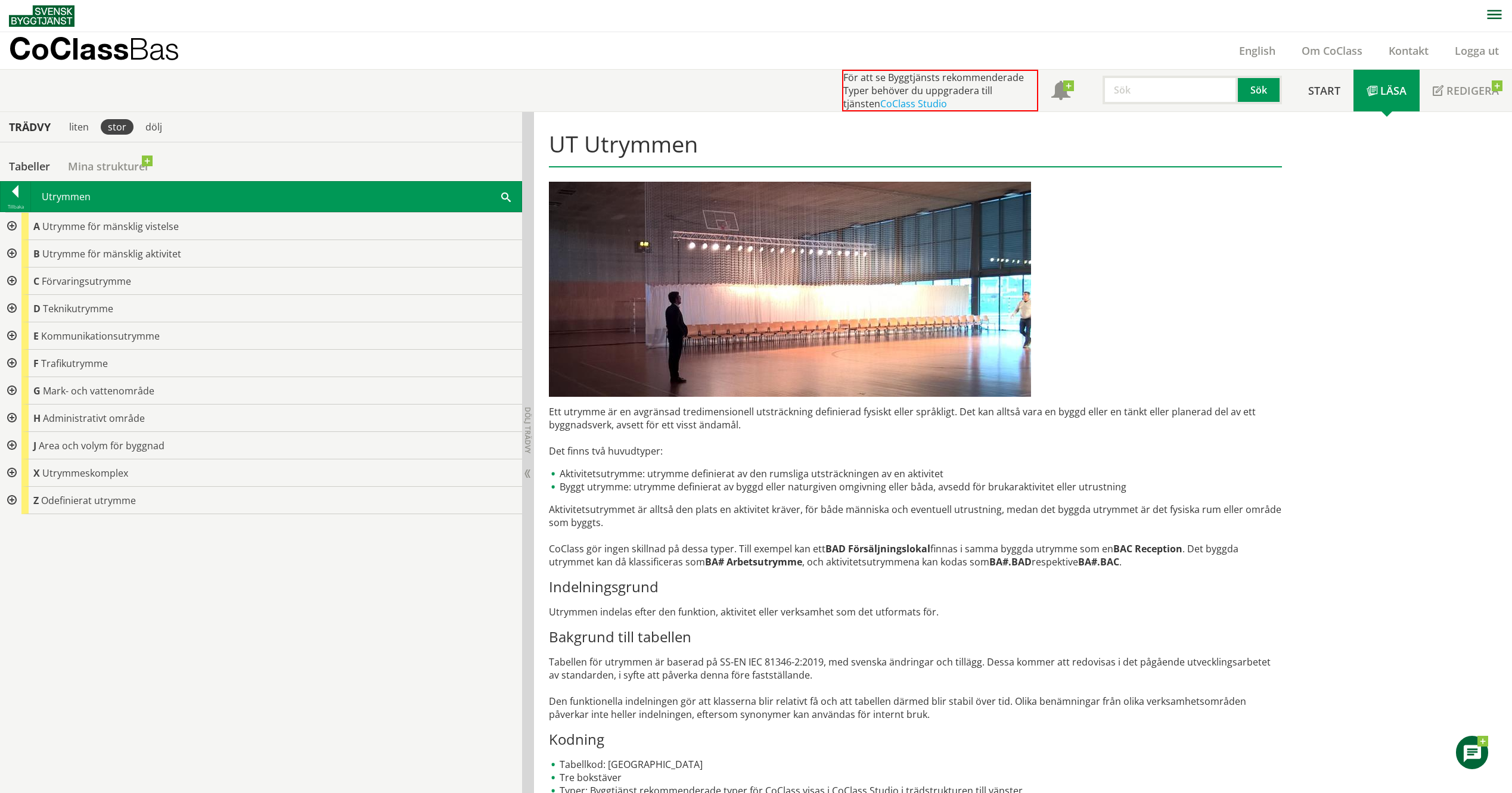
click at [12, 227] on div at bounding box center [11, 226] width 22 height 27
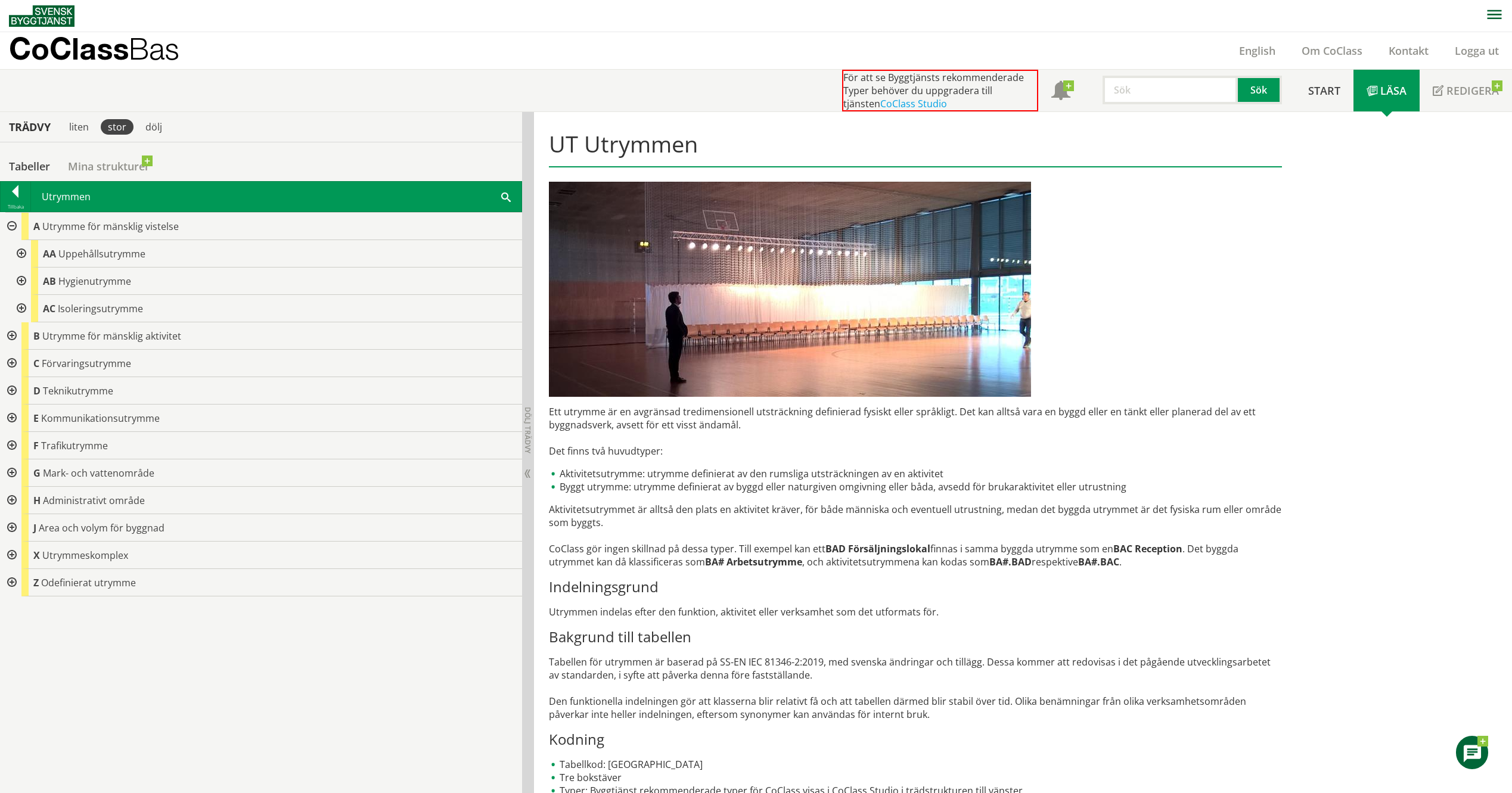
click at [24, 255] on div at bounding box center [20, 254] width 22 height 27
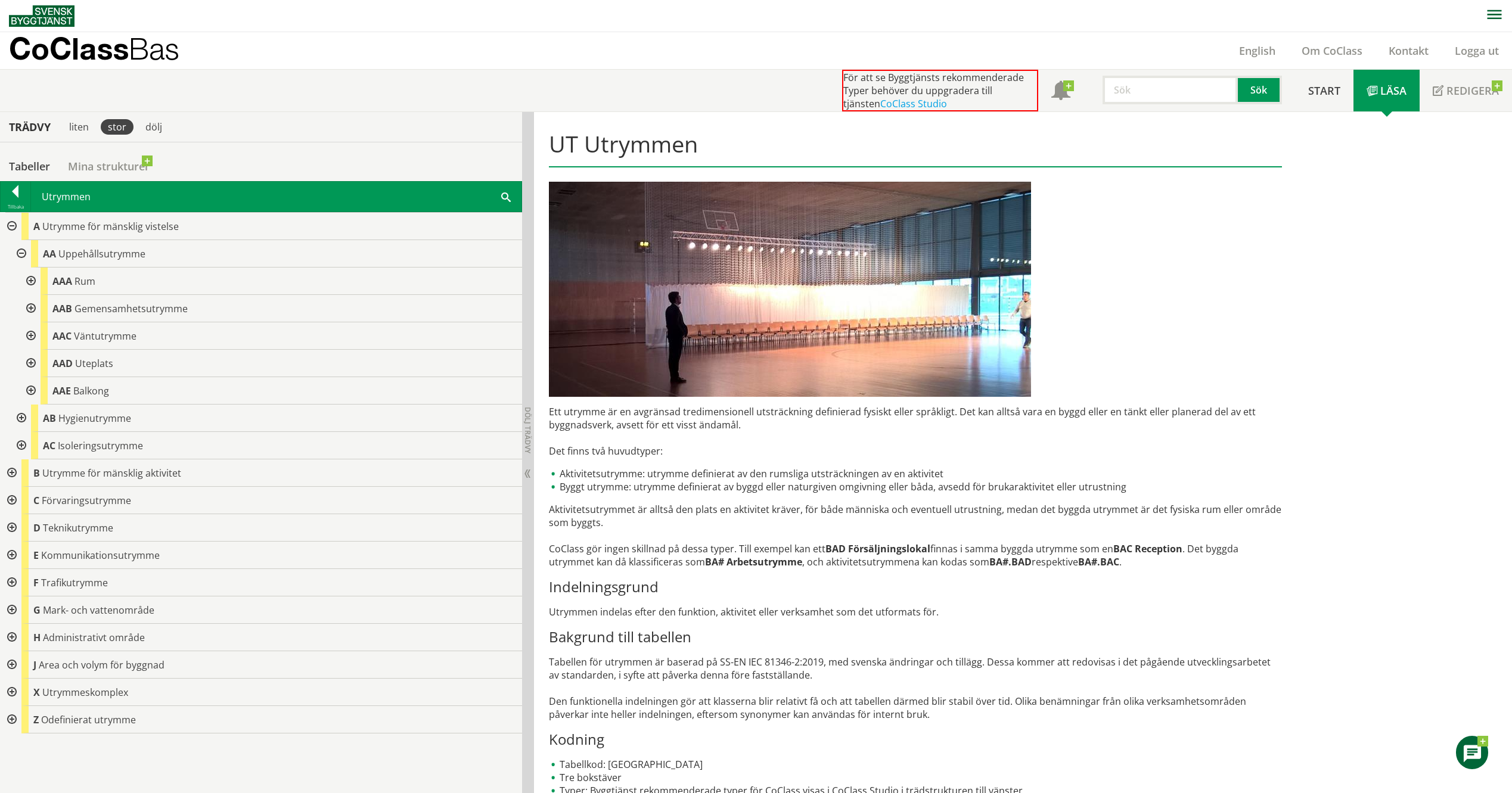
click at [32, 279] on div at bounding box center [30, 281] width 22 height 27
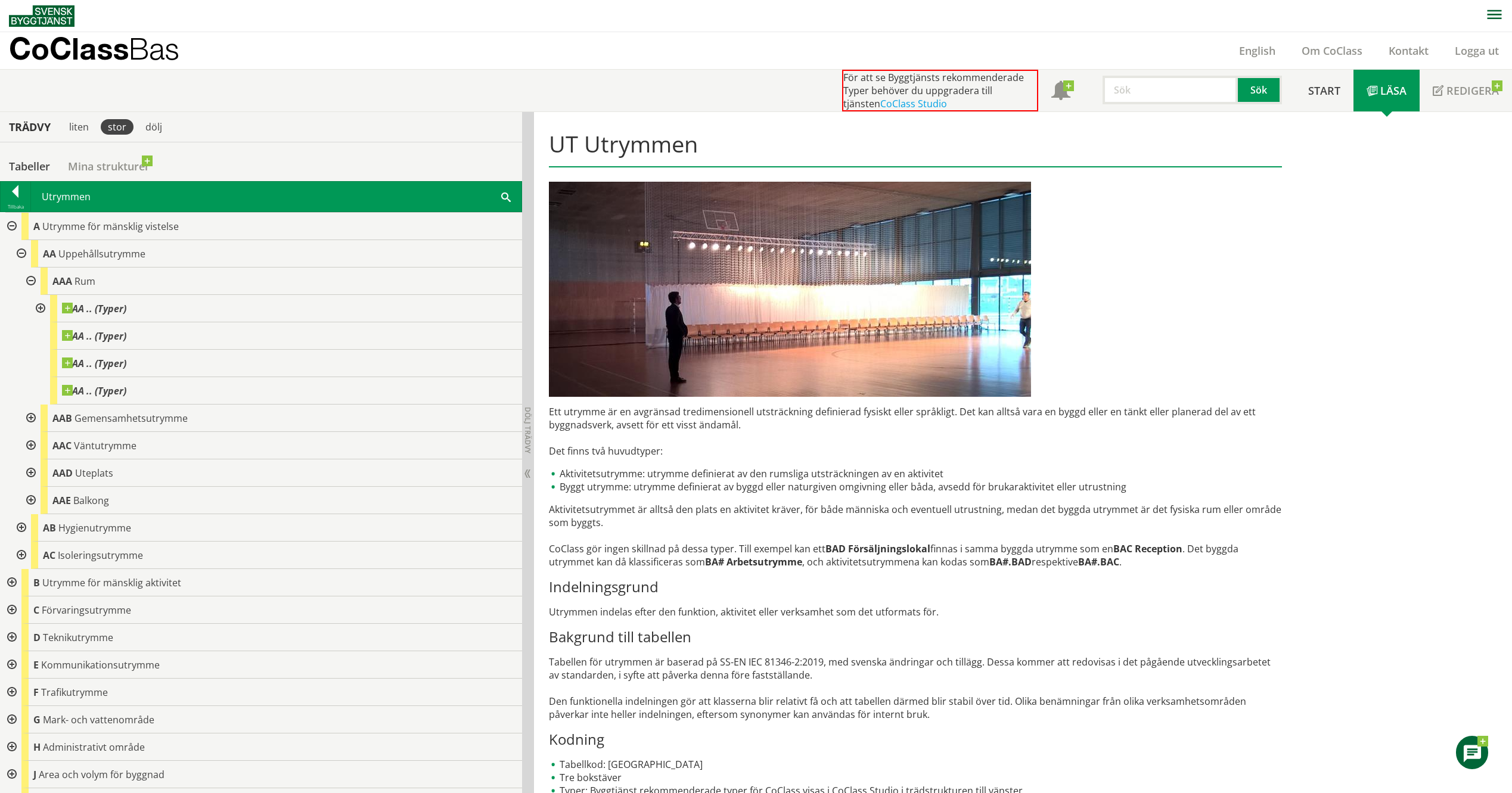
click at [32, 279] on div at bounding box center [30, 281] width 22 height 27
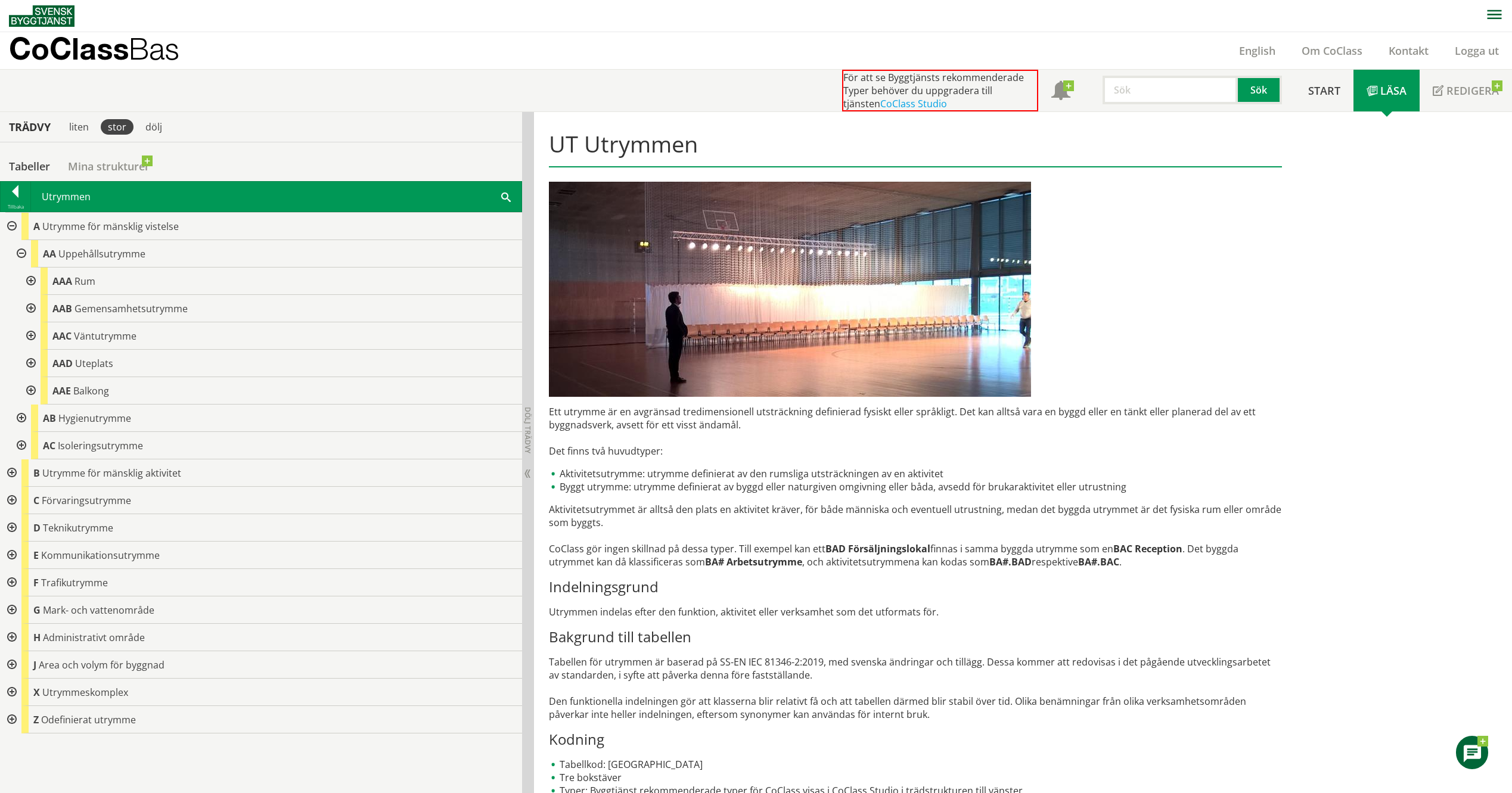
click at [18, 248] on div at bounding box center [20, 254] width 22 height 27
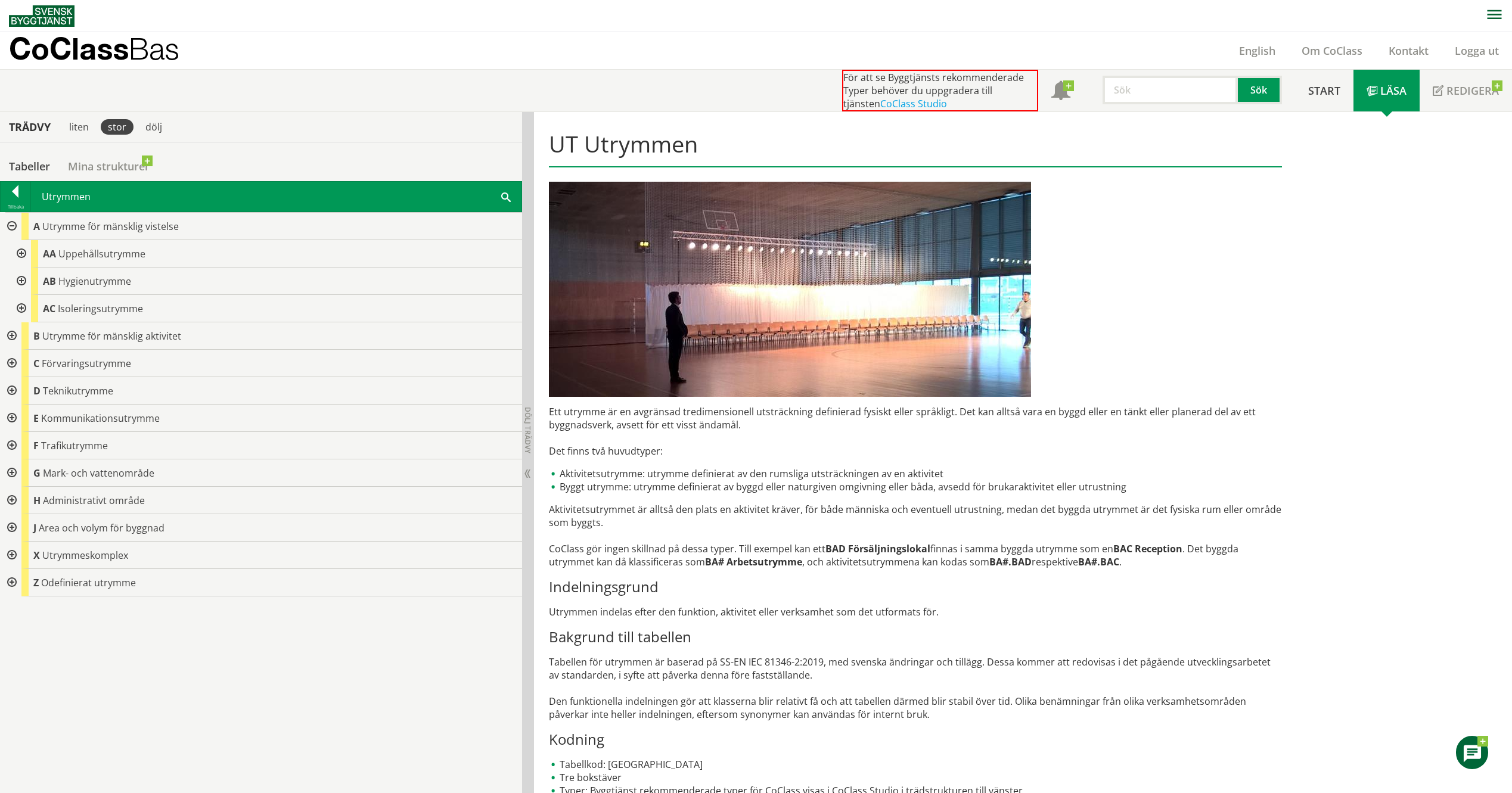
click at [8, 229] on div at bounding box center [11, 226] width 22 height 27
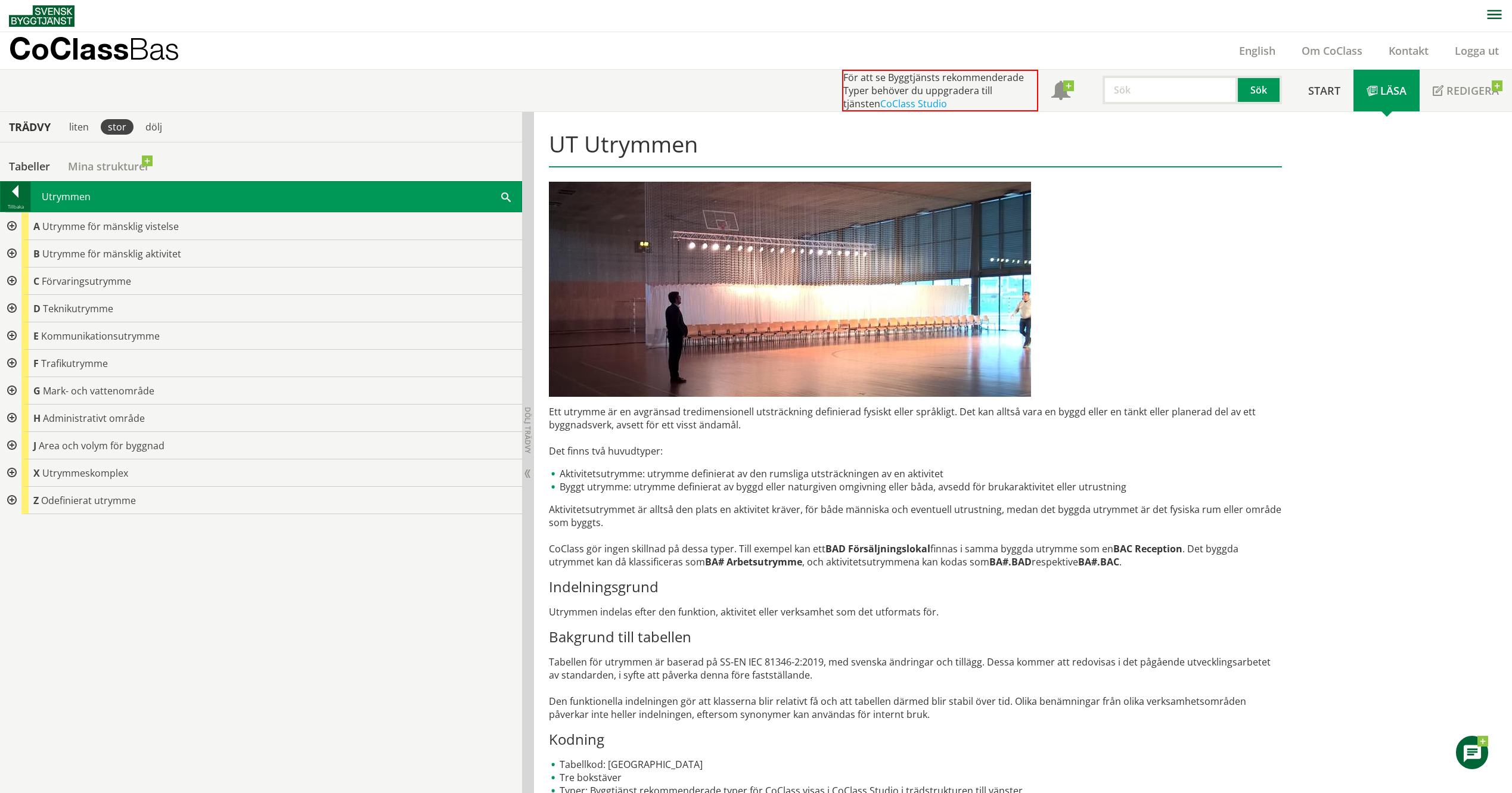
click at [14, 211] on div "Tillbaka" at bounding box center [15, 206] width 30 height 9
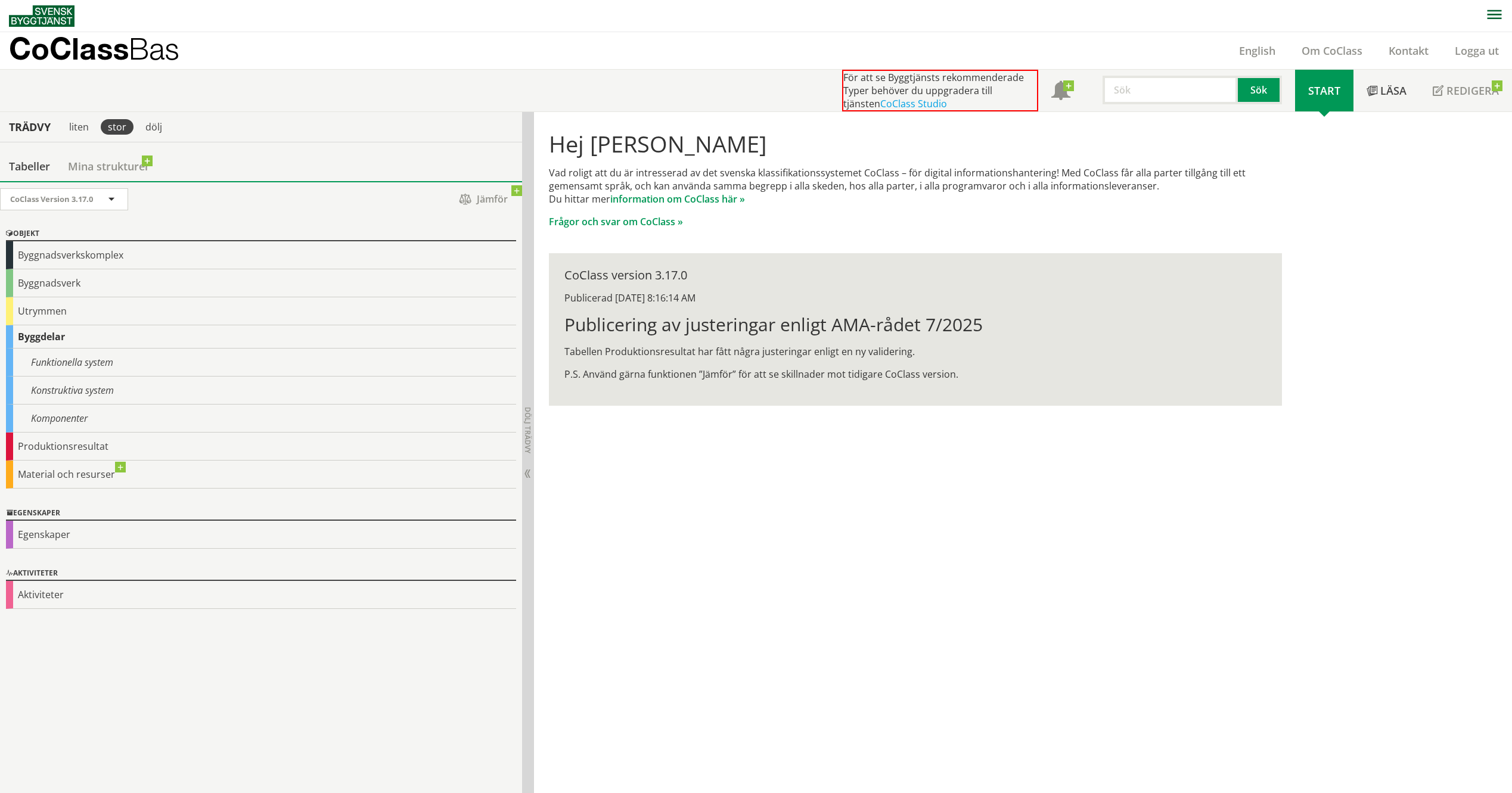
click at [247, 218] on div at bounding box center [261, 202] width 522 height 30
